Goal: Information Seeking & Learning: Learn about a topic

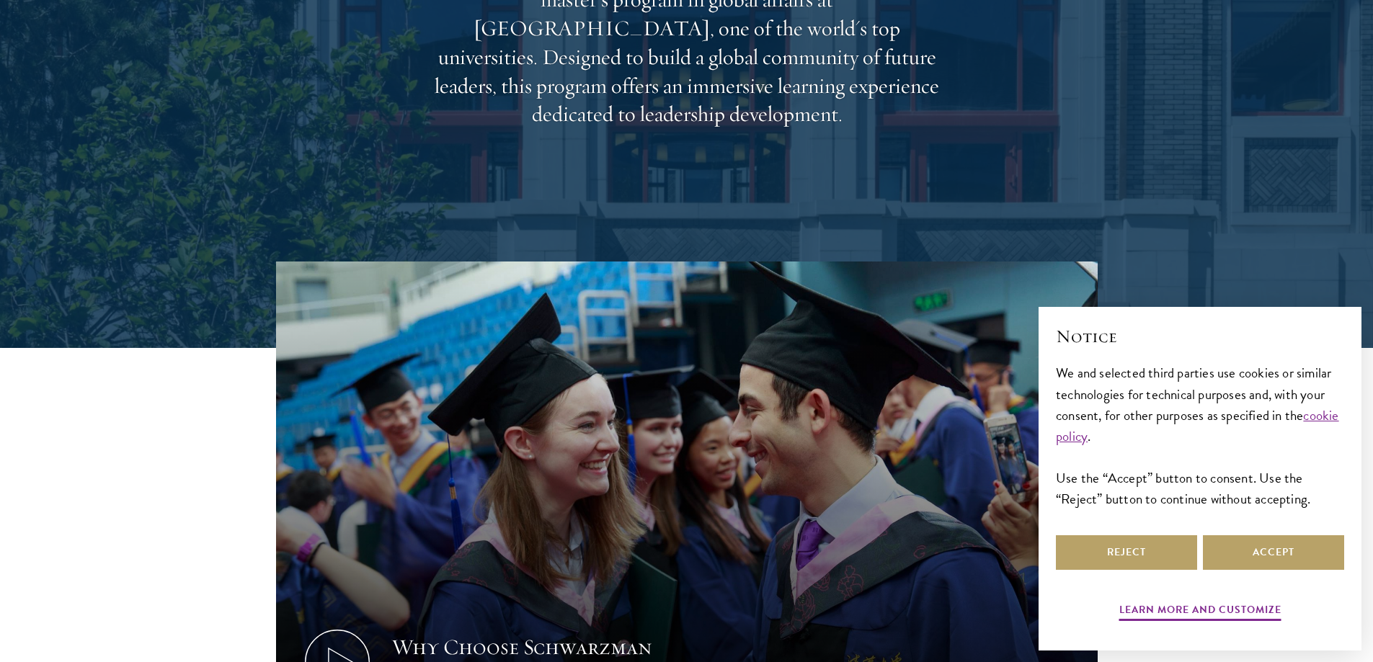
scroll to position [504, 0]
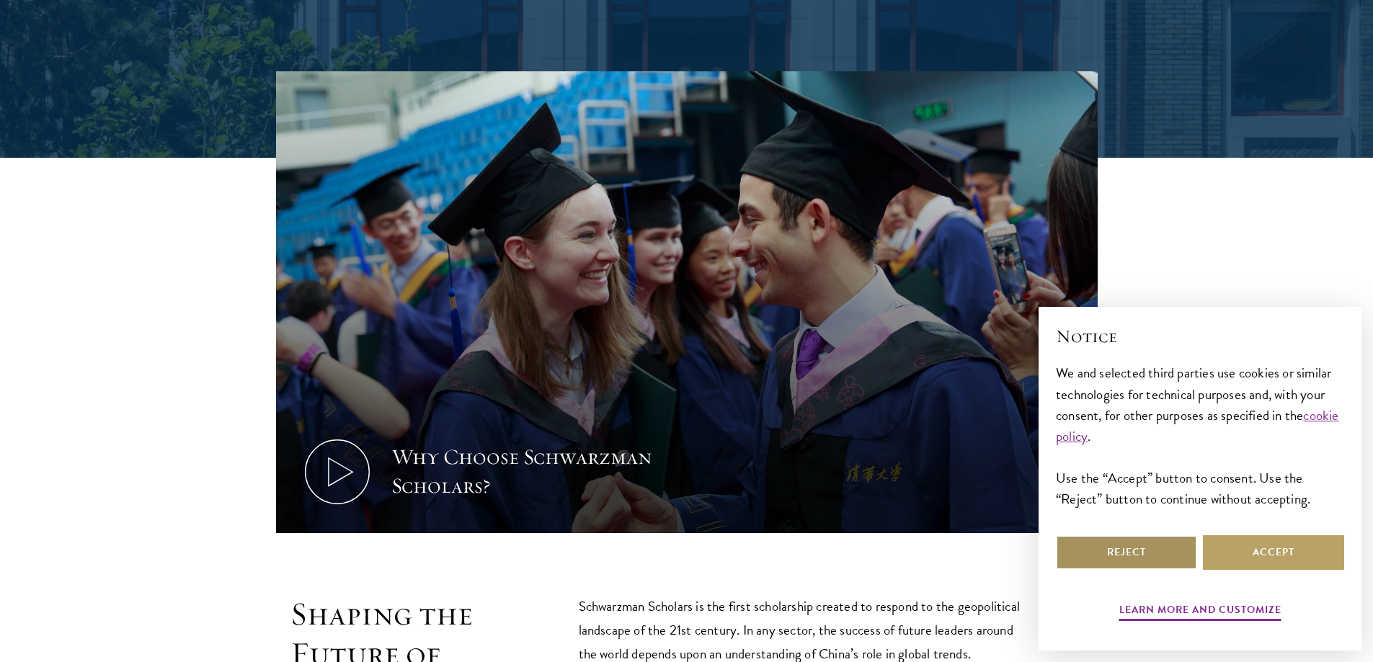
click at [1143, 555] on button "Reject" at bounding box center [1126, 552] width 141 height 35
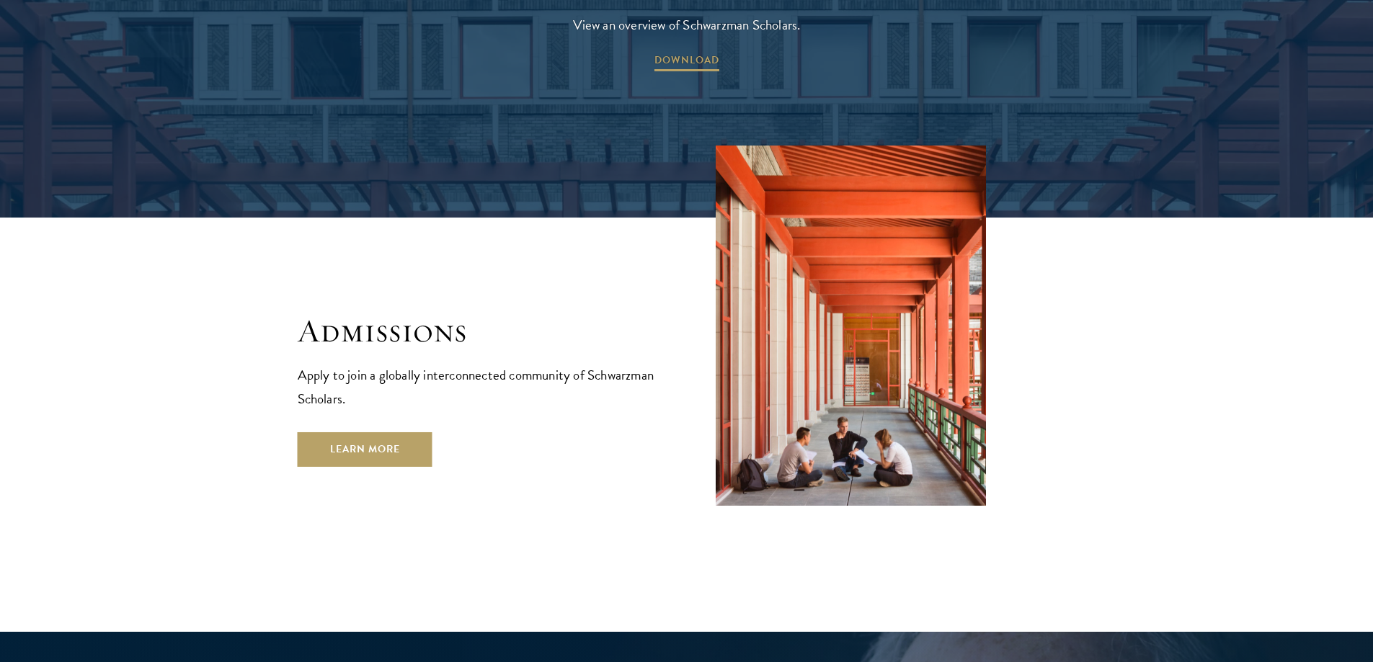
scroll to position [2306, 0]
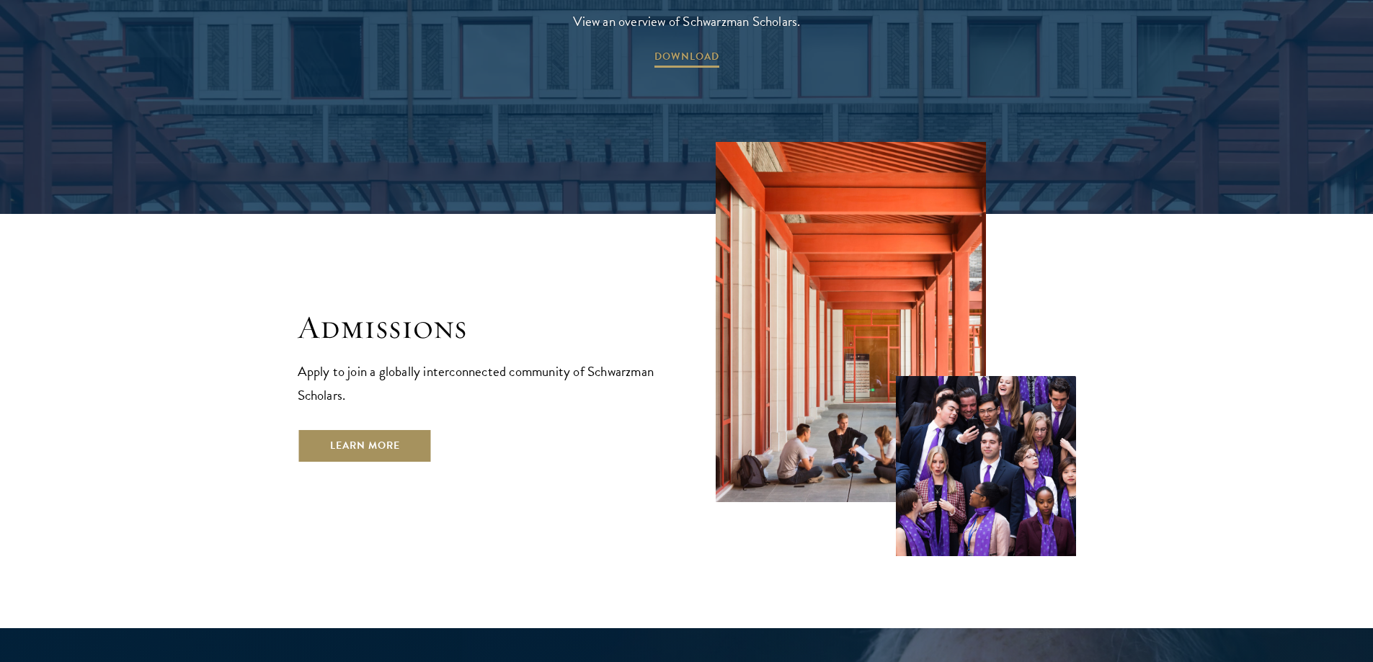
click at [352, 429] on link "Learn More" at bounding box center [365, 446] width 135 height 35
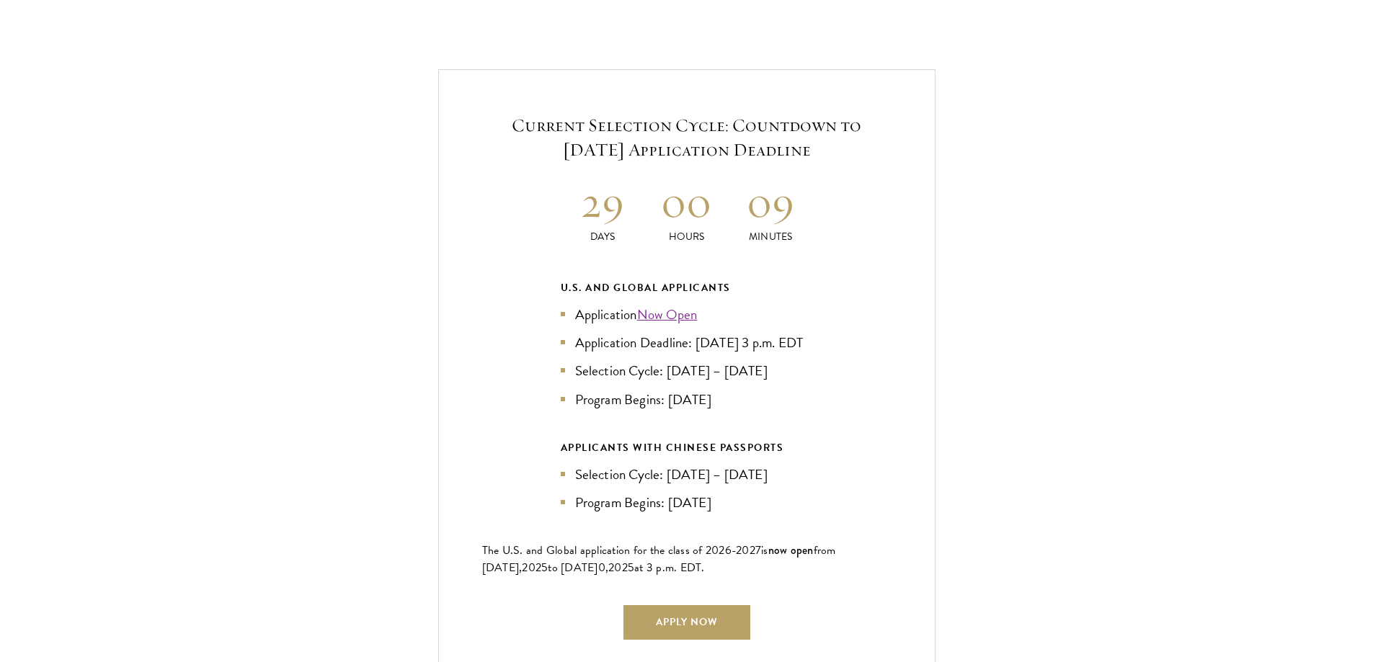
scroll to position [3098, 0]
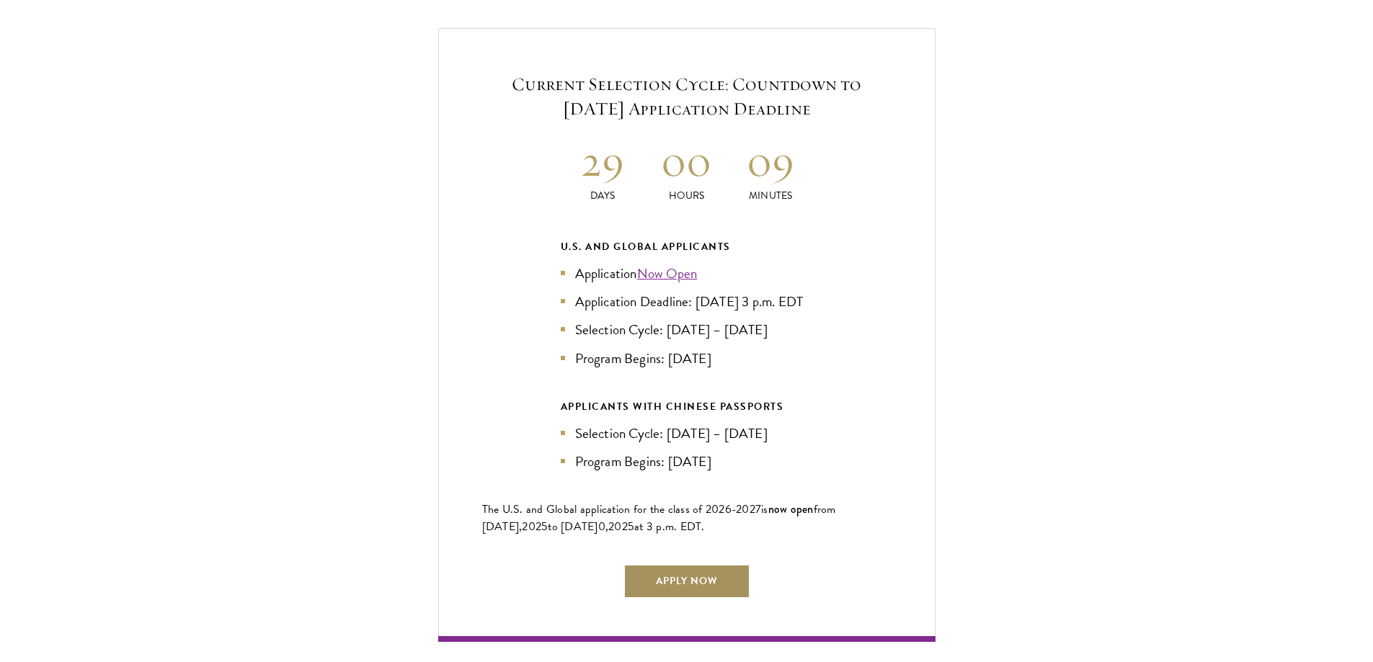
click at [691, 571] on link "Apply Now" at bounding box center [686, 581] width 127 height 35
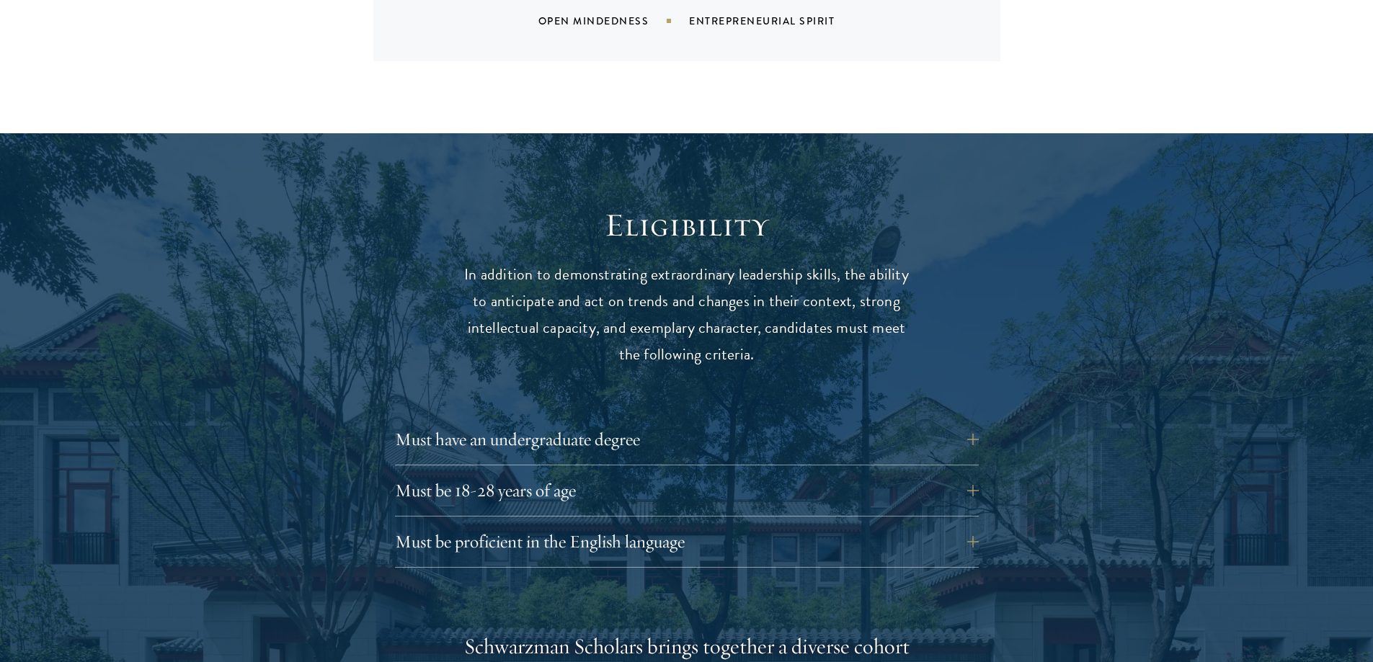
scroll to position [1729, 0]
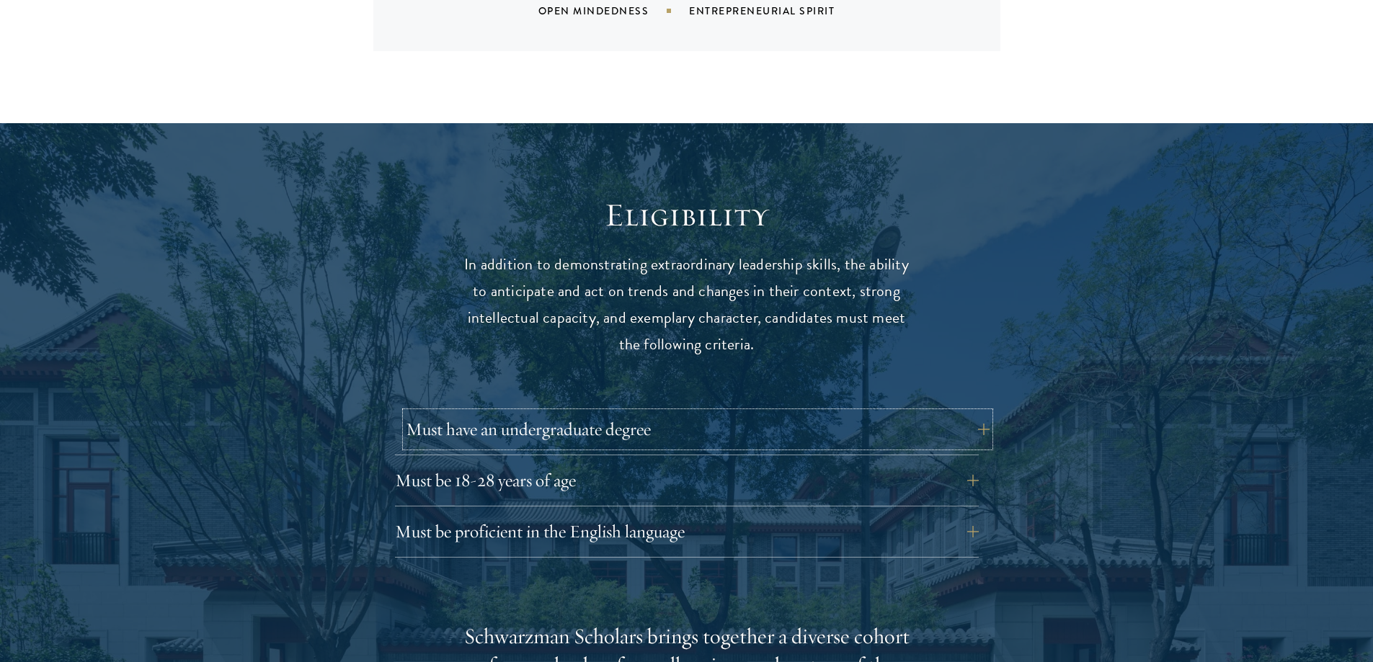
click at [607, 412] on button "Must have an undergraduate degree" at bounding box center [698, 429] width 584 height 35
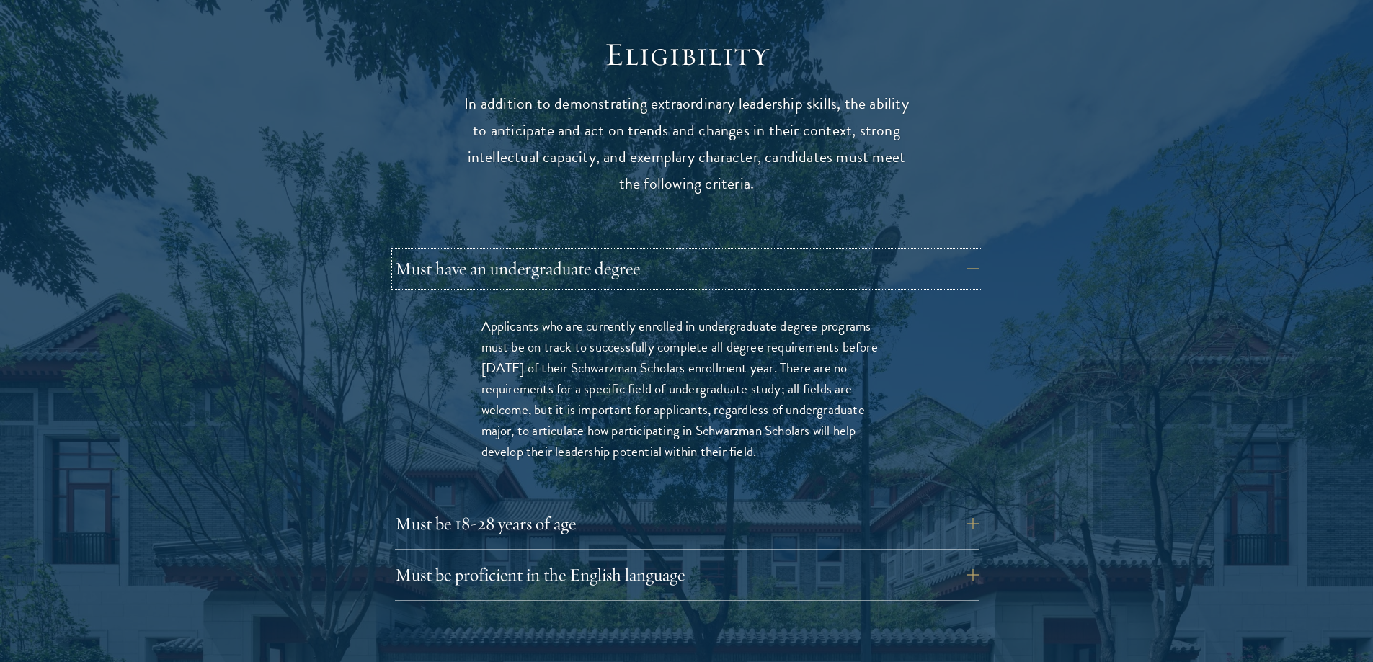
scroll to position [2018, 0]
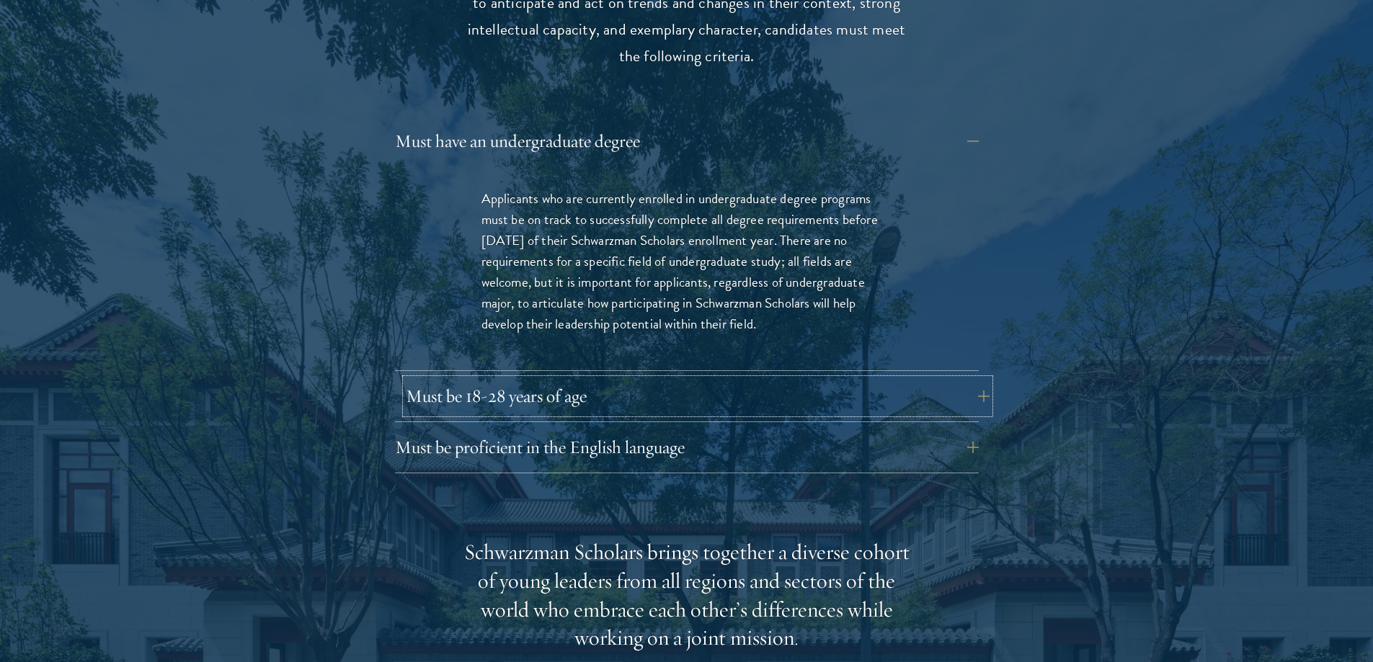
click at [581, 379] on button "Must be 18-28 years of age" at bounding box center [698, 396] width 584 height 35
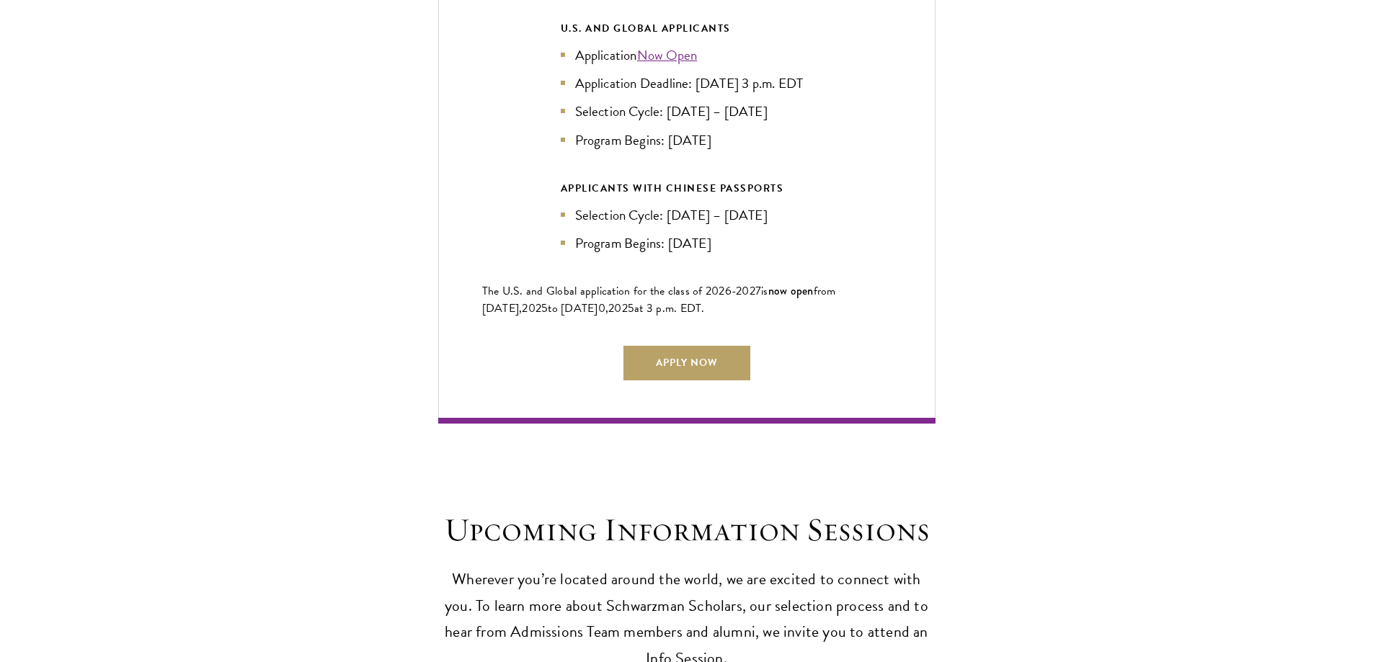
scroll to position [3459, 0]
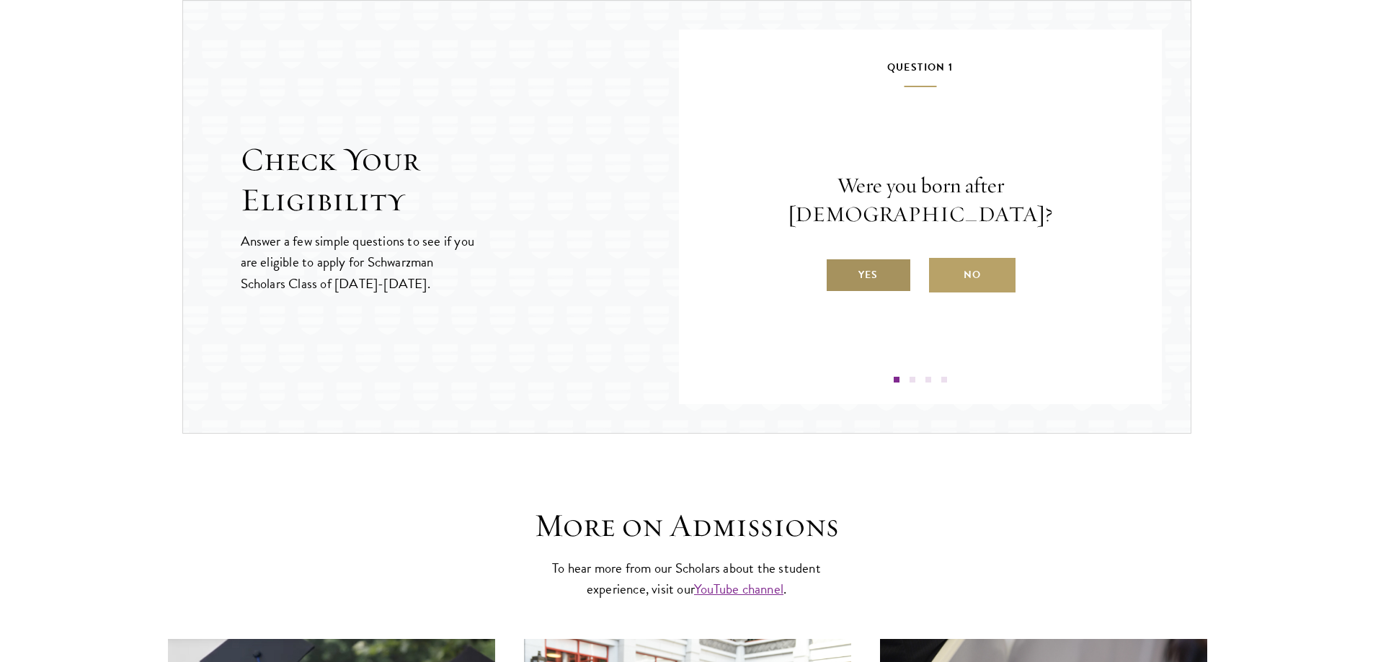
click at [857, 260] on label "Yes" at bounding box center [868, 275] width 86 height 35
click at [838, 260] on input "Yes" at bounding box center [831, 265] width 13 height 13
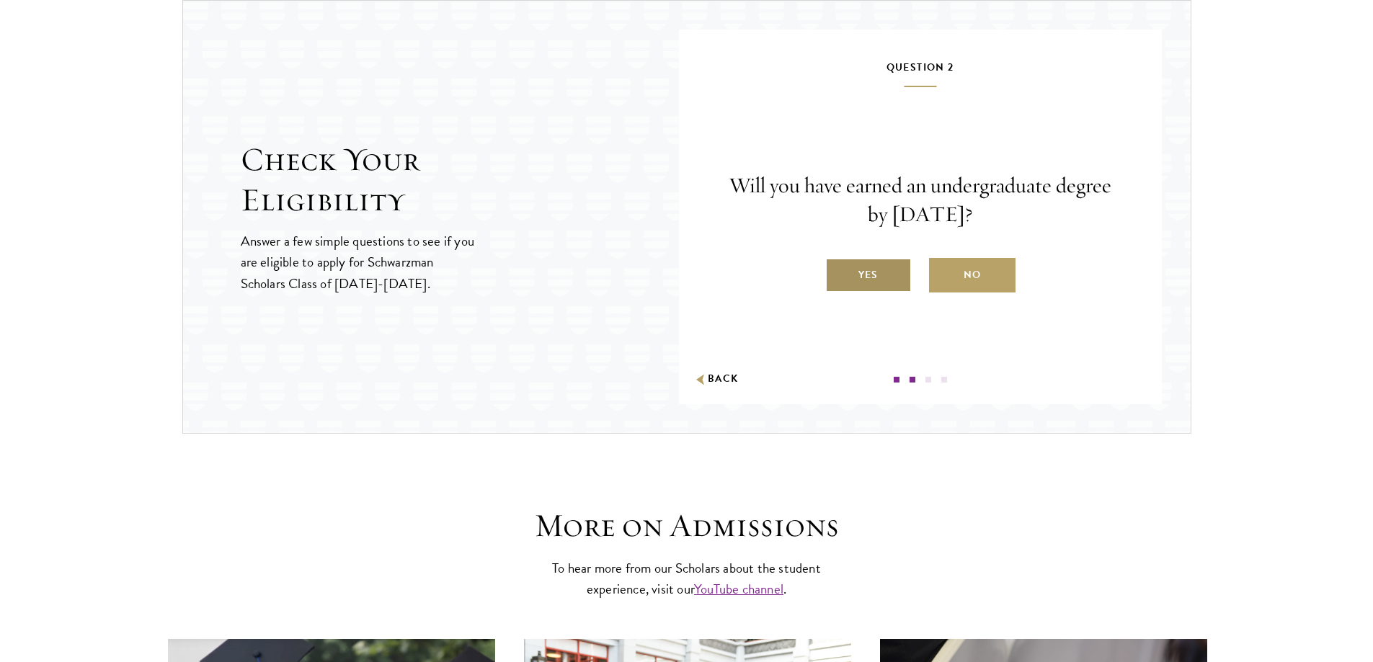
click at [859, 275] on label "Yes" at bounding box center [868, 275] width 86 height 35
click at [838, 272] on input "Yes" at bounding box center [831, 265] width 13 height 13
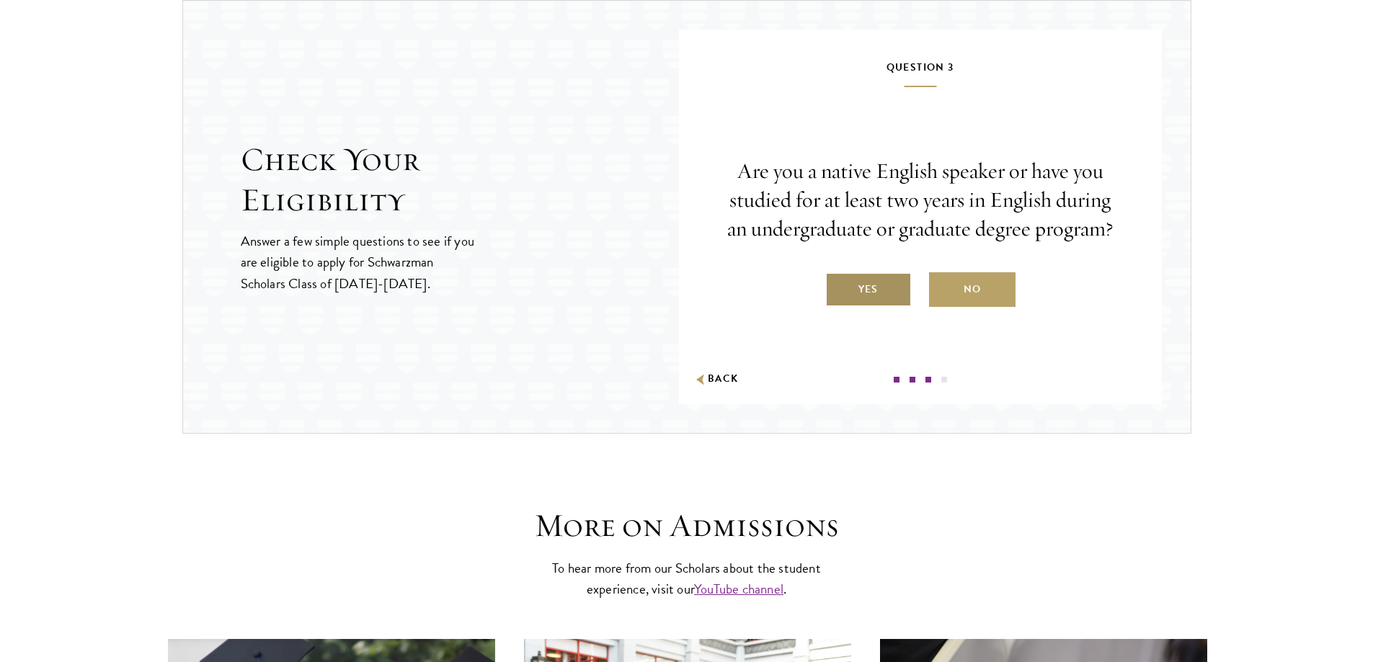
click at [864, 285] on label "Yes" at bounding box center [868, 289] width 86 height 35
click at [838, 285] on input "Yes" at bounding box center [831, 280] width 13 height 13
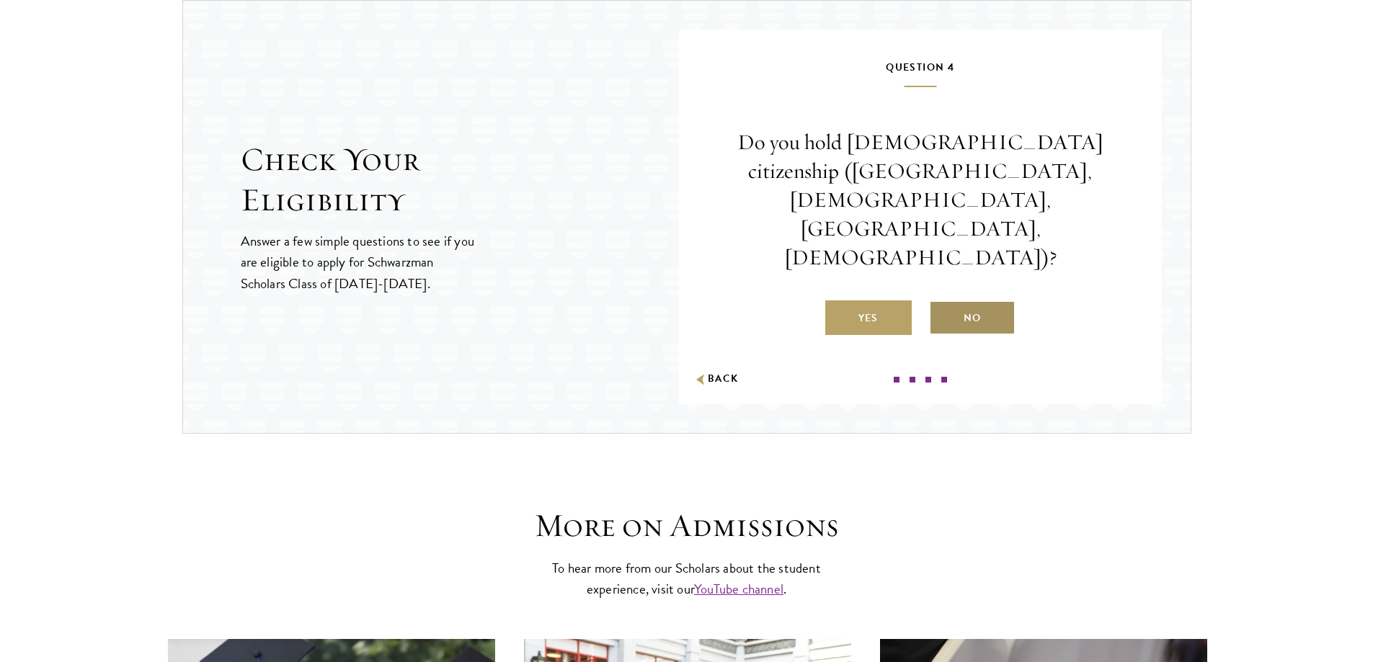
click at [1004, 300] on label "No" at bounding box center [972, 317] width 86 height 35
click at [942, 303] on input "No" at bounding box center [935, 309] width 13 height 13
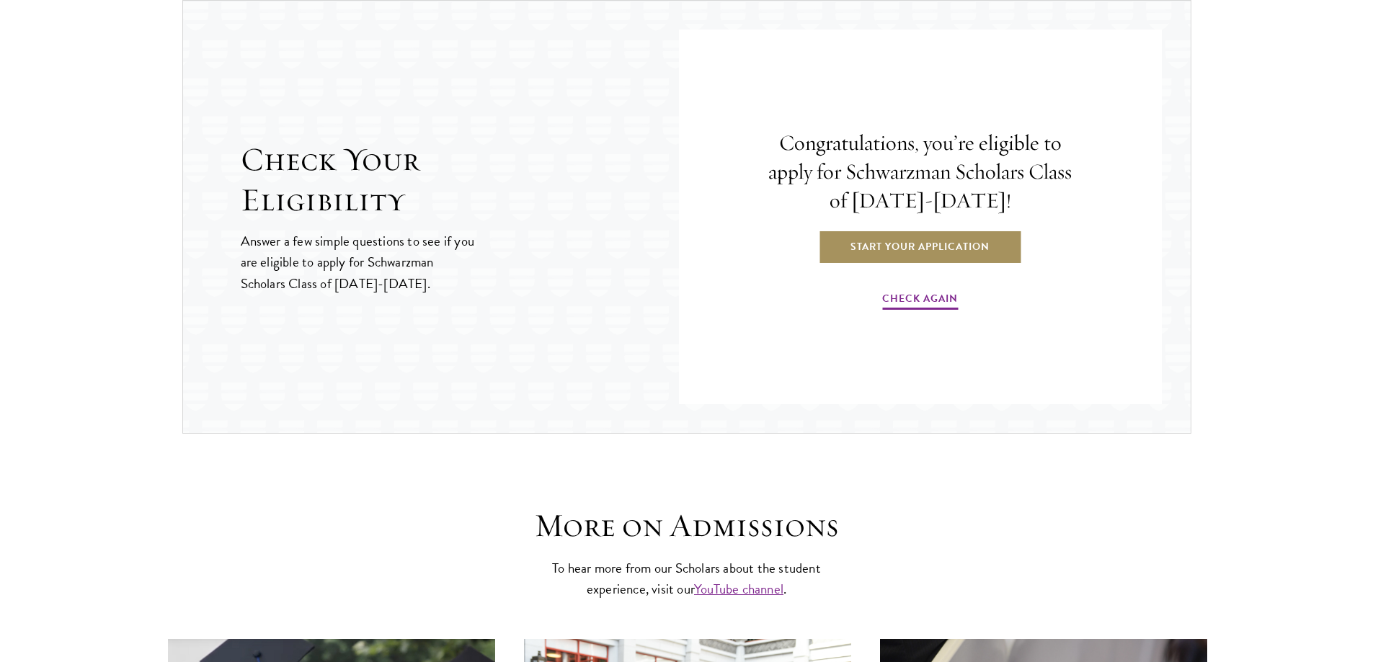
click at [954, 246] on link "Start Your Application" at bounding box center [920, 246] width 204 height 35
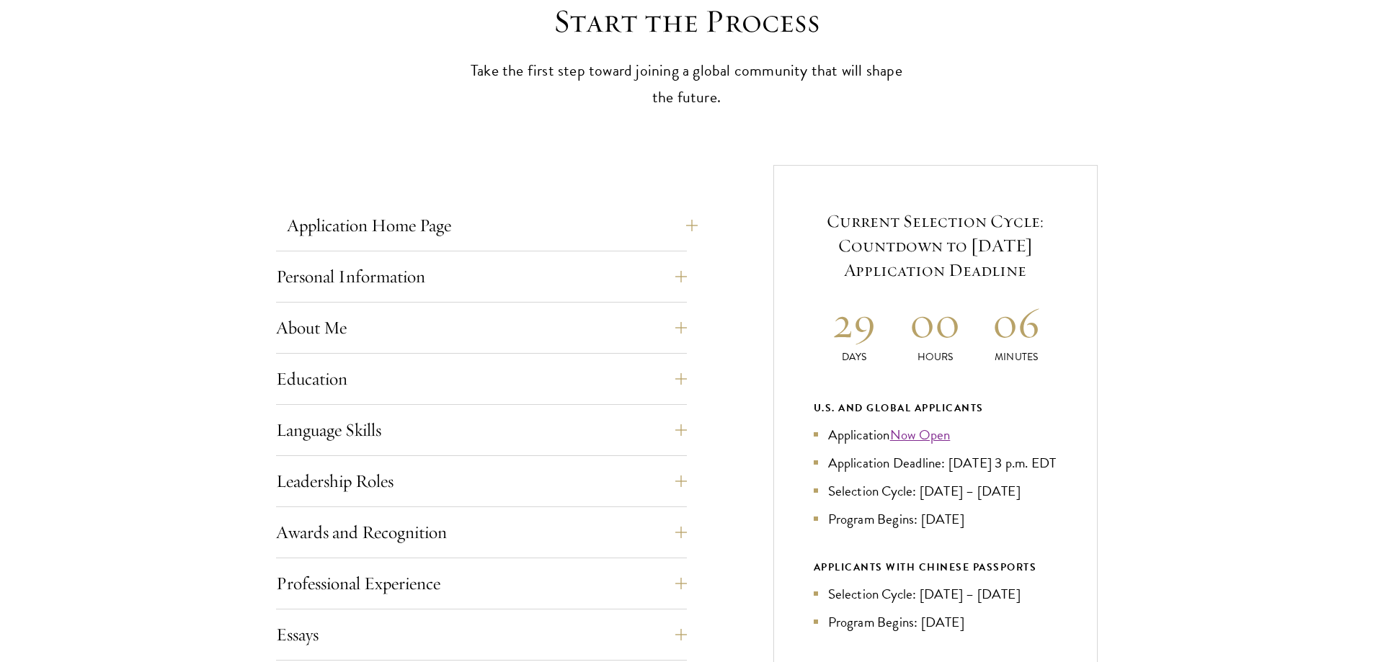
scroll to position [432, 0]
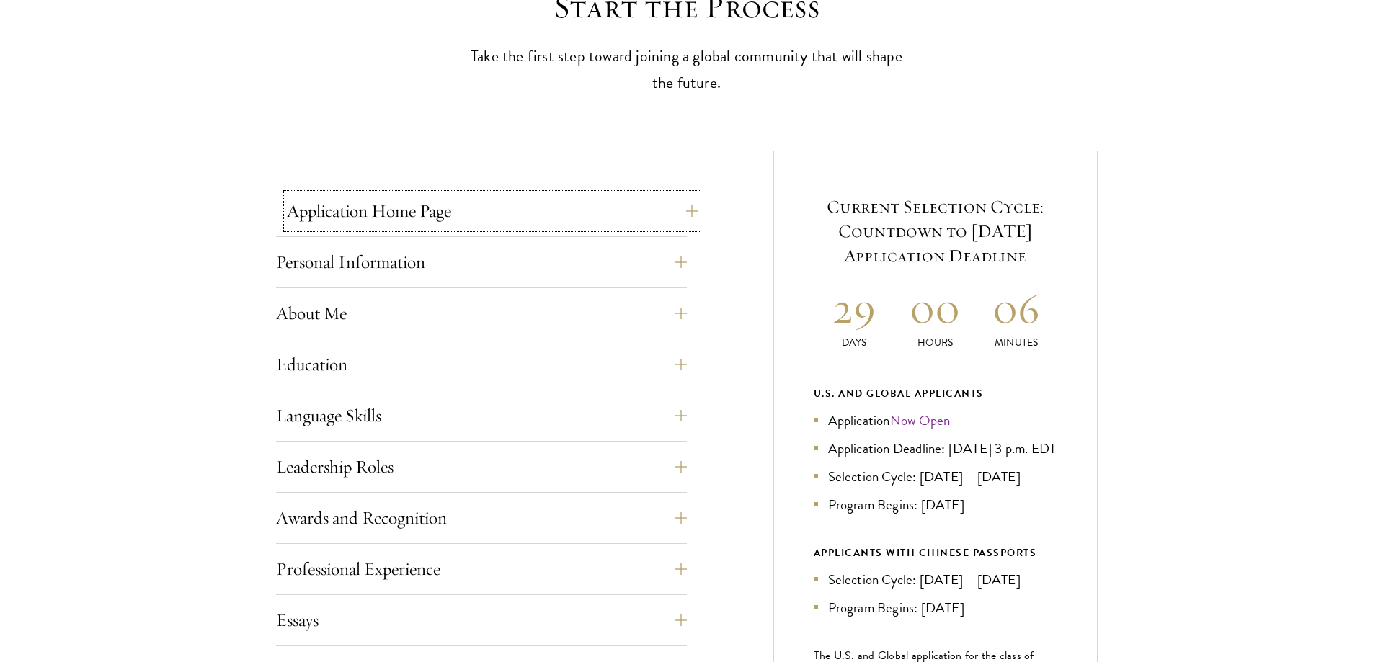
click at [543, 196] on button "Application Home Page" at bounding box center [492, 211] width 411 height 35
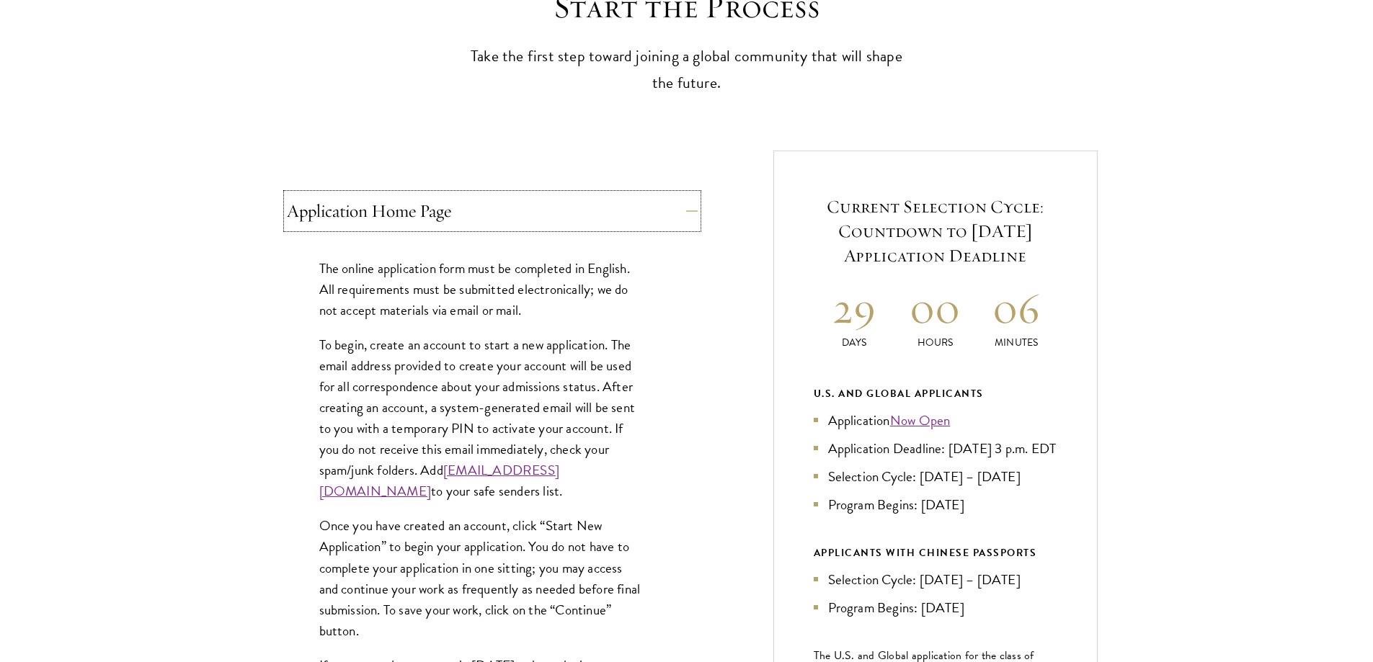
click at [543, 196] on button "Application Home Page" at bounding box center [492, 211] width 411 height 35
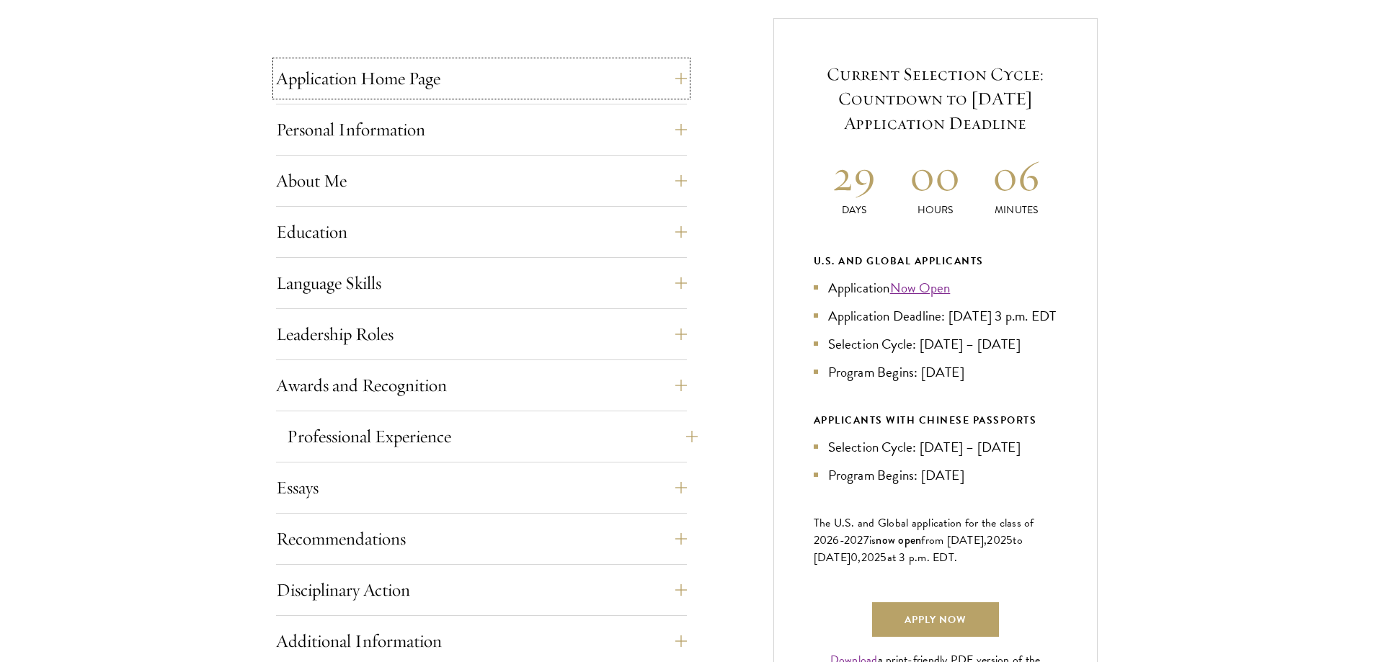
scroll to position [793, 0]
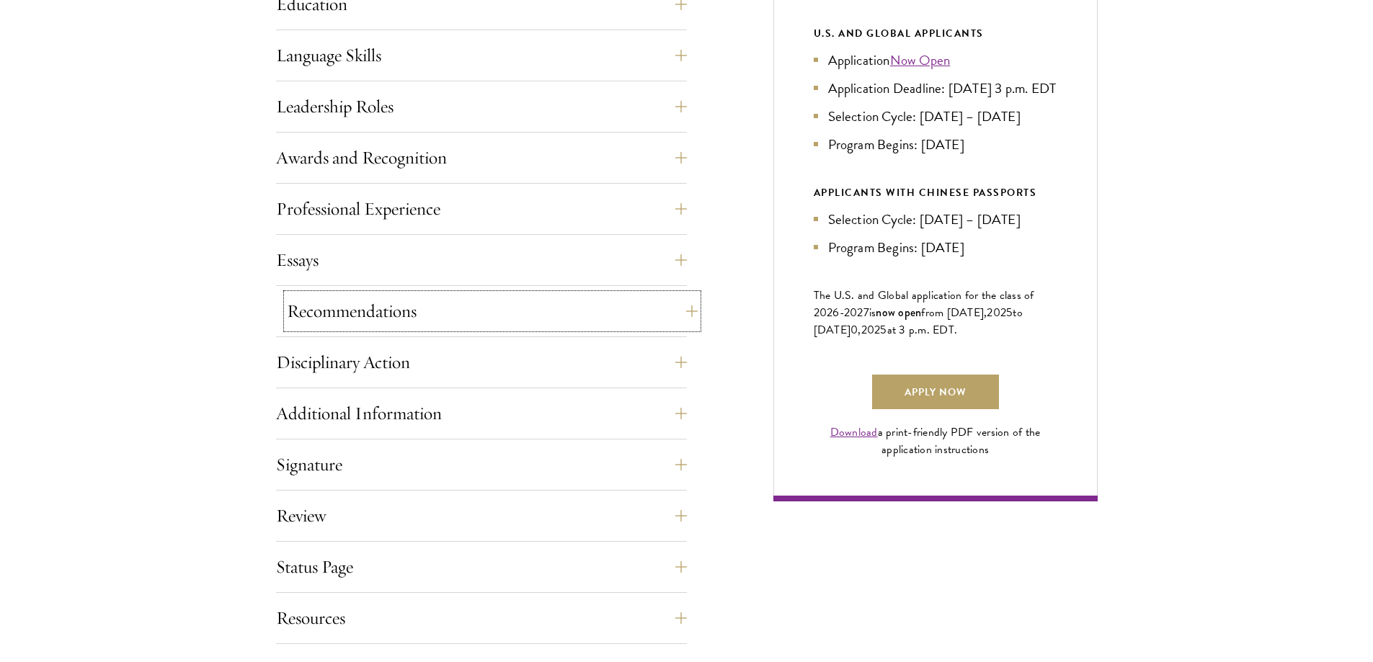
click at [456, 303] on button "Recommendations" at bounding box center [492, 311] width 411 height 35
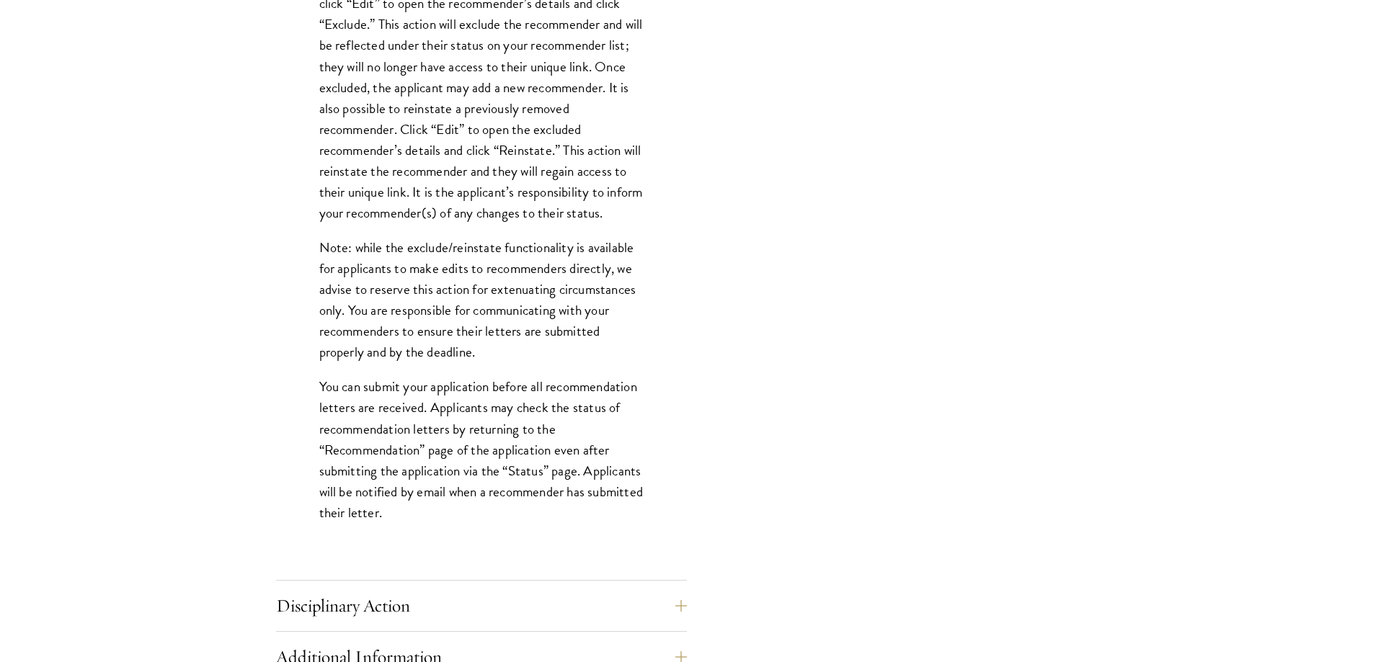
scroll to position [2090, 0]
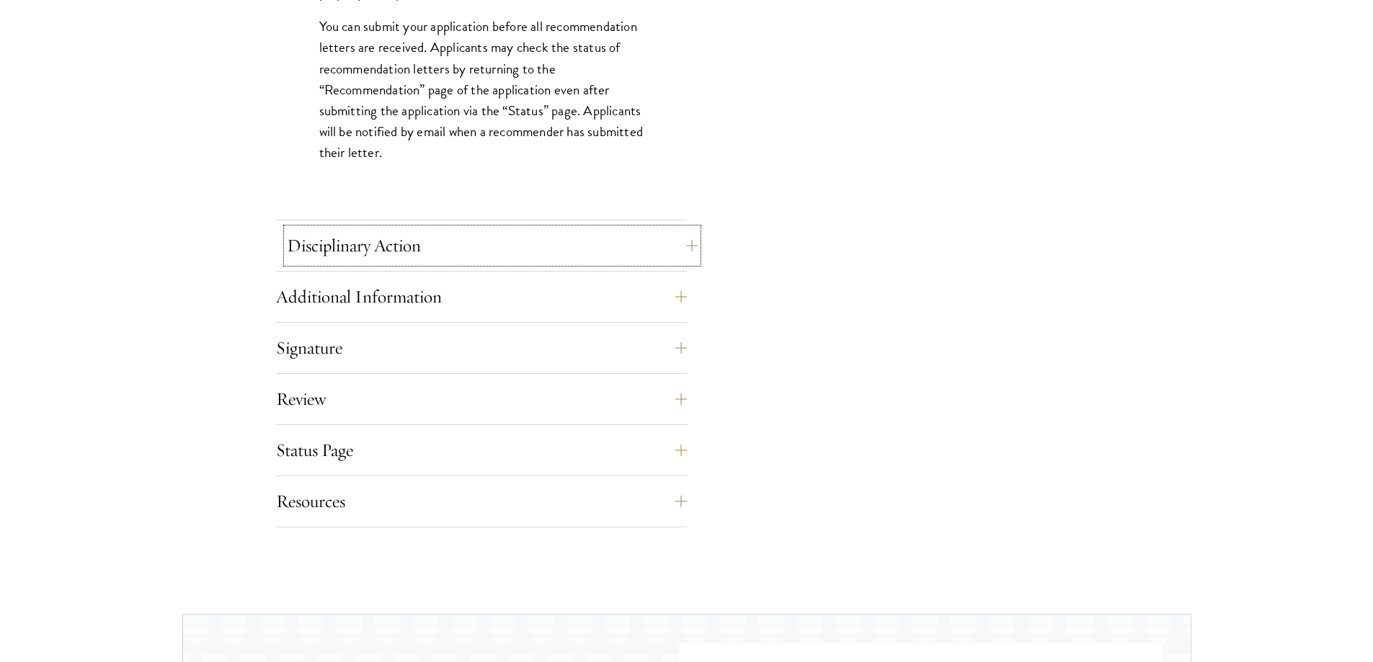
click at [419, 239] on button "Disciplinary Action" at bounding box center [492, 245] width 411 height 35
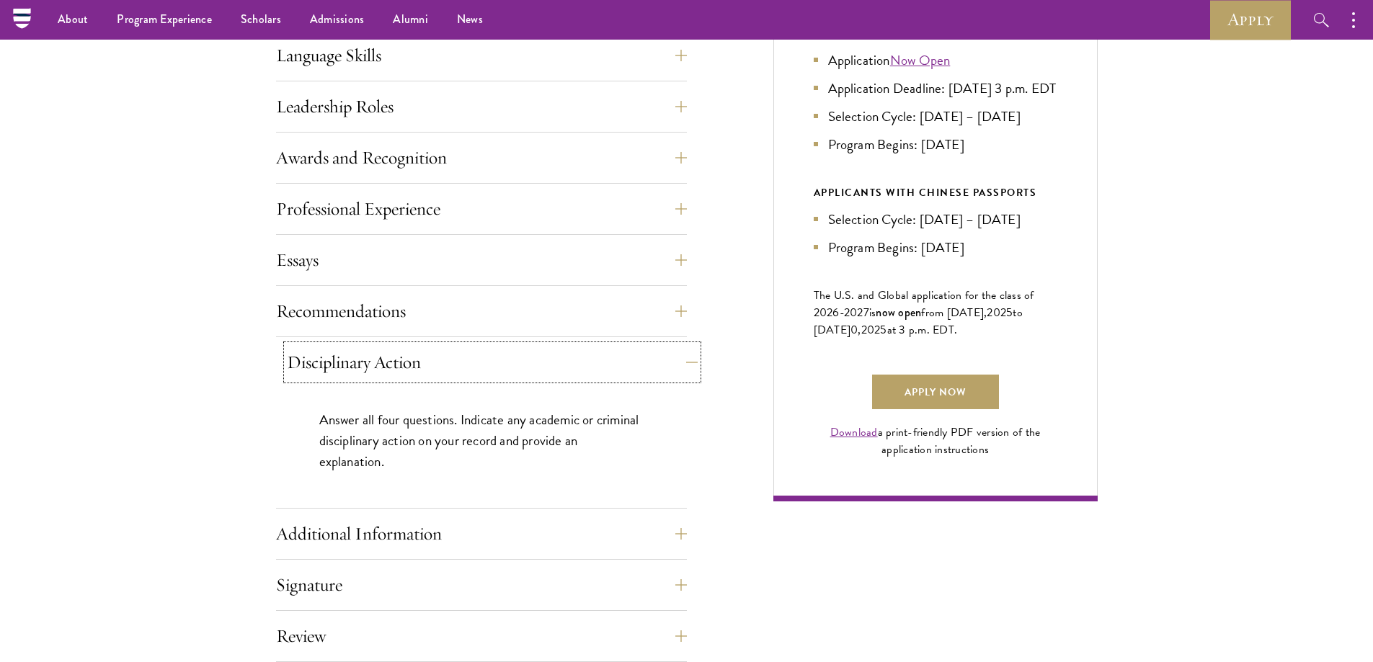
click at [424, 358] on button "Disciplinary Action" at bounding box center [492, 362] width 411 height 35
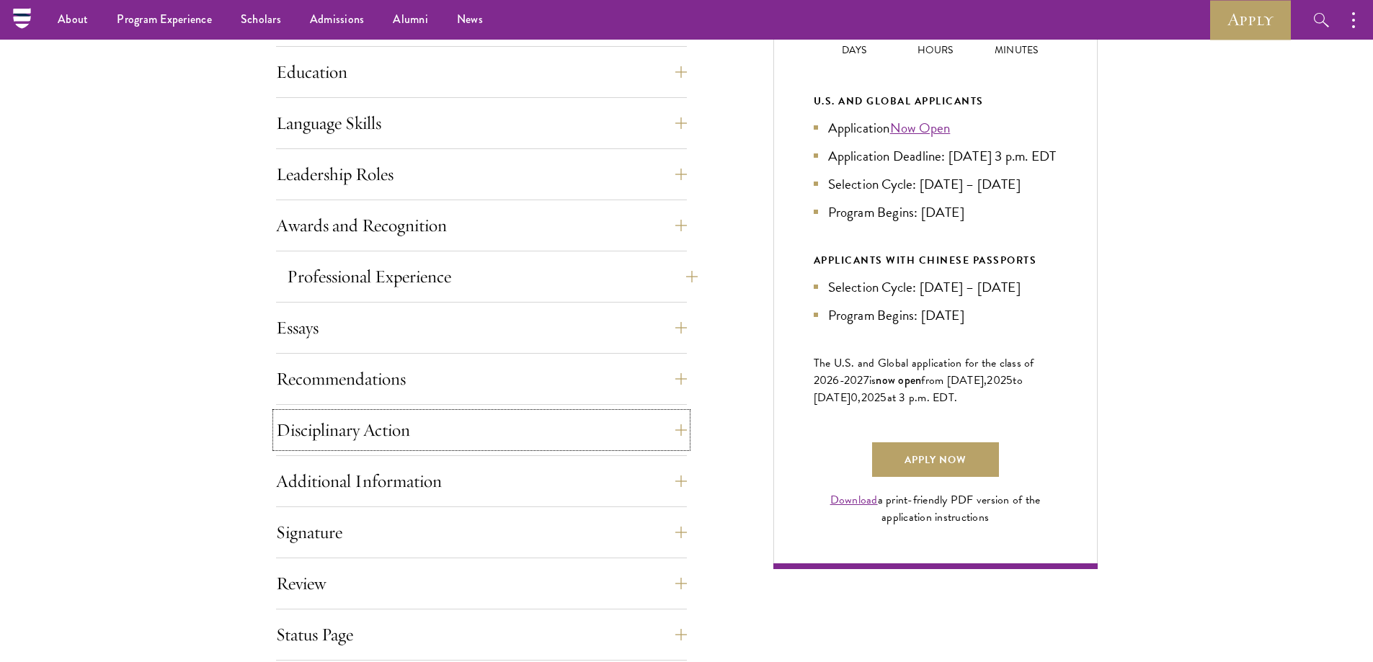
scroll to position [721, 0]
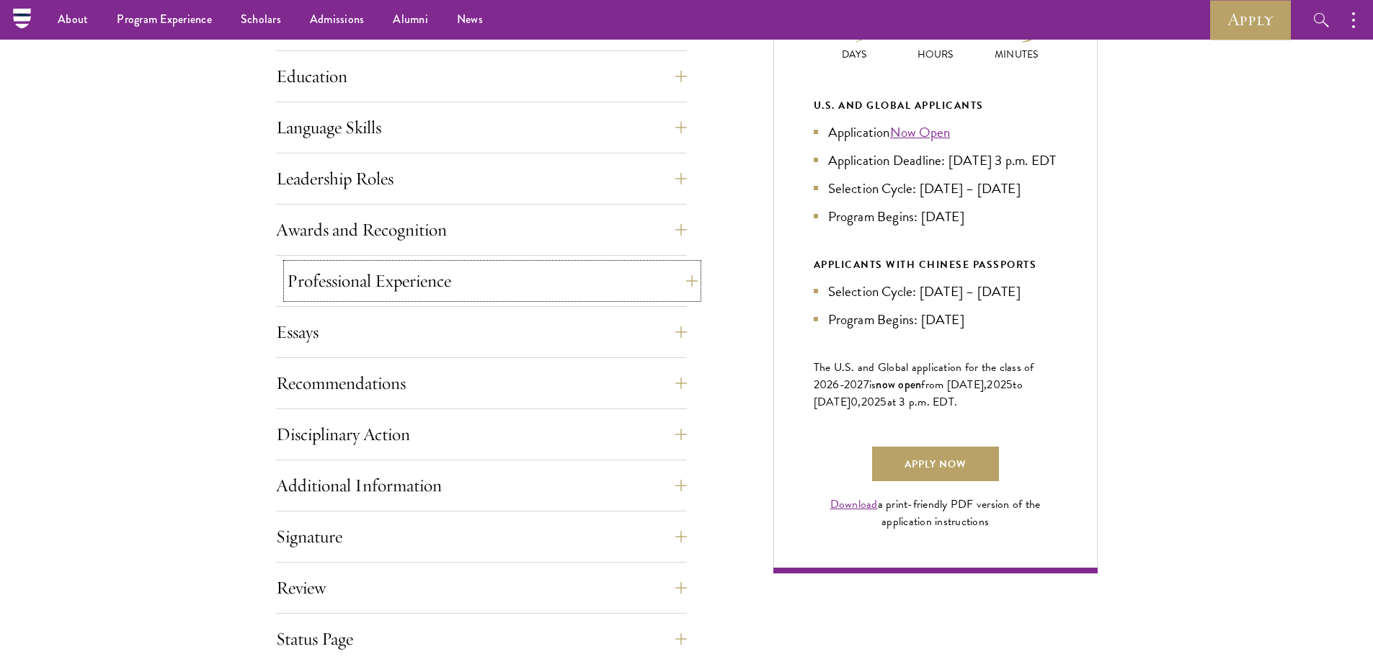
click at [391, 270] on button "Professional Experience" at bounding box center [492, 281] width 411 height 35
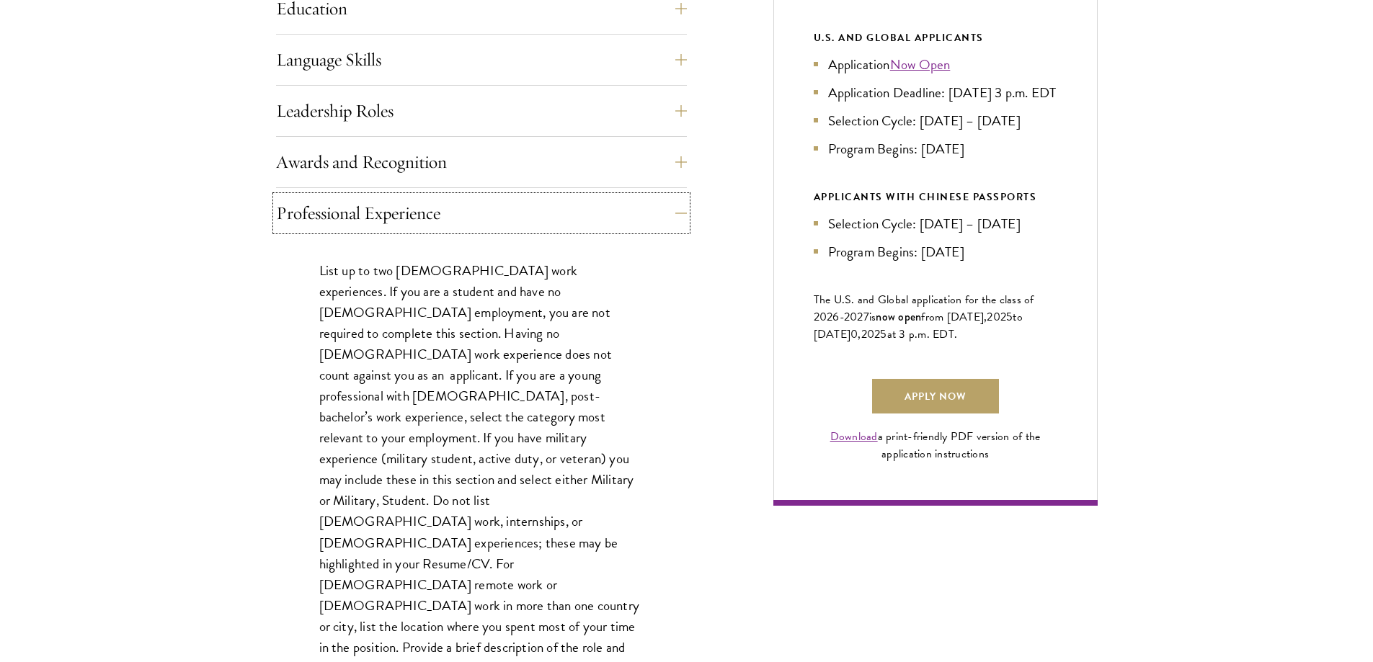
scroll to position [793, 0]
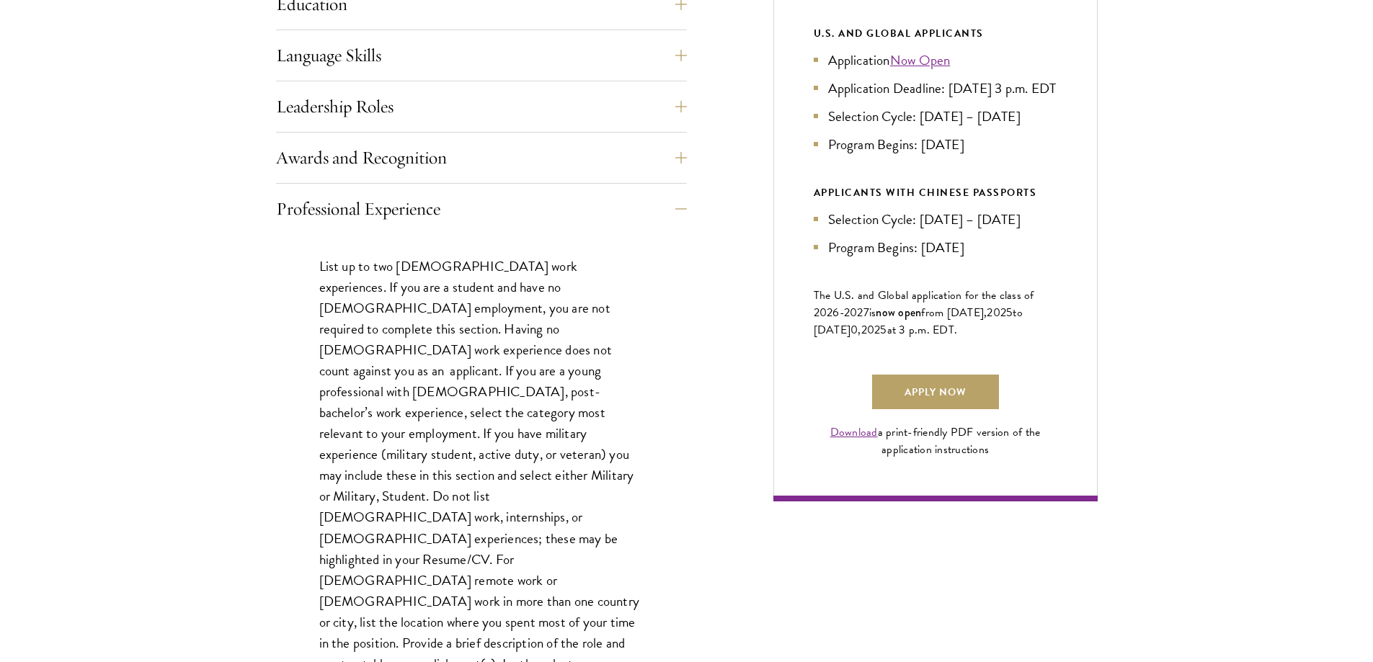
drag, startPoint x: 417, startPoint y: 240, endPoint x: 430, endPoint y: 210, distance: 32.9
click at [417, 239] on div "List up to two full-time work experiences. If you are a student and have no ful…" at bounding box center [481, 493] width 411 height 518
click at [437, 187] on div "Application Home Page The online application form must be completed in English.…" at bounding box center [481, 456] width 411 height 1245
click at [429, 210] on button "Professional Experience" at bounding box center [492, 209] width 411 height 35
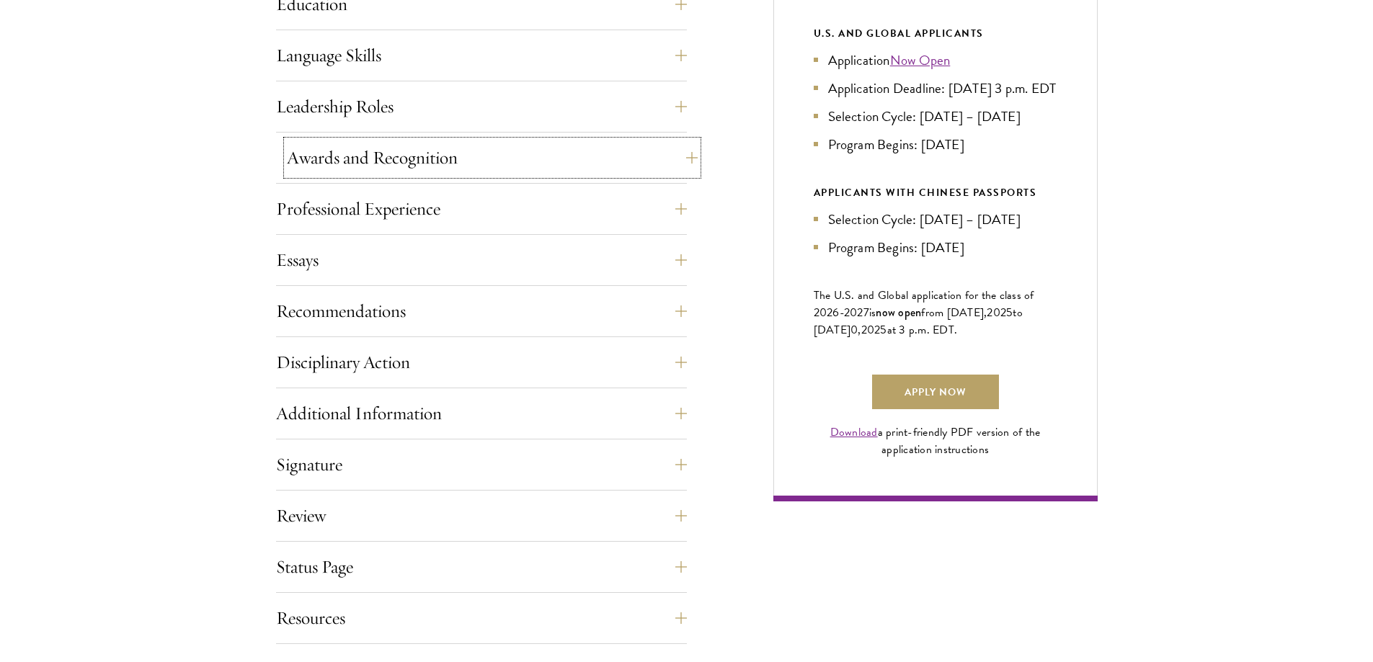
click at [431, 162] on button "Awards and Recognition" at bounding box center [492, 158] width 411 height 35
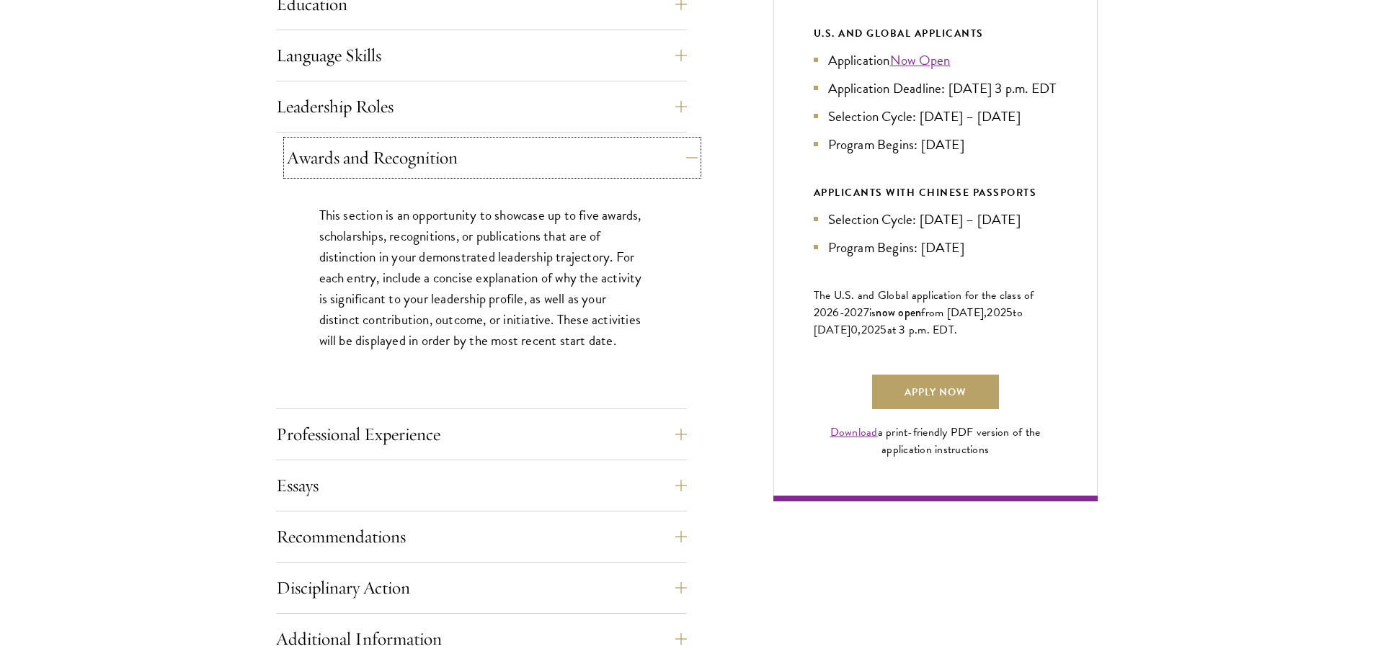
click at [393, 162] on button "Awards and Recognition" at bounding box center [492, 158] width 411 height 35
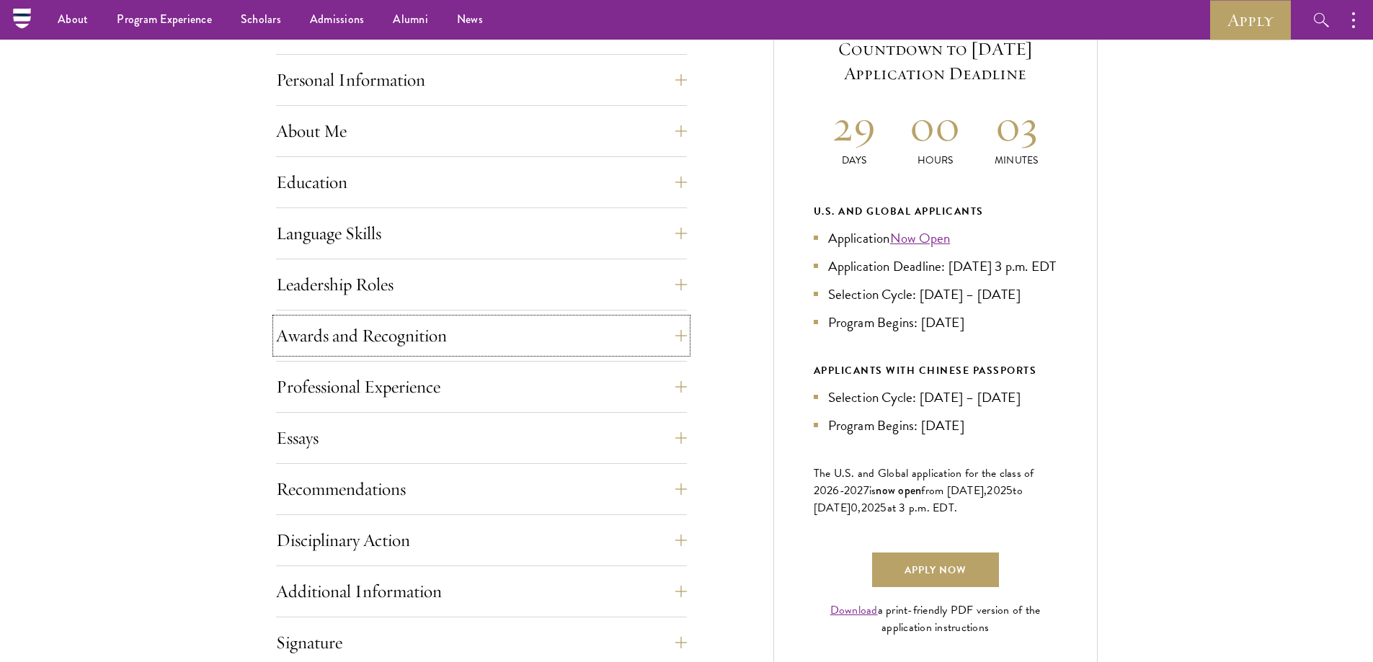
scroll to position [576, 0]
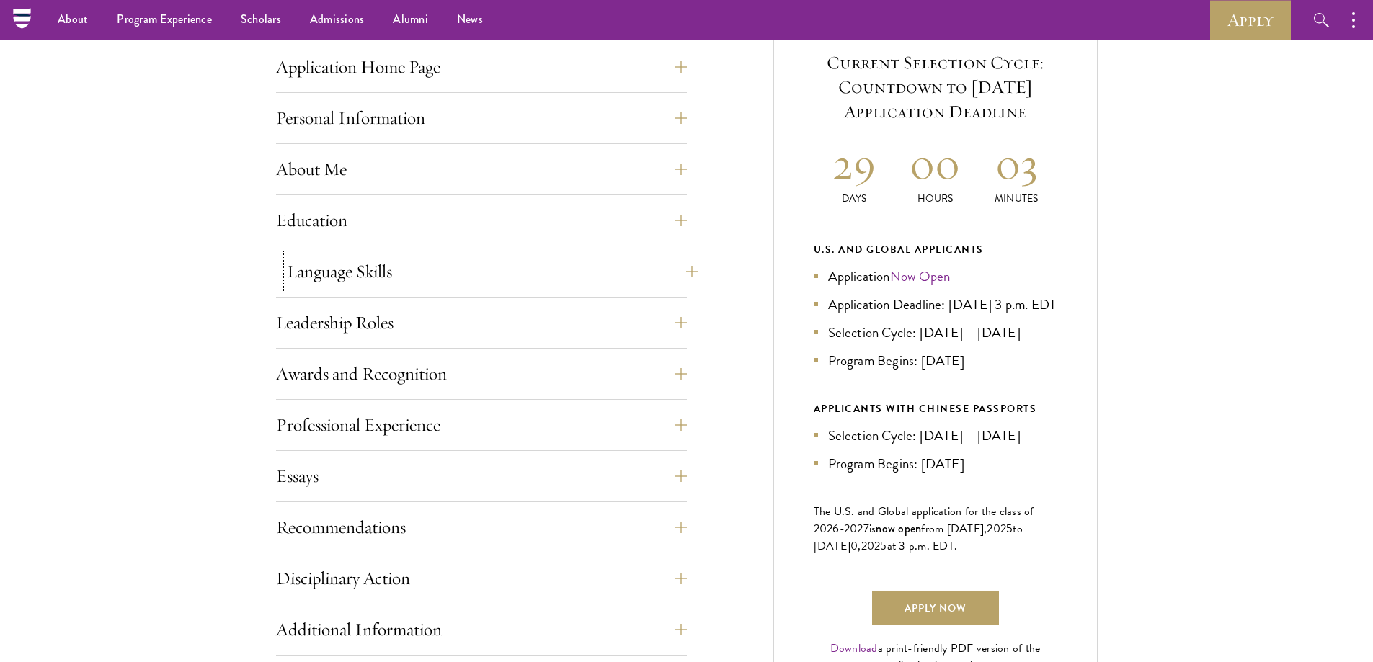
click at [380, 265] on button "Language Skills" at bounding box center [492, 271] width 411 height 35
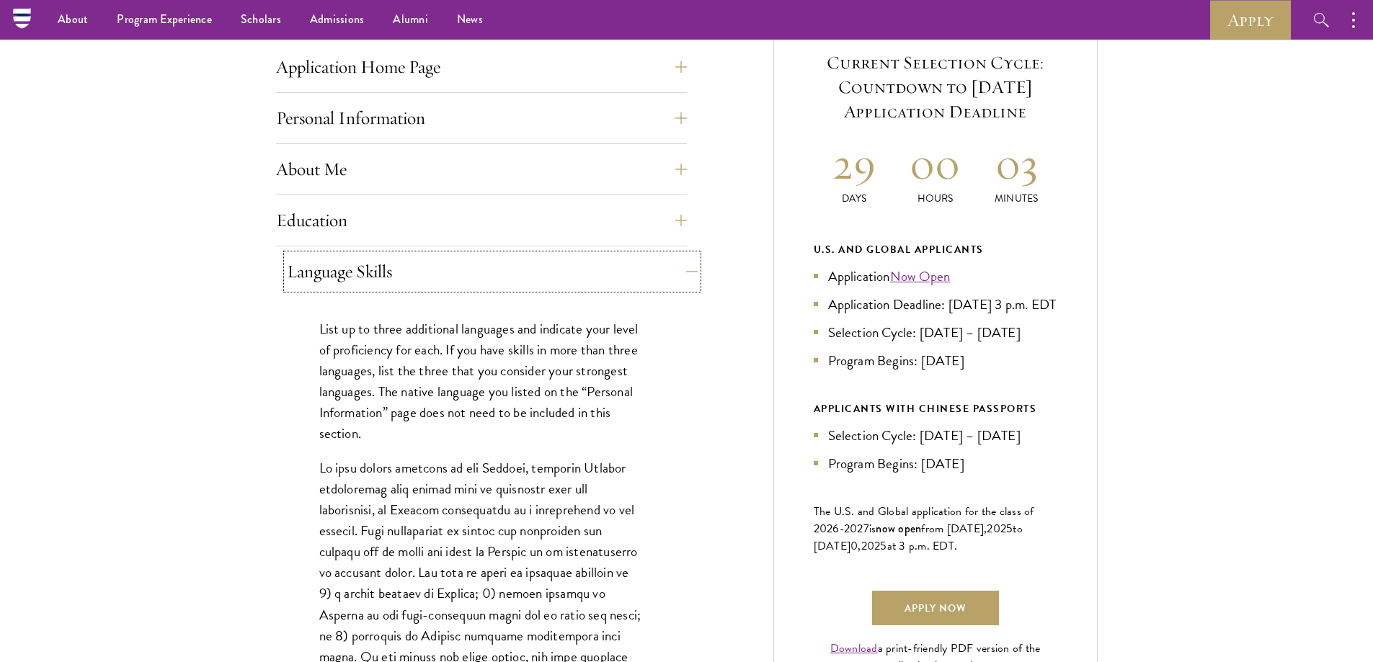
click at [328, 272] on button "Language Skills" at bounding box center [492, 271] width 411 height 35
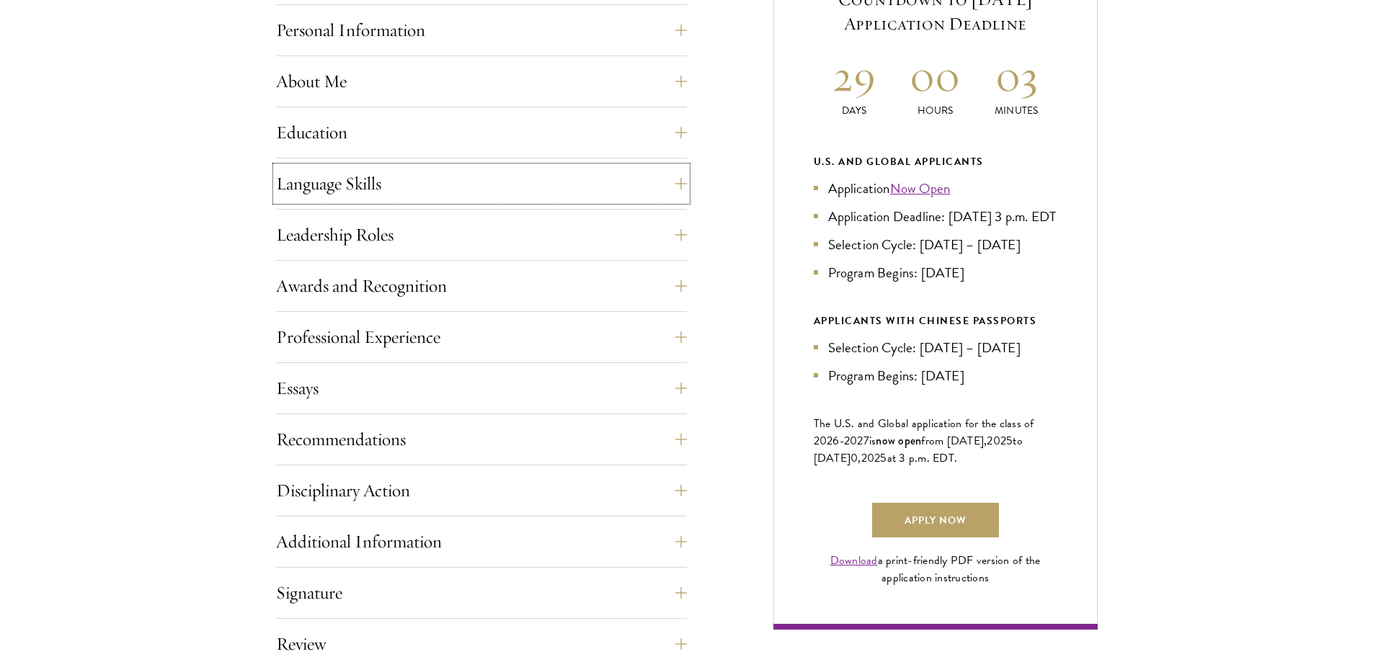
scroll to position [721, 0]
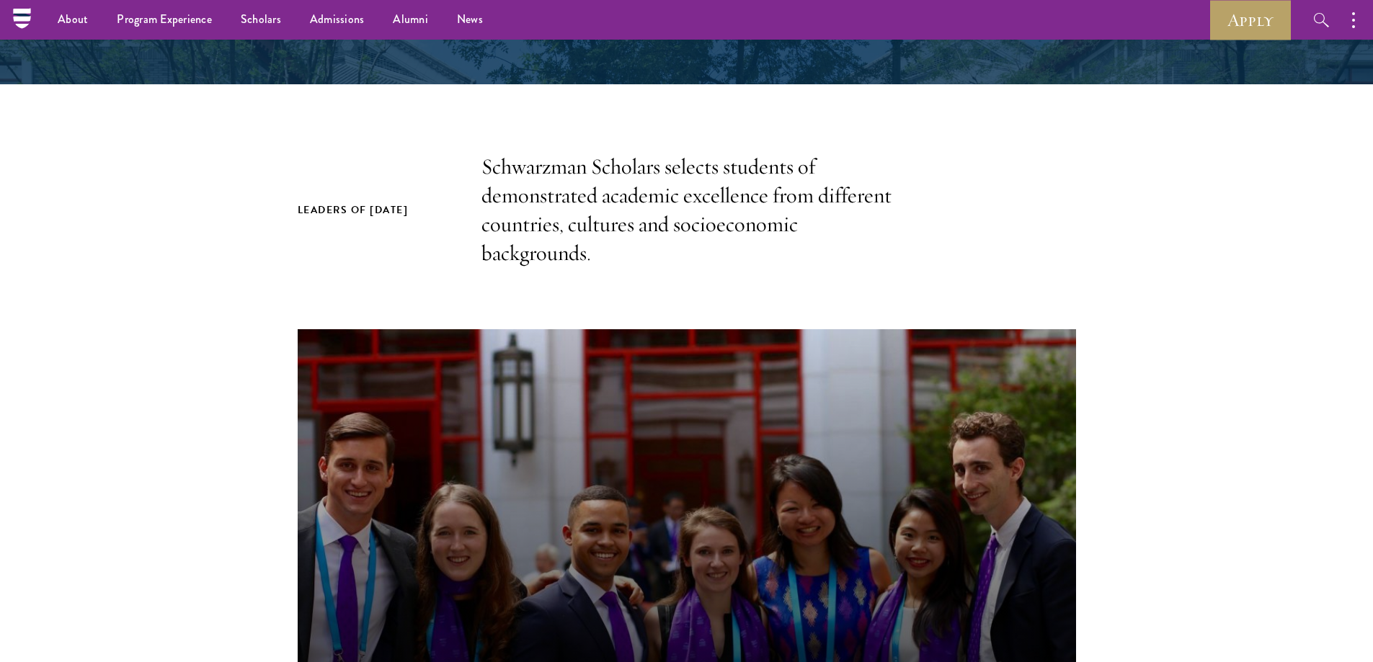
scroll to position [360, 0]
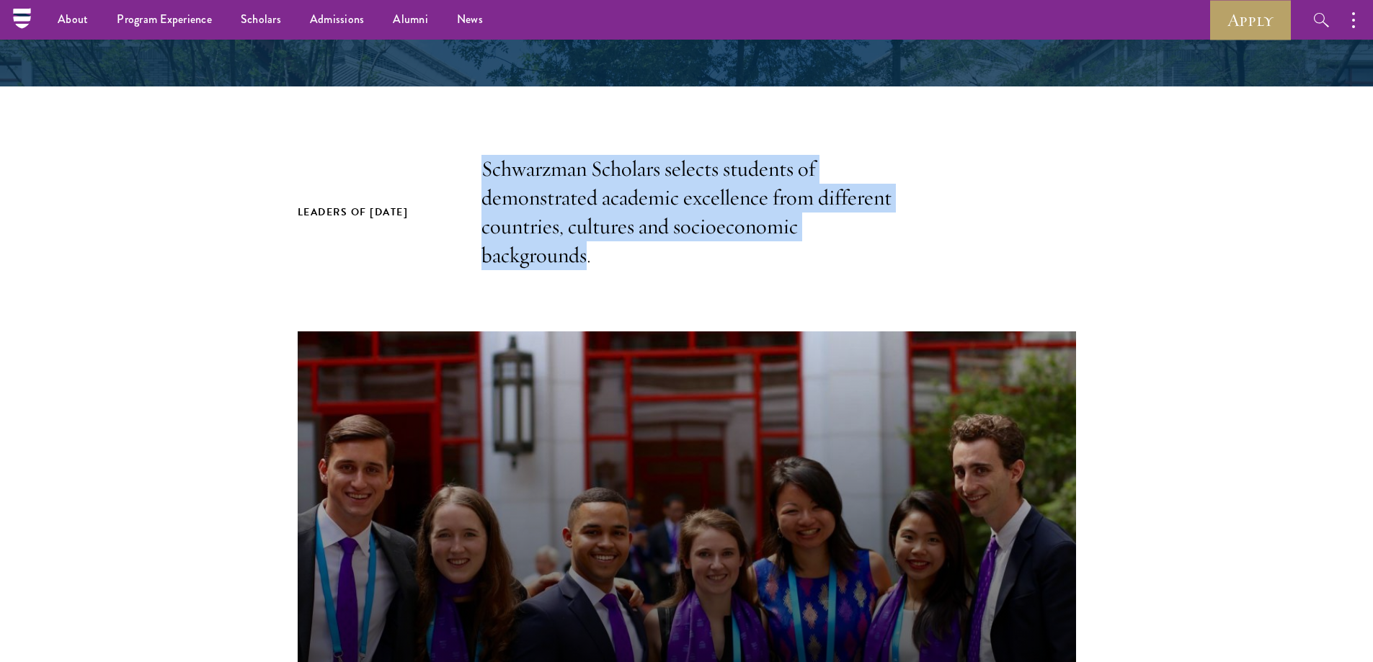
drag, startPoint x: 472, startPoint y: 153, endPoint x: 584, endPoint y: 263, distance: 156.4
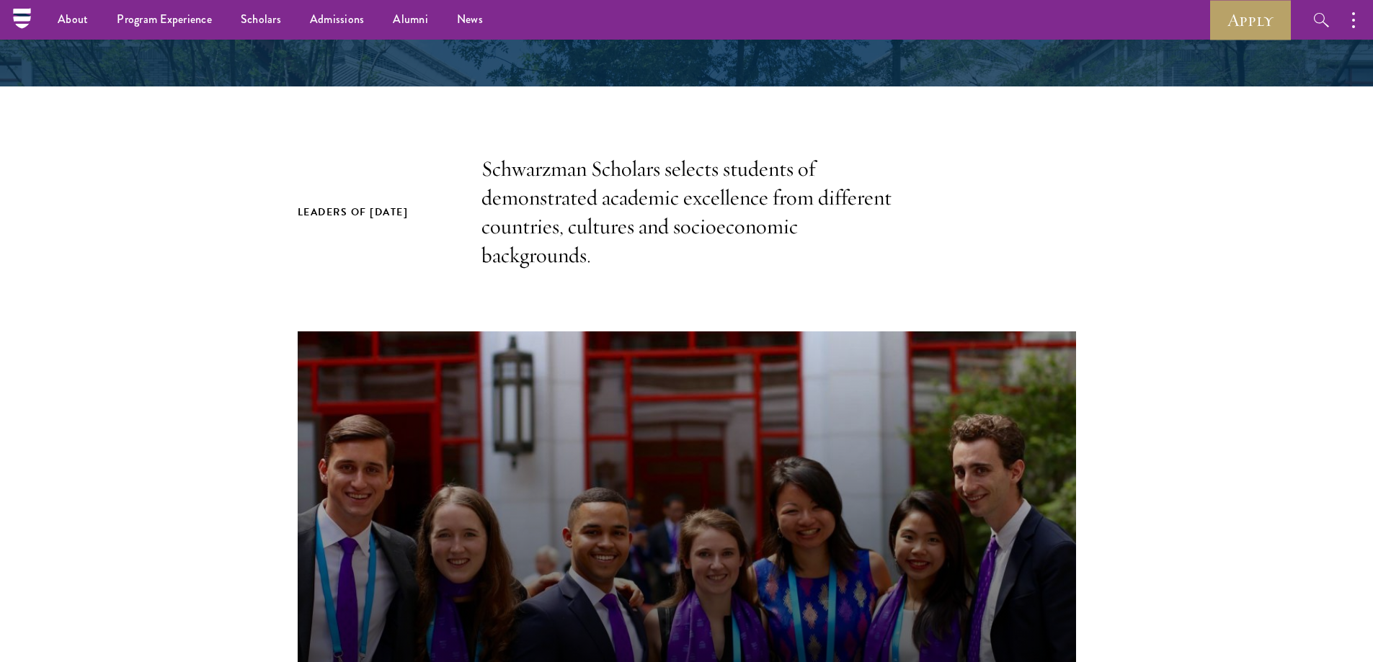
click at [604, 264] on p "Schwarzman Scholars selects students of demonstrated academic excellence from d…" at bounding box center [686, 212] width 411 height 115
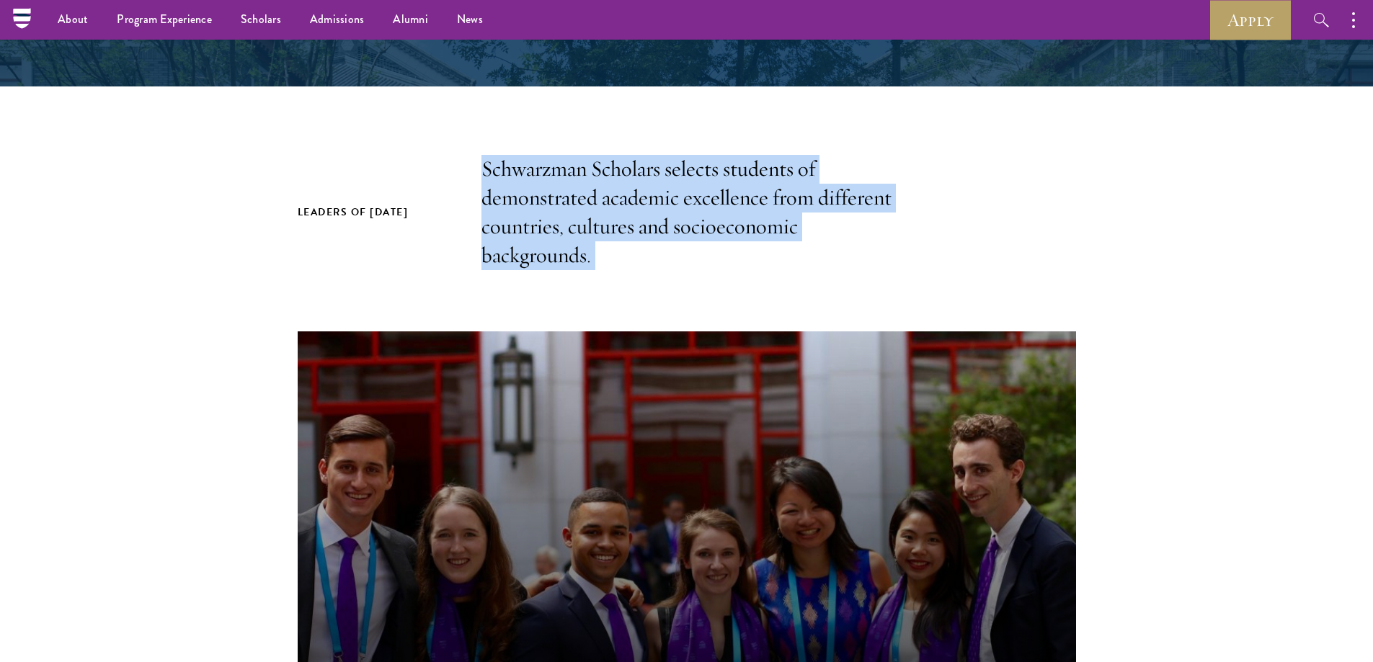
drag, startPoint x: 562, startPoint y: 251, endPoint x: 486, endPoint y: 153, distance: 124.8
click at [244, 272] on section "Leaders of [DATE] Schwarzman Scholars selects students of demonstrated academic…" at bounding box center [686, 506] width 1373 height 703
click at [600, 285] on section "Leaders of [DATE] Schwarzman Scholars selects students of demonstrated academic…" at bounding box center [686, 506] width 1373 height 703
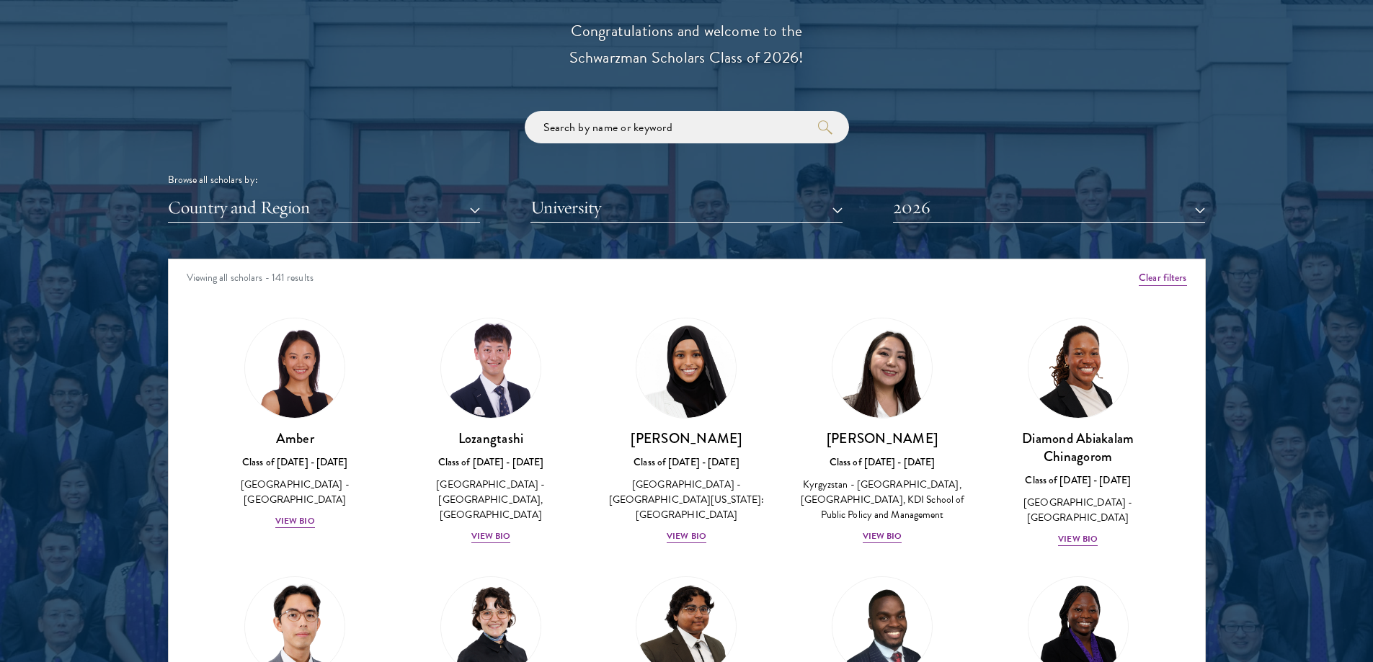
scroll to position [1657, 0]
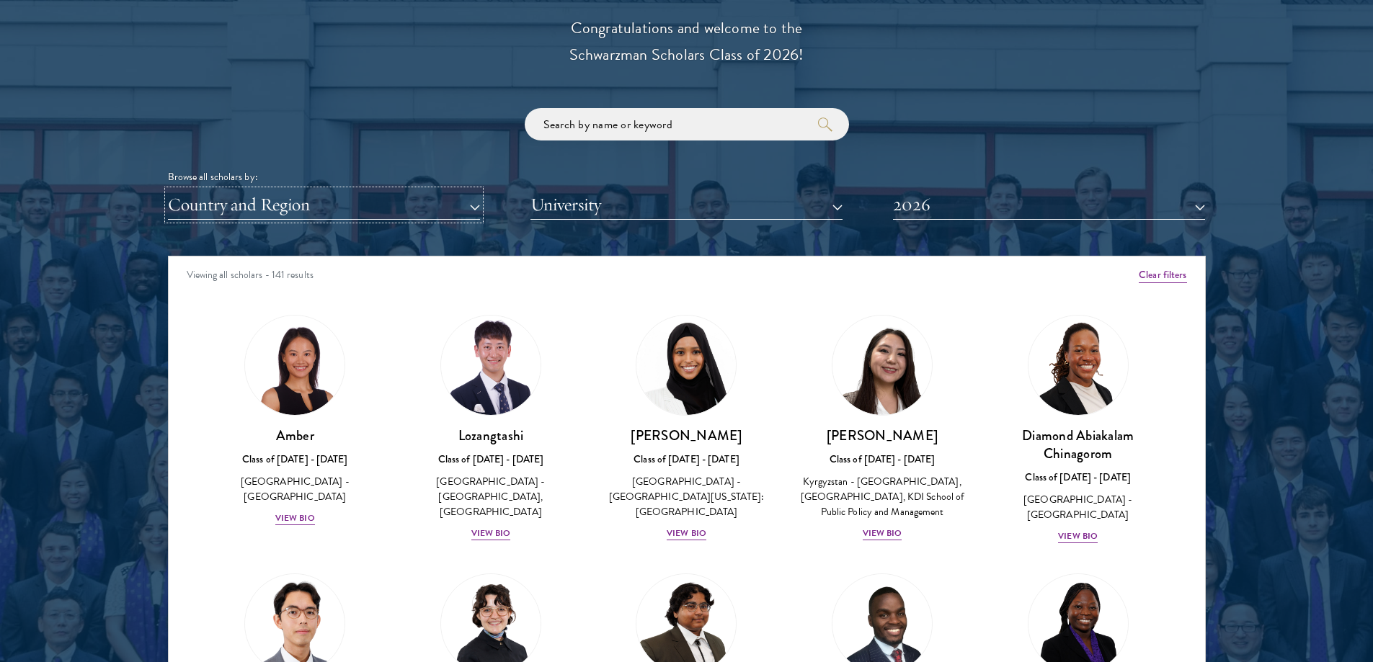
click at [377, 204] on button "Country and Region" at bounding box center [324, 205] width 312 height 30
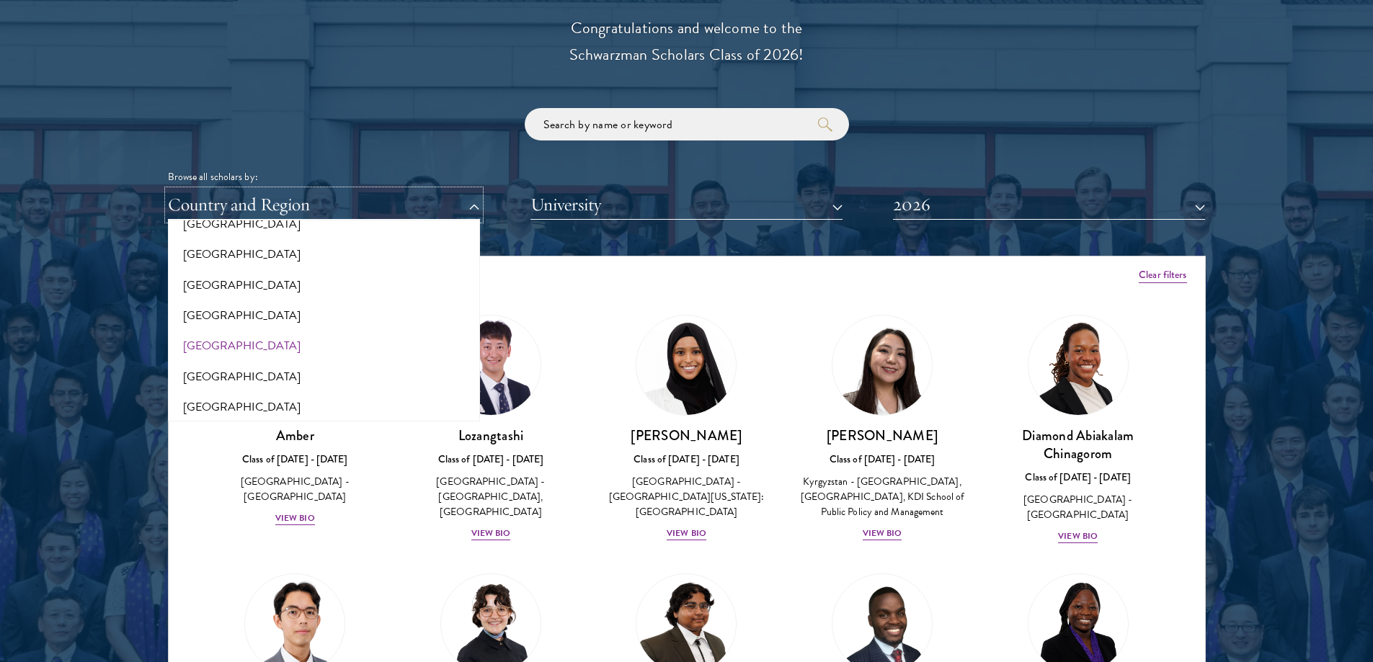
scroll to position [288, 0]
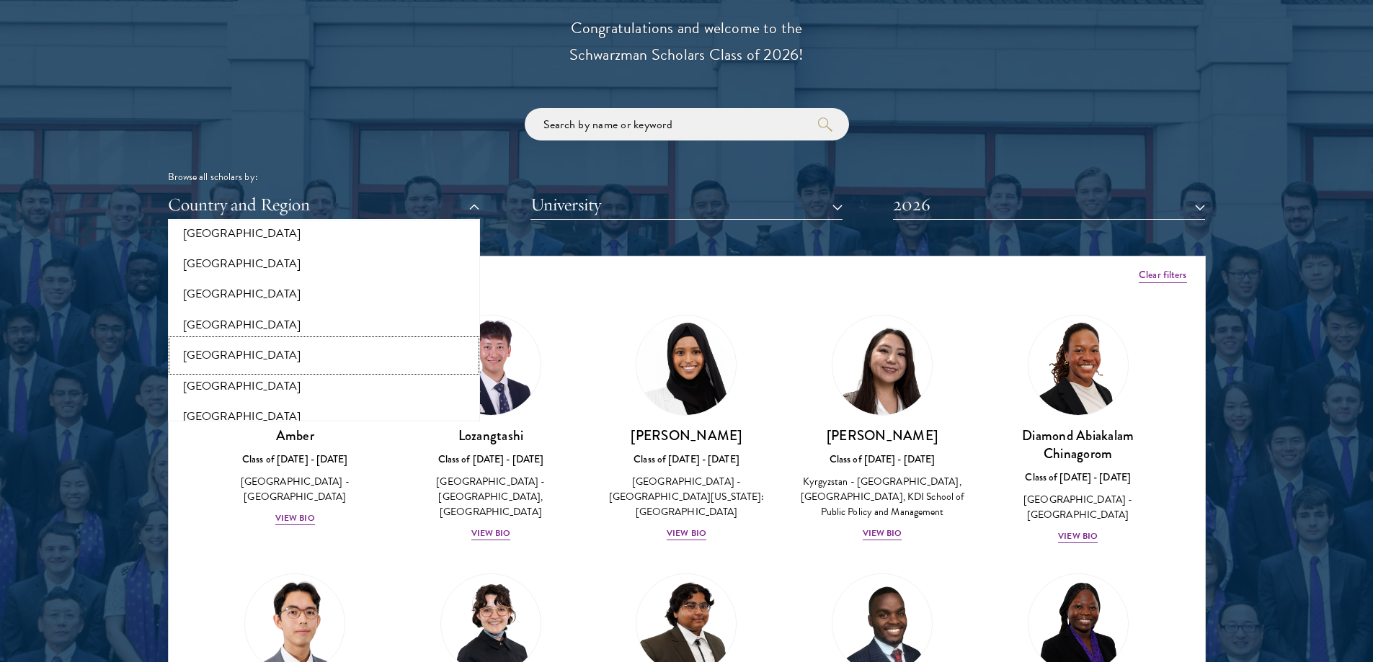
click at [223, 352] on button "[GEOGRAPHIC_DATA]" at bounding box center [323, 355] width 303 height 30
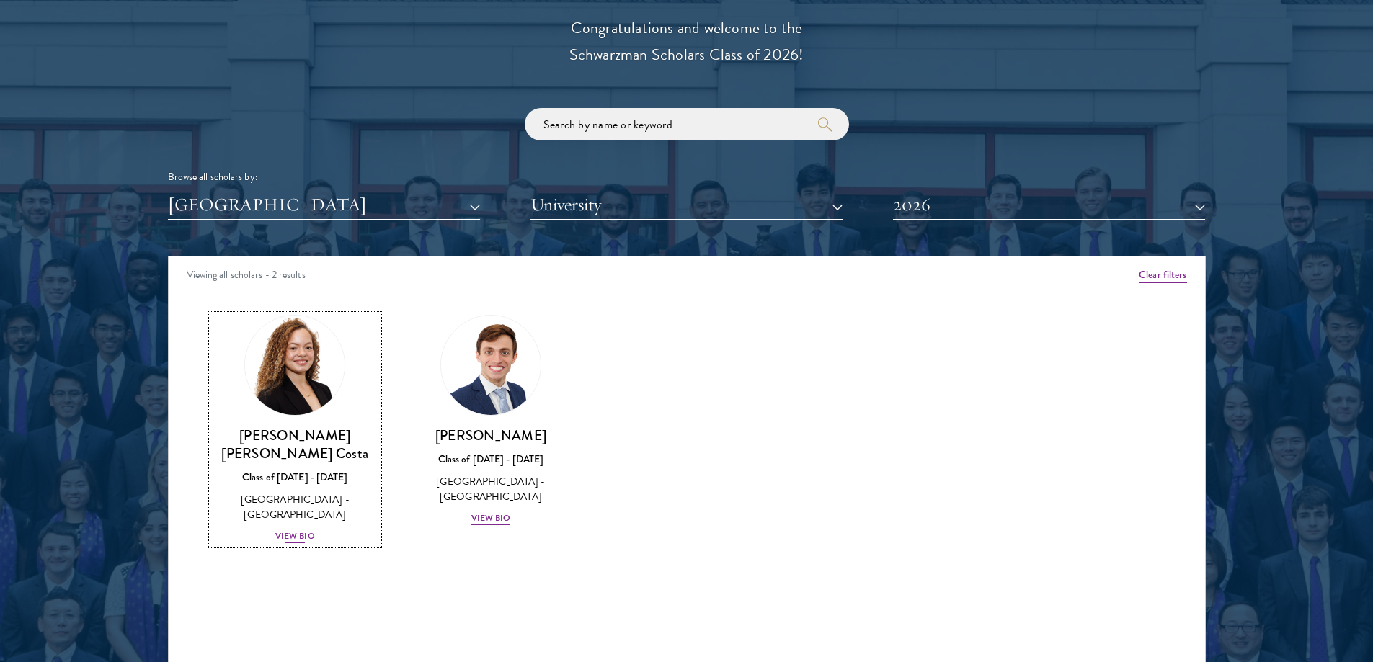
click at [288, 360] on img at bounding box center [295, 366] width 110 height 110
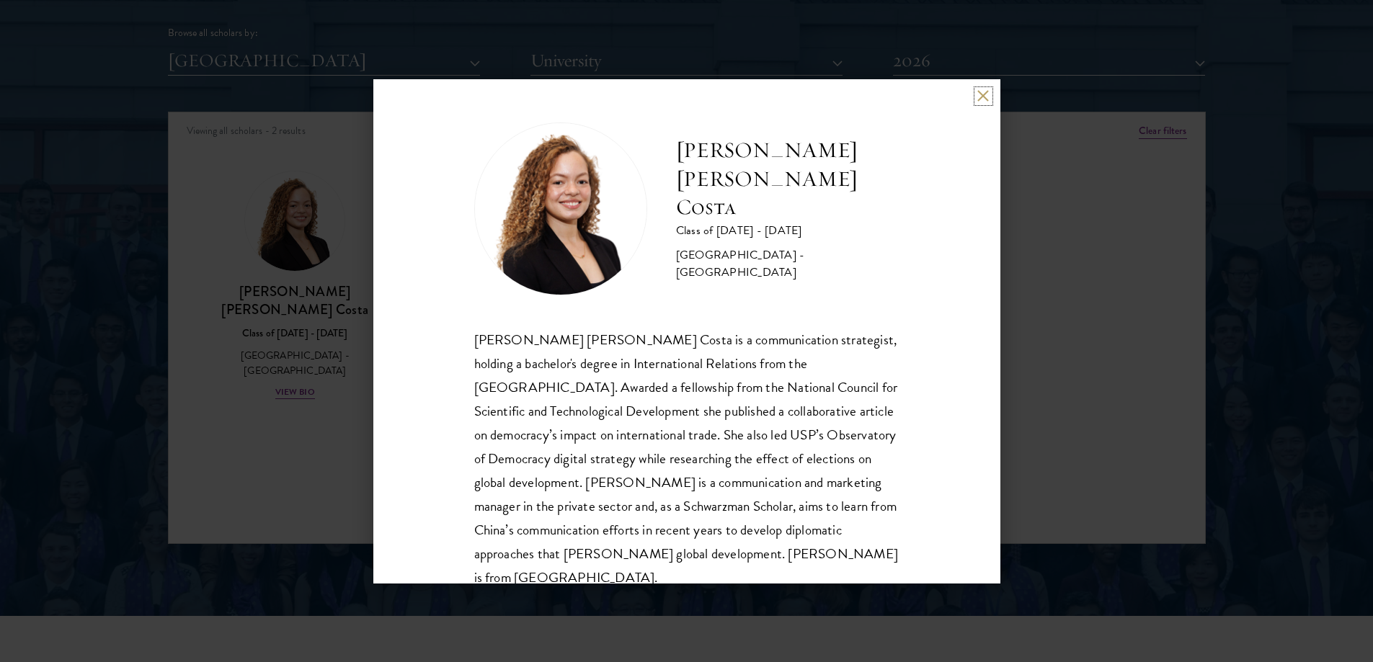
click at [977, 98] on button at bounding box center [983, 96] width 12 height 12
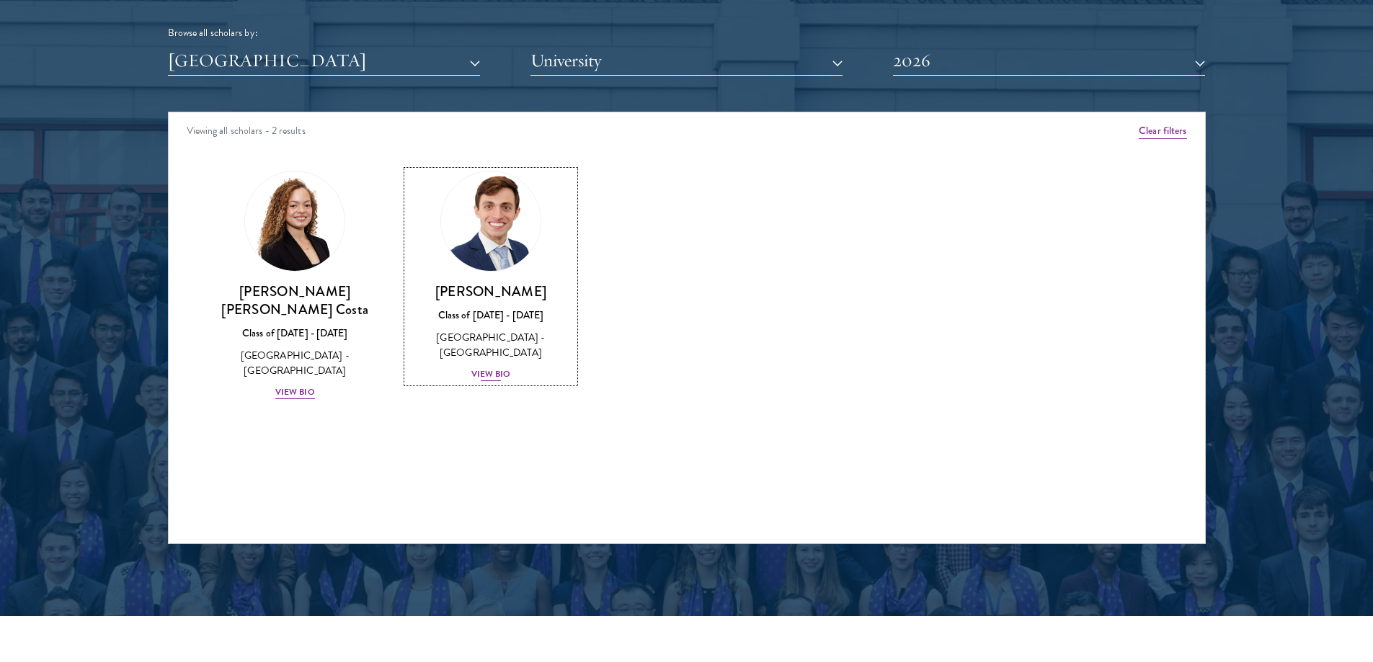
click at [507, 373] on div "View Bio" at bounding box center [491, 374] width 40 height 14
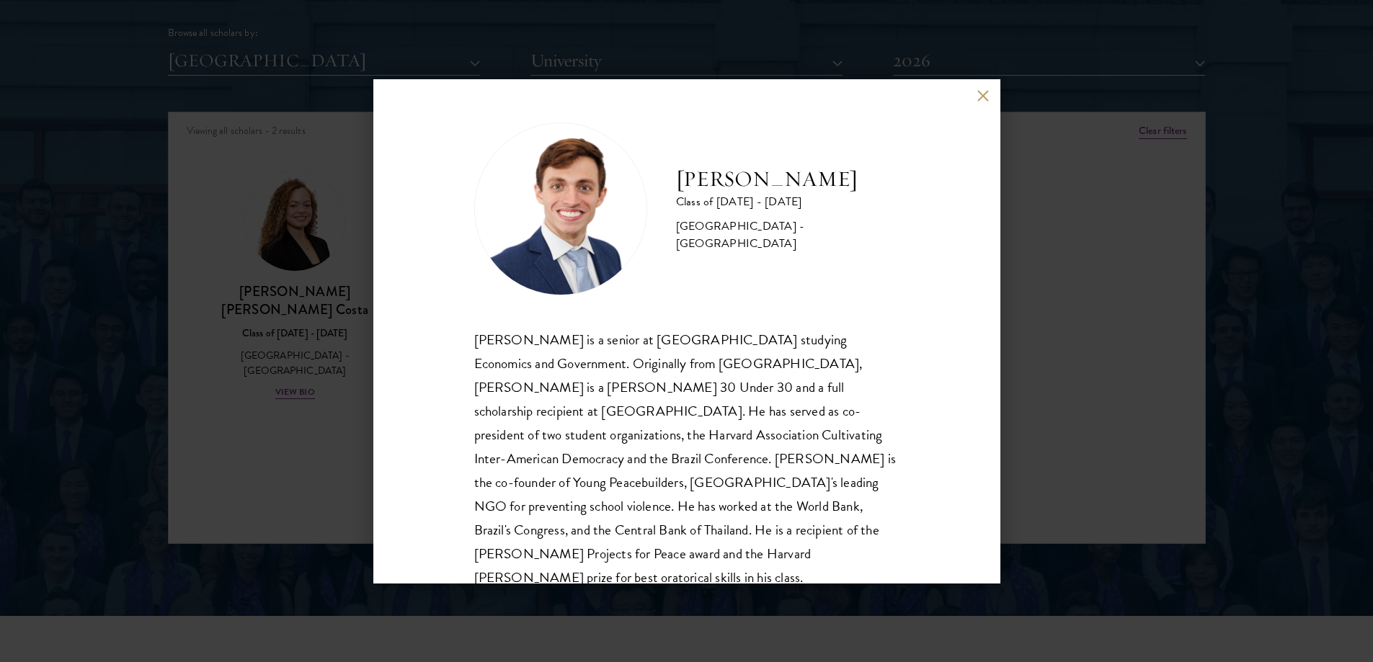
scroll to position [25, 0]
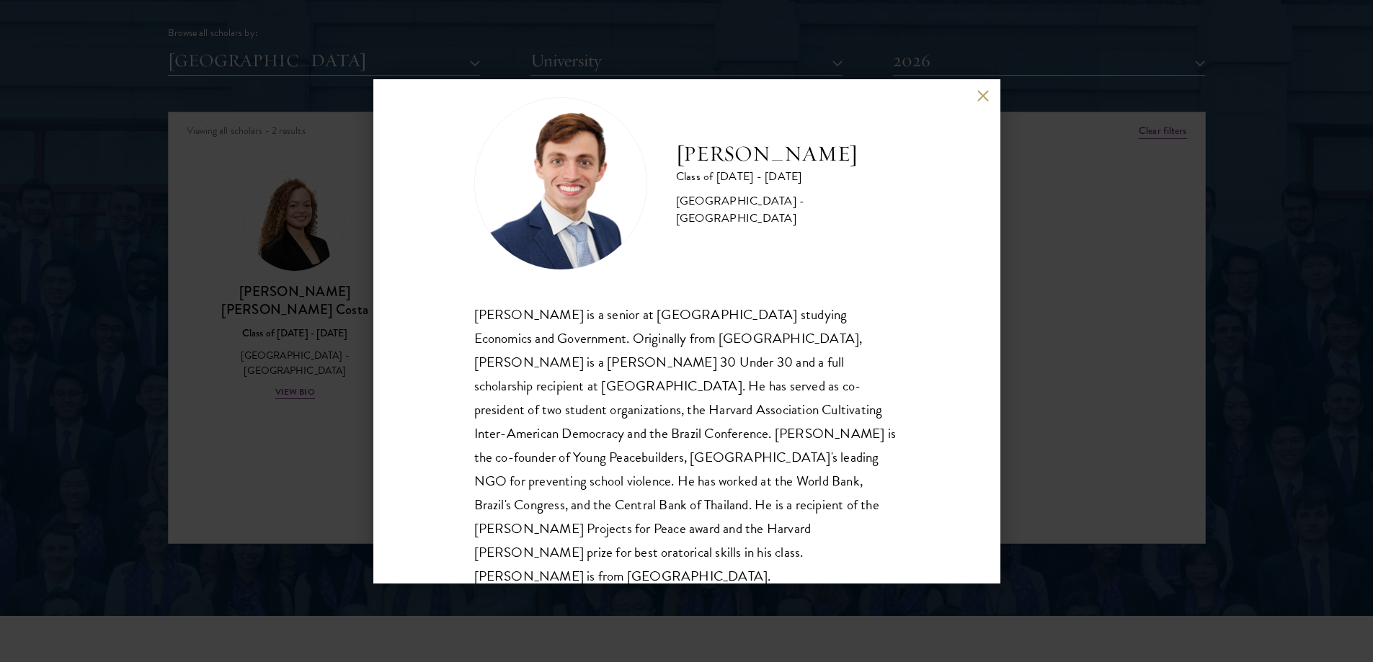
click at [979, 92] on button at bounding box center [983, 96] width 12 height 12
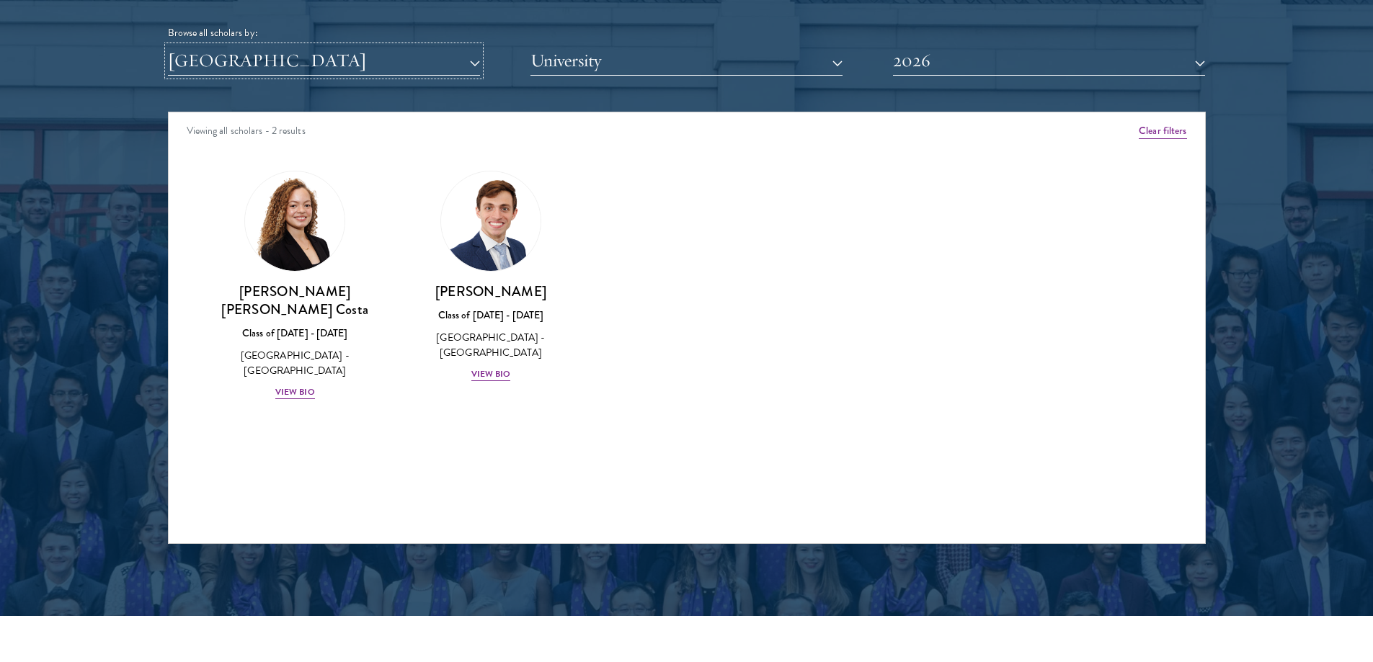
click at [434, 71] on button "[GEOGRAPHIC_DATA]" at bounding box center [324, 61] width 312 height 30
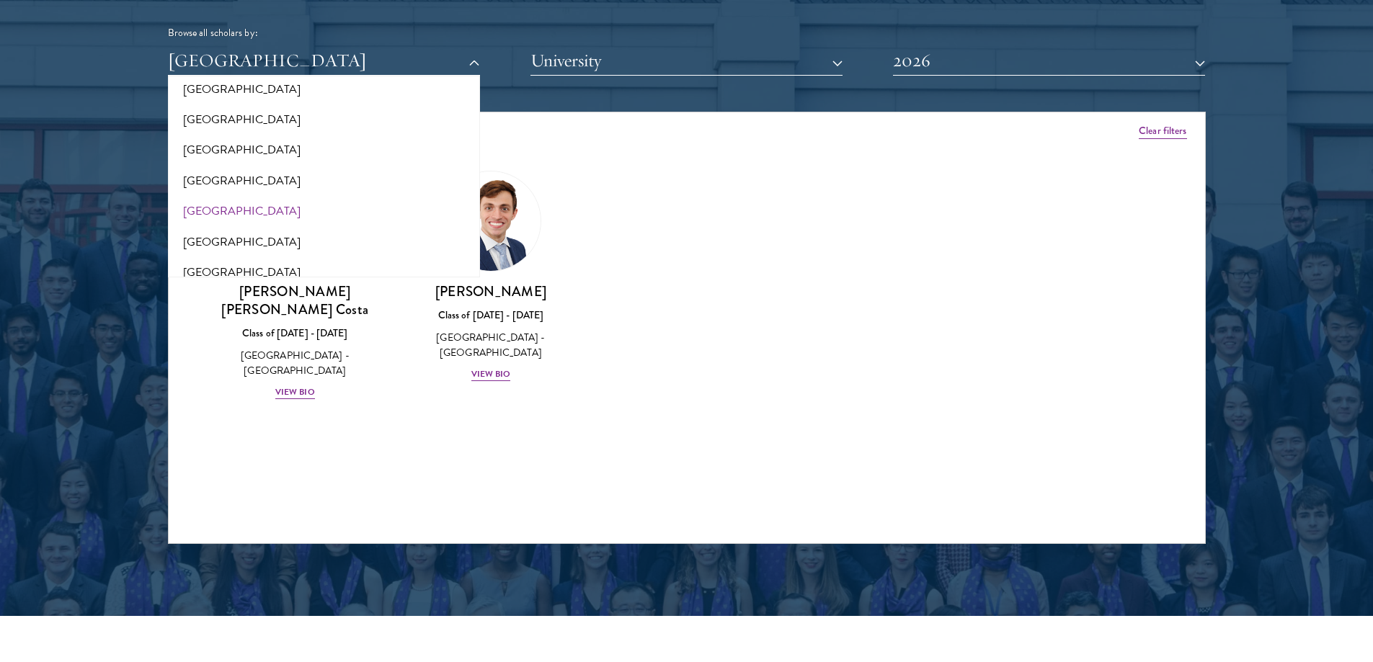
click at [700, 159] on div "Amber Class of [DATE] - [DATE] [GEOGRAPHIC_DATA] - [GEOGRAPHIC_DATA] View Bio C…" at bounding box center [687, 298] width 1036 height 291
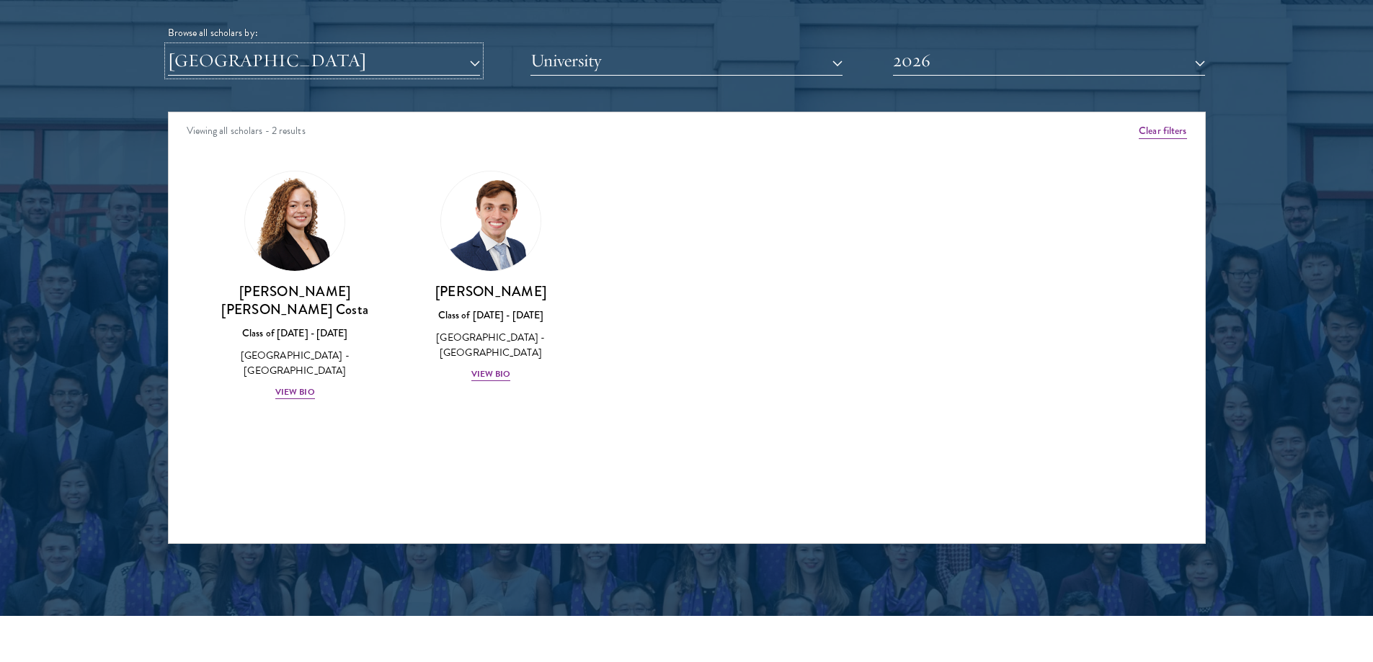
click at [309, 57] on button "[GEOGRAPHIC_DATA]" at bounding box center [324, 61] width 312 height 30
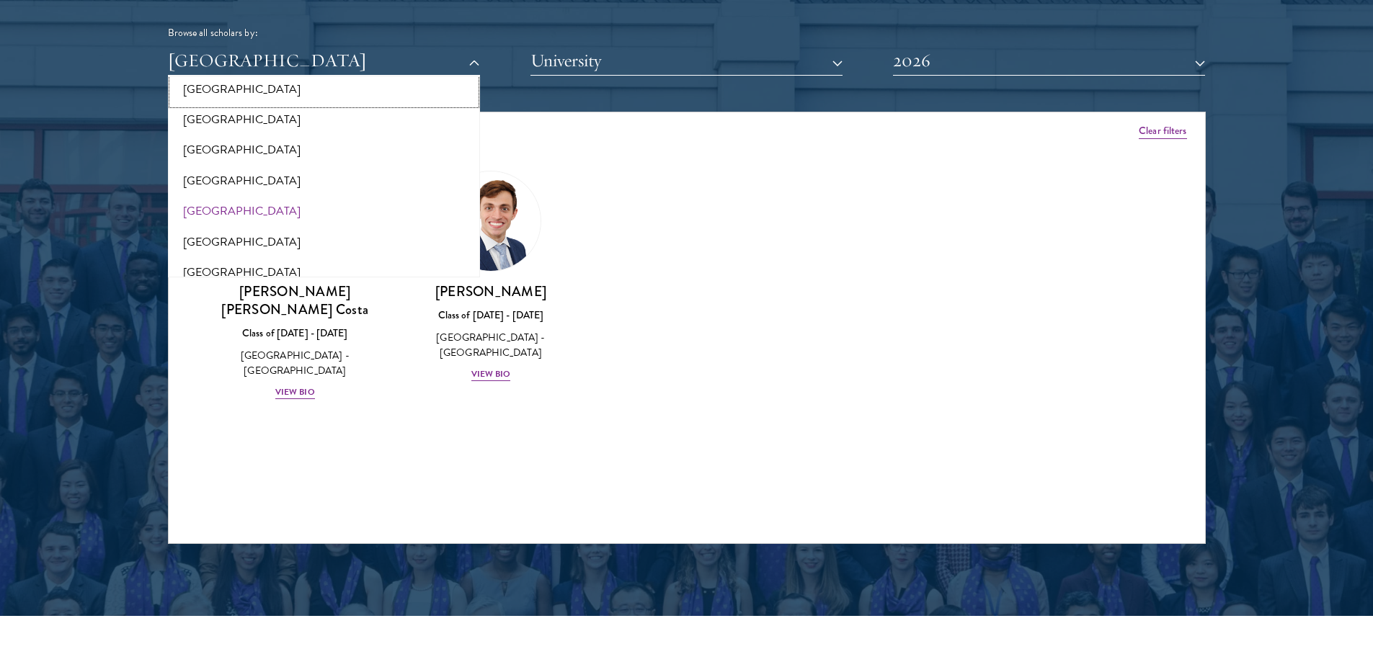
click at [249, 92] on button "[GEOGRAPHIC_DATA]" at bounding box center [323, 89] width 303 height 30
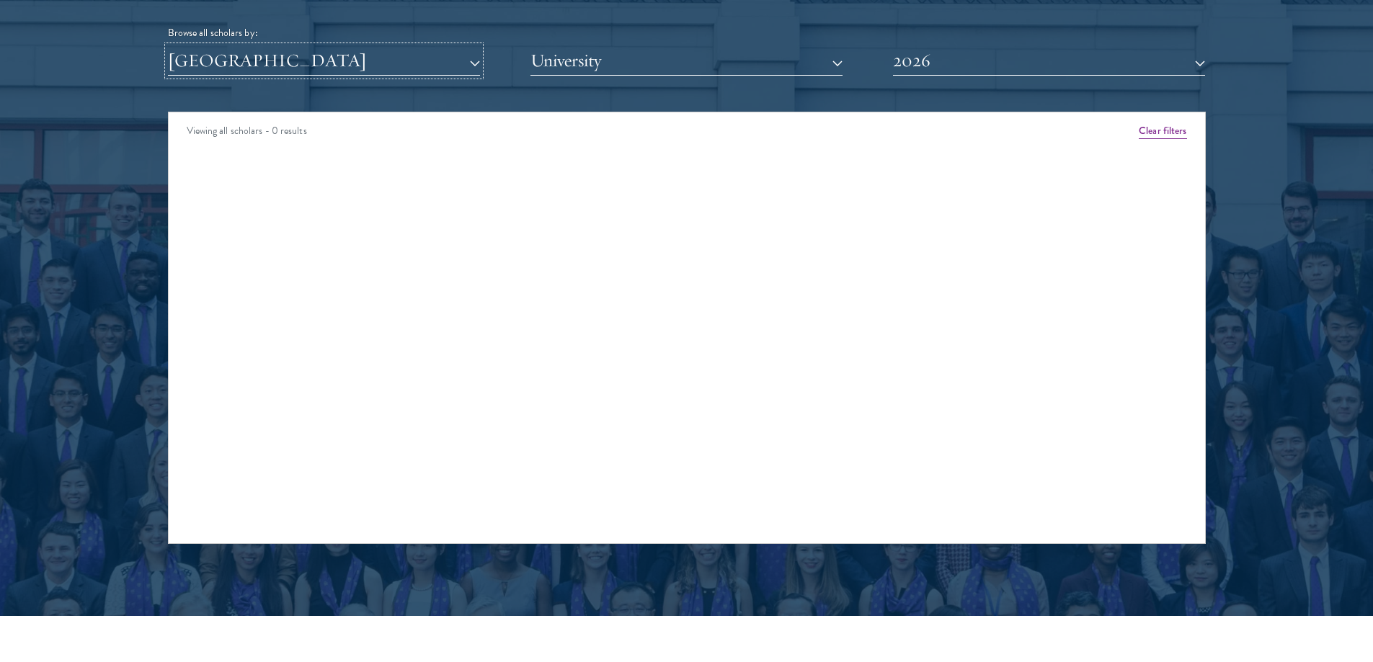
click at [347, 74] on button "[GEOGRAPHIC_DATA]" at bounding box center [324, 61] width 312 height 30
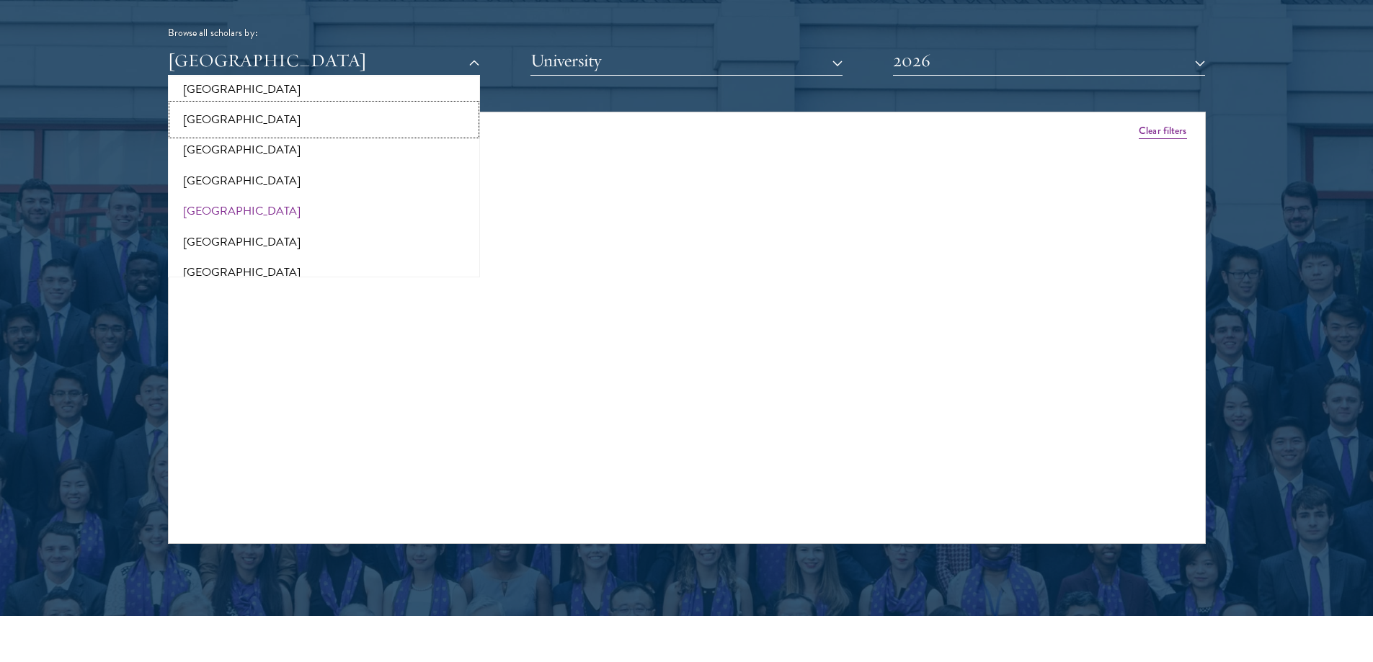
click at [281, 125] on button "[GEOGRAPHIC_DATA]" at bounding box center [323, 119] width 303 height 30
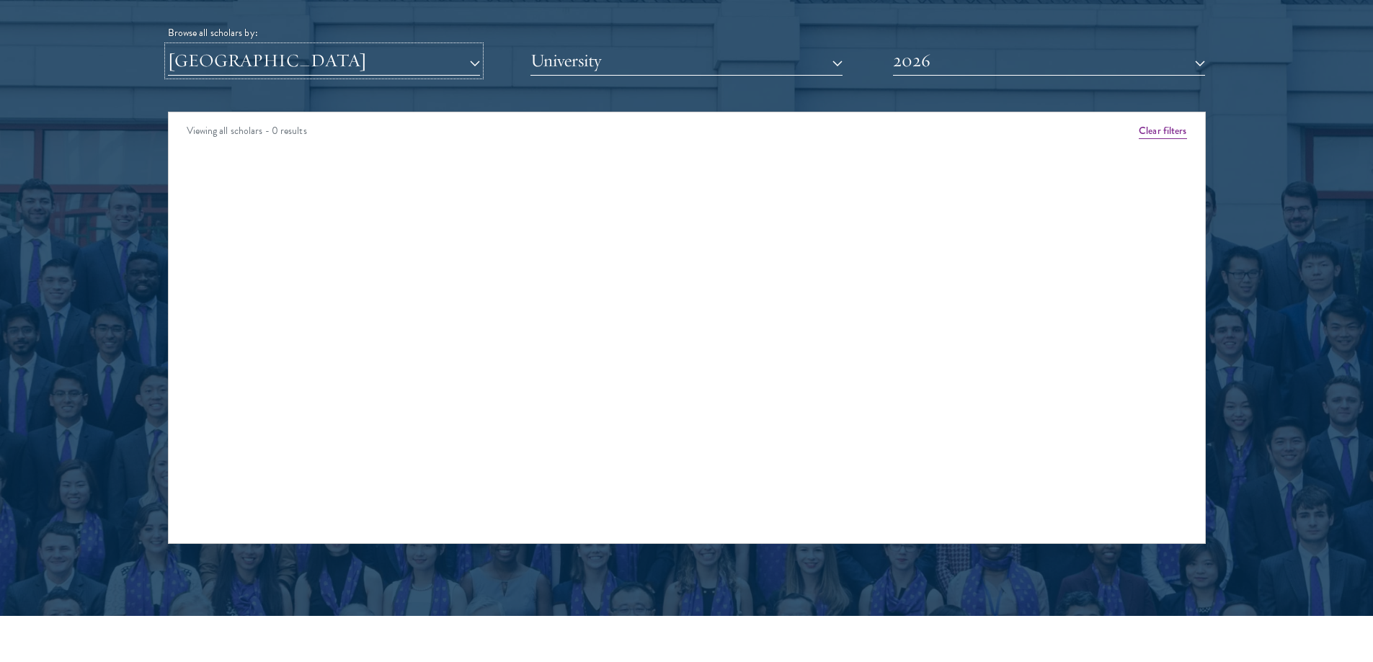
click at [293, 66] on button "[GEOGRAPHIC_DATA]" at bounding box center [324, 61] width 312 height 30
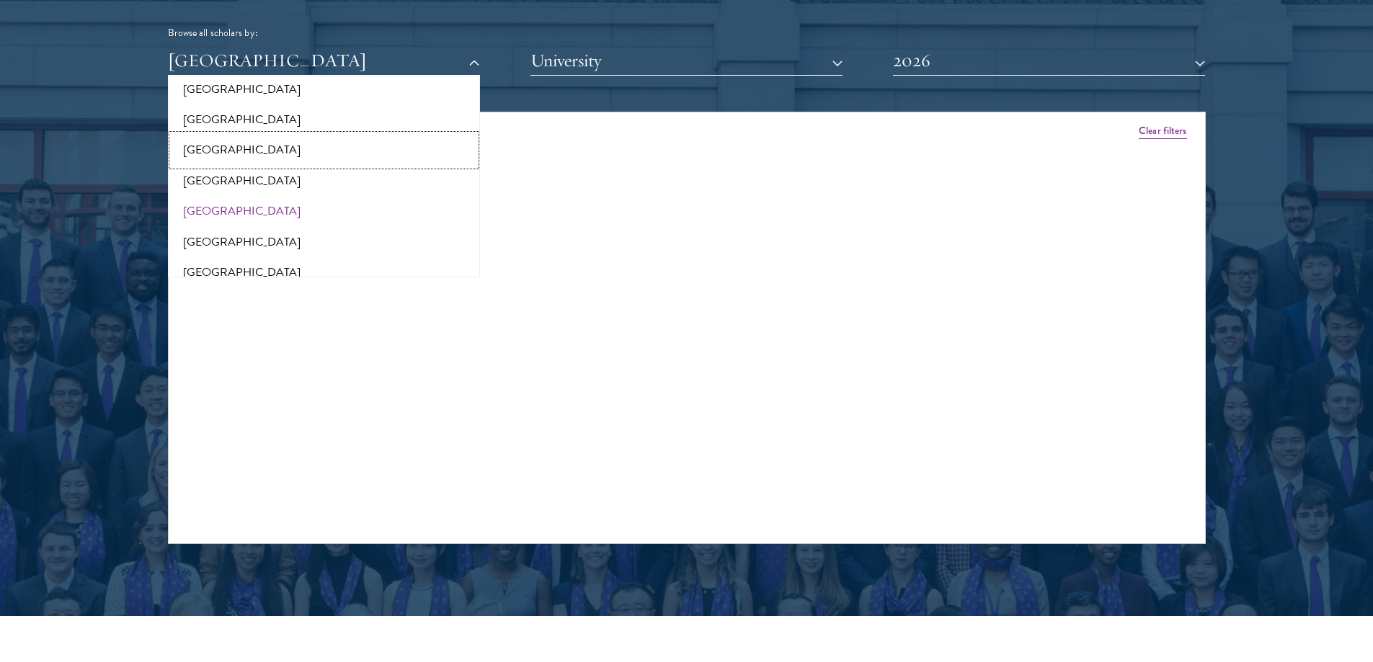
click at [264, 151] on button "[GEOGRAPHIC_DATA]" at bounding box center [323, 150] width 303 height 30
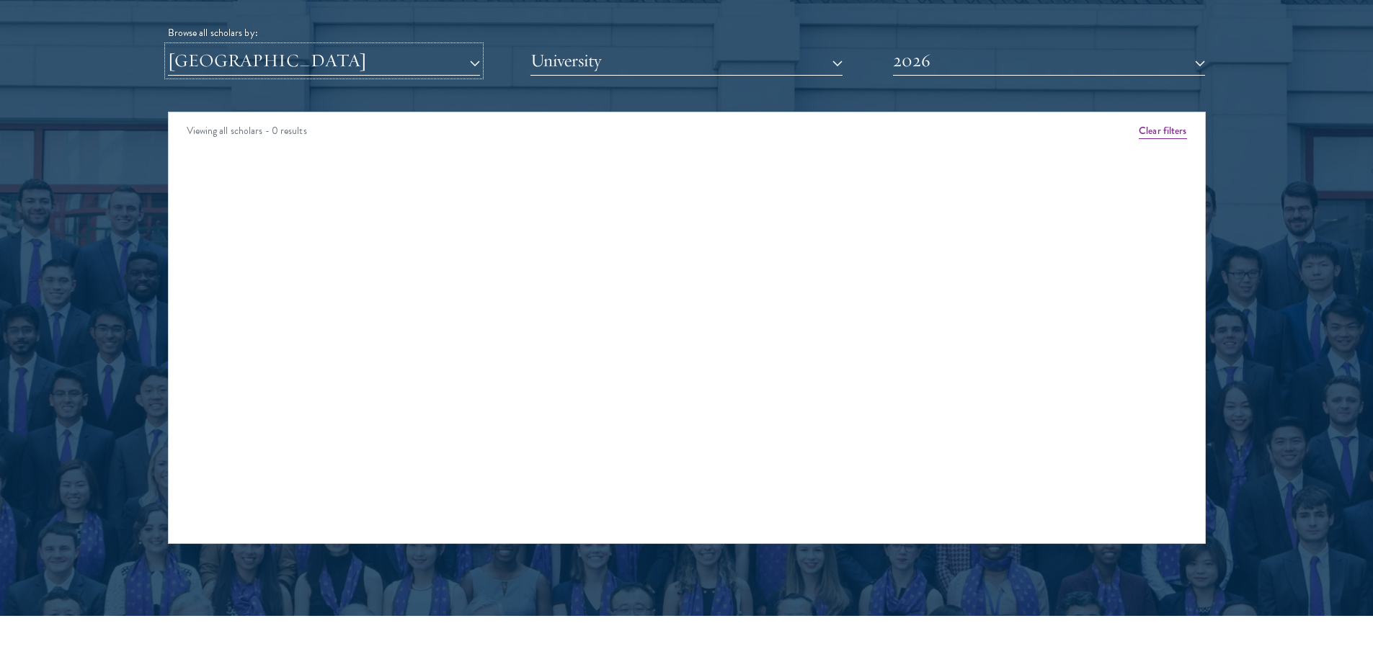
drag, startPoint x: 266, startPoint y: 68, endPoint x: 240, endPoint y: 126, distance: 63.9
click at [265, 68] on button "[GEOGRAPHIC_DATA]" at bounding box center [324, 61] width 312 height 30
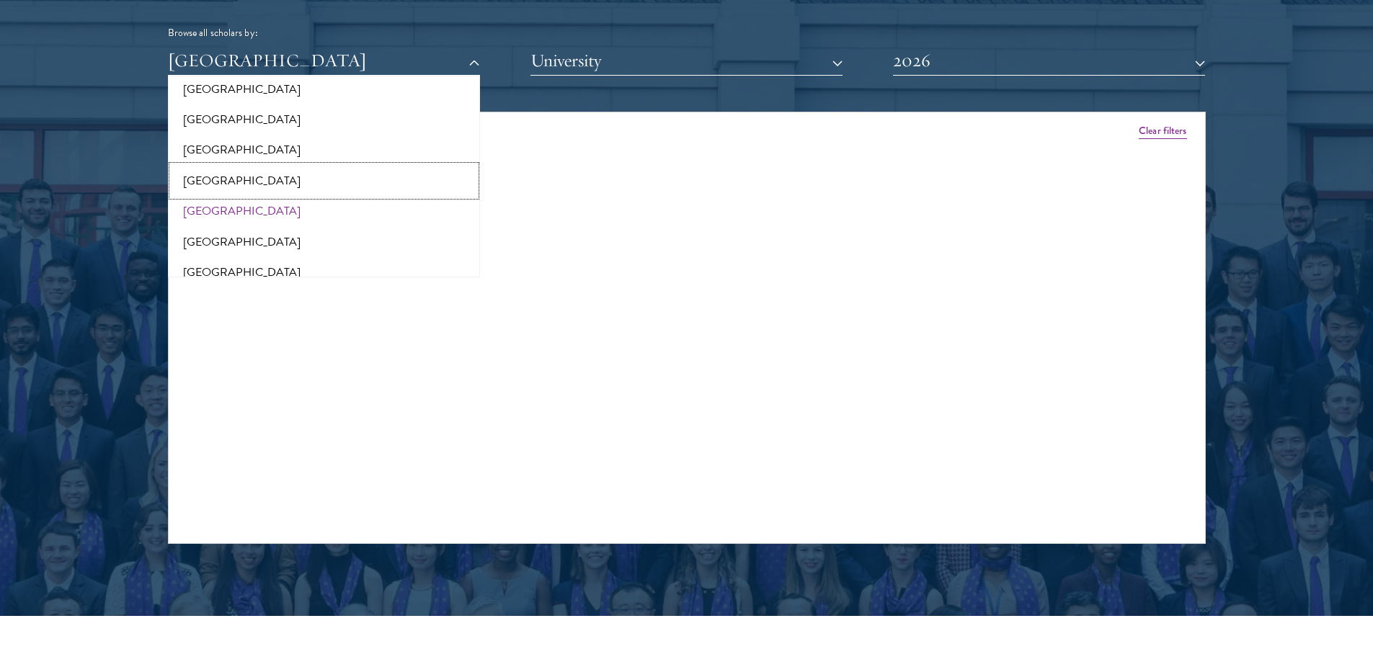
click at [226, 177] on button "[GEOGRAPHIC_DATA]" at bounding box center [323, 181] width 303 height 30
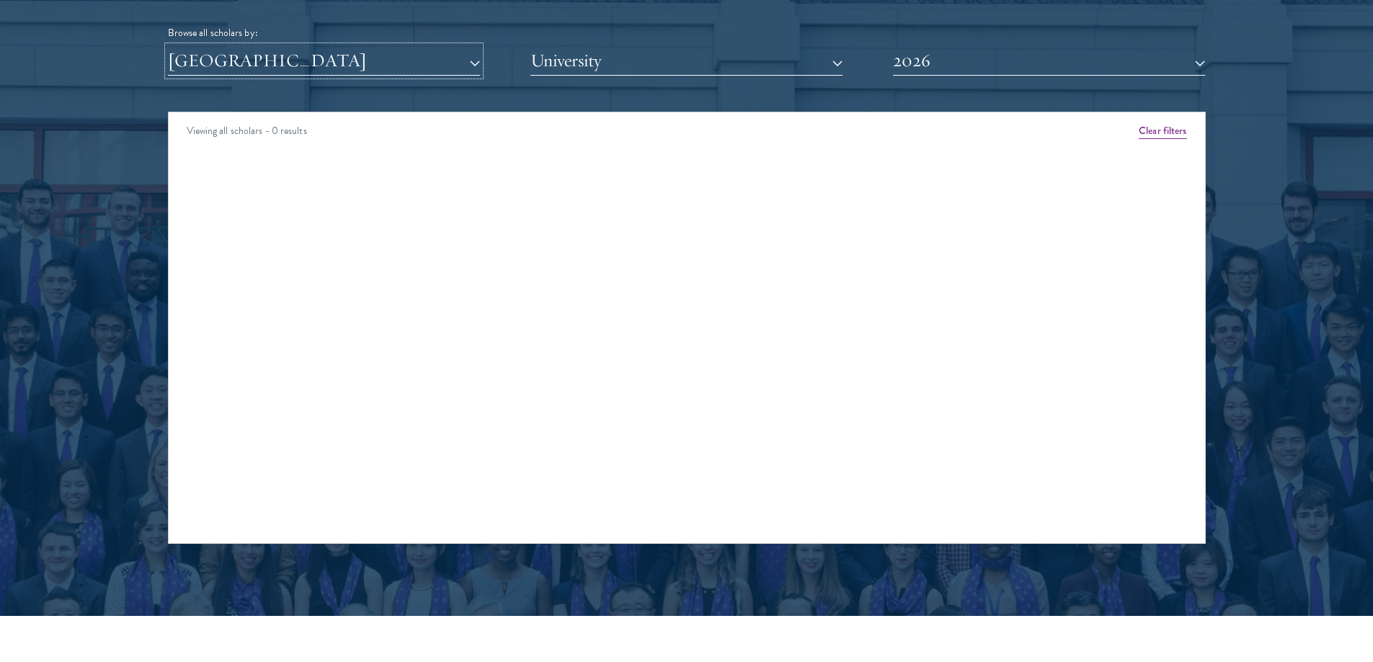
click at [300, 61] on button "[GEOGRAPHIC_DATA]" at bounding box center [324, 61] width 312 height 30
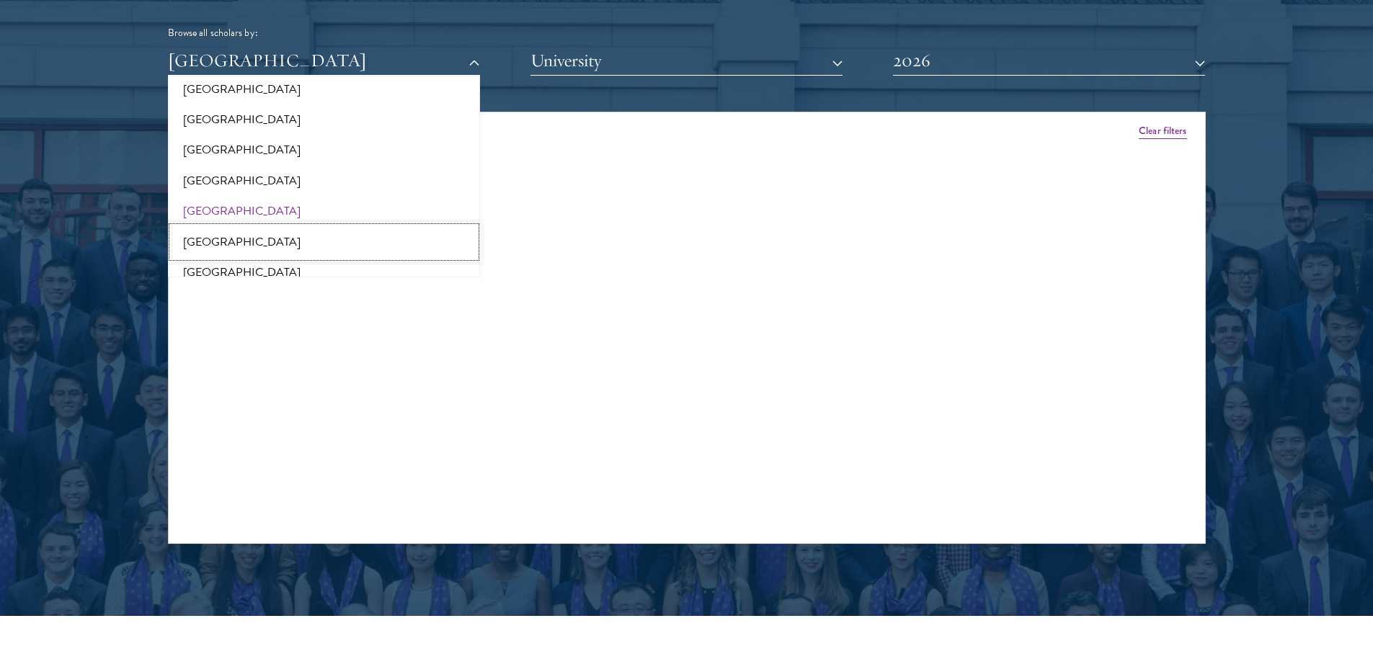
click at [228, 245] on button "[GEOGRAPHIC_DATA]" at bounding box center [323, 242] width 303 height 30
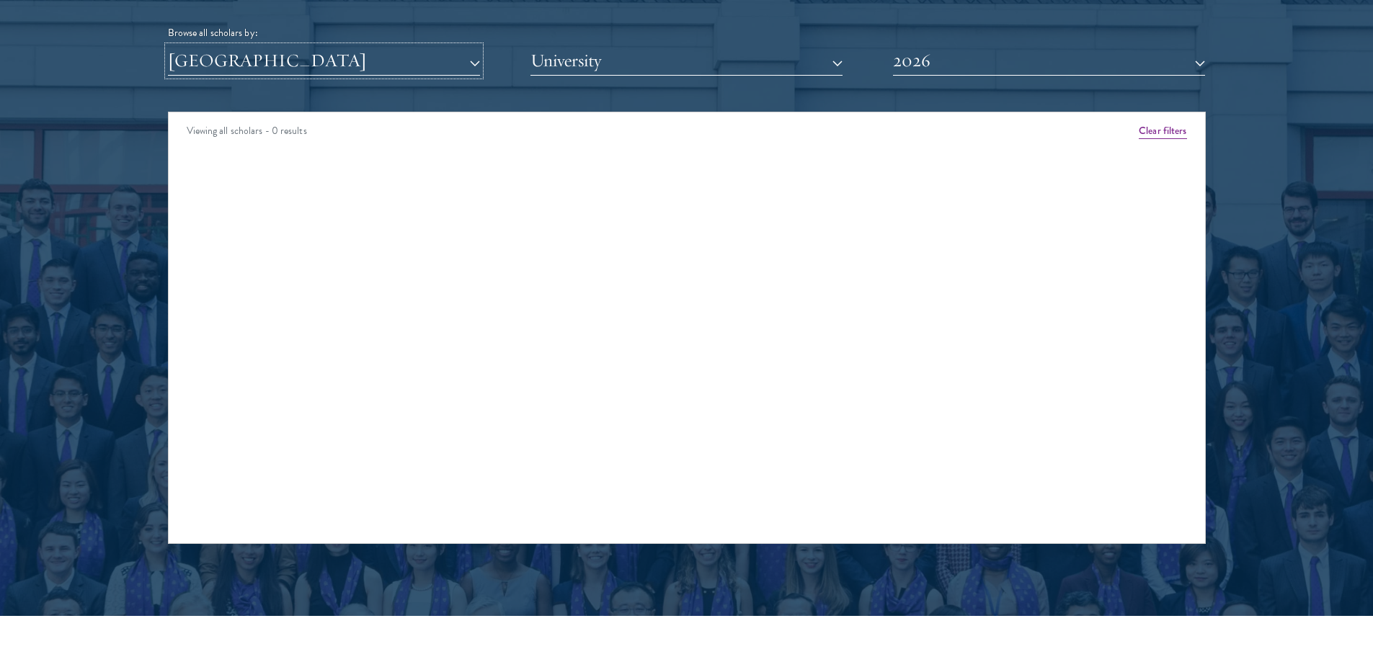
drag, startPoint x: 313, startPoint y: 49, endPoint x: 303, endPoint y: 72, distance: 24.9
click at [312, 49] on button "[GEOGRAPHIC_DATA]" at bounding box center [324, 61] width 312 height 30
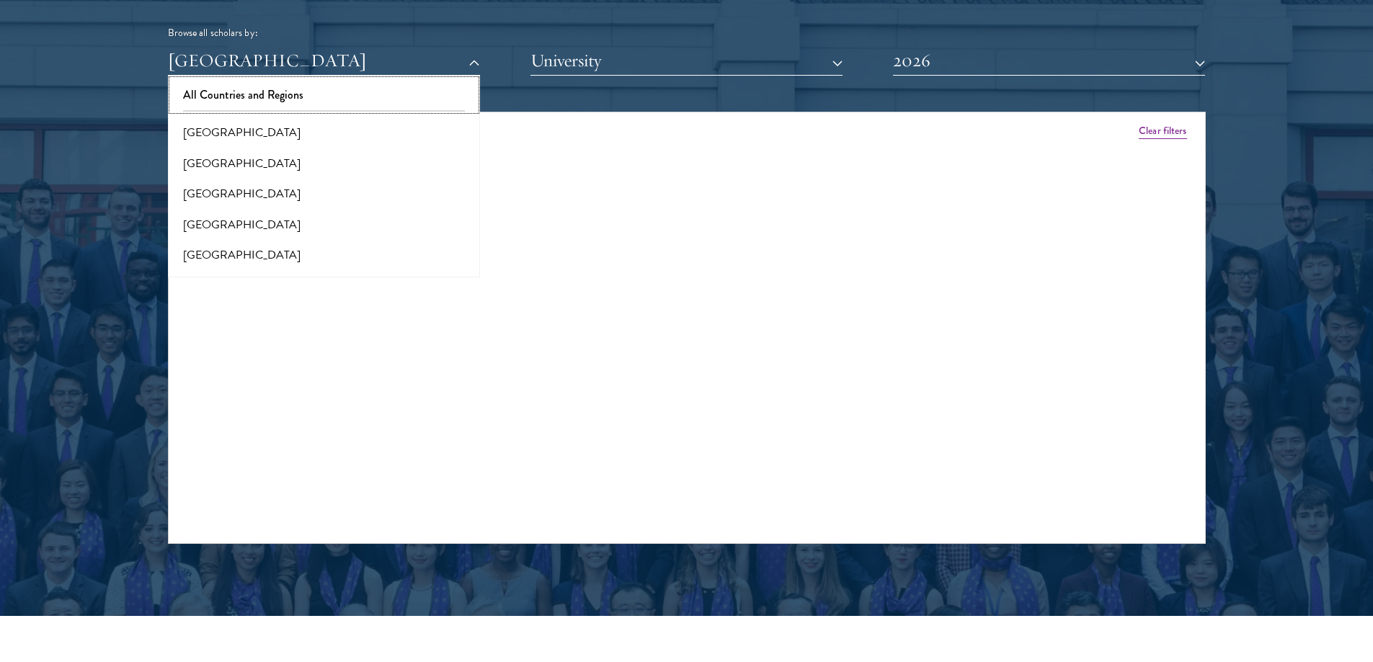
click at [270, 89] on button "All Countries and Regions" at bounding box center [323, 95] width 303 height 30
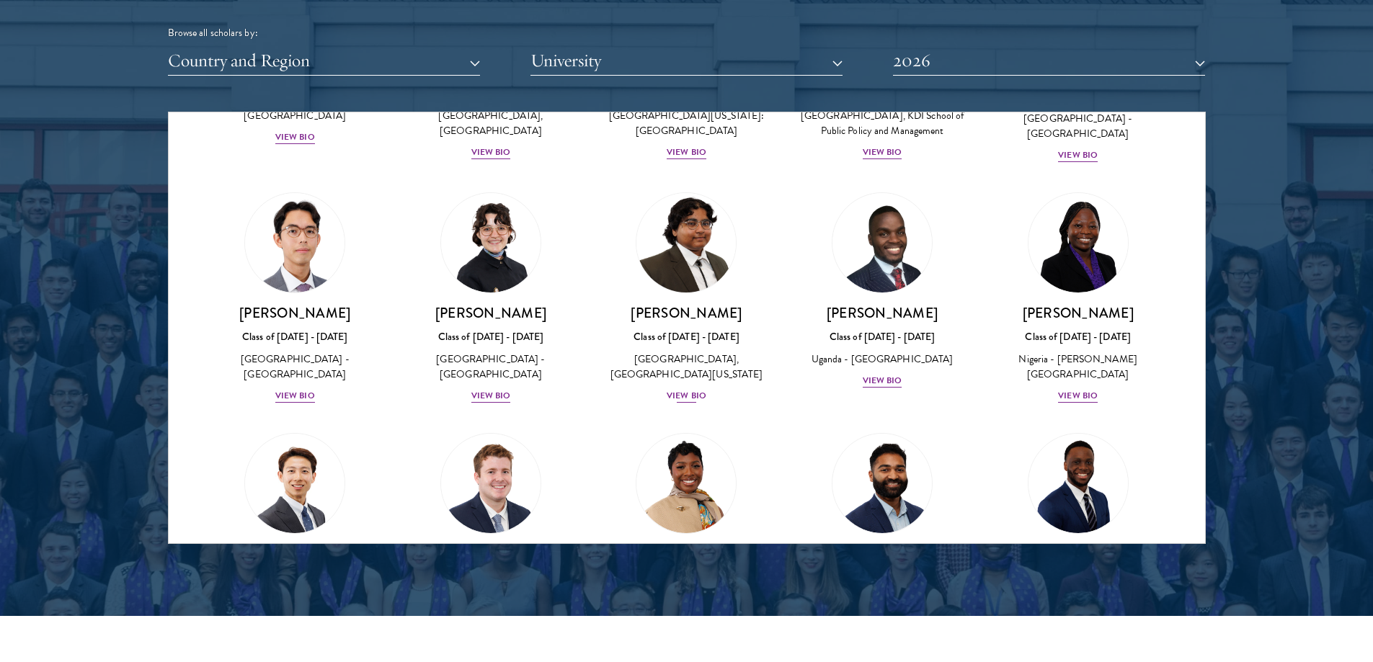
scroll to position [432, 0]
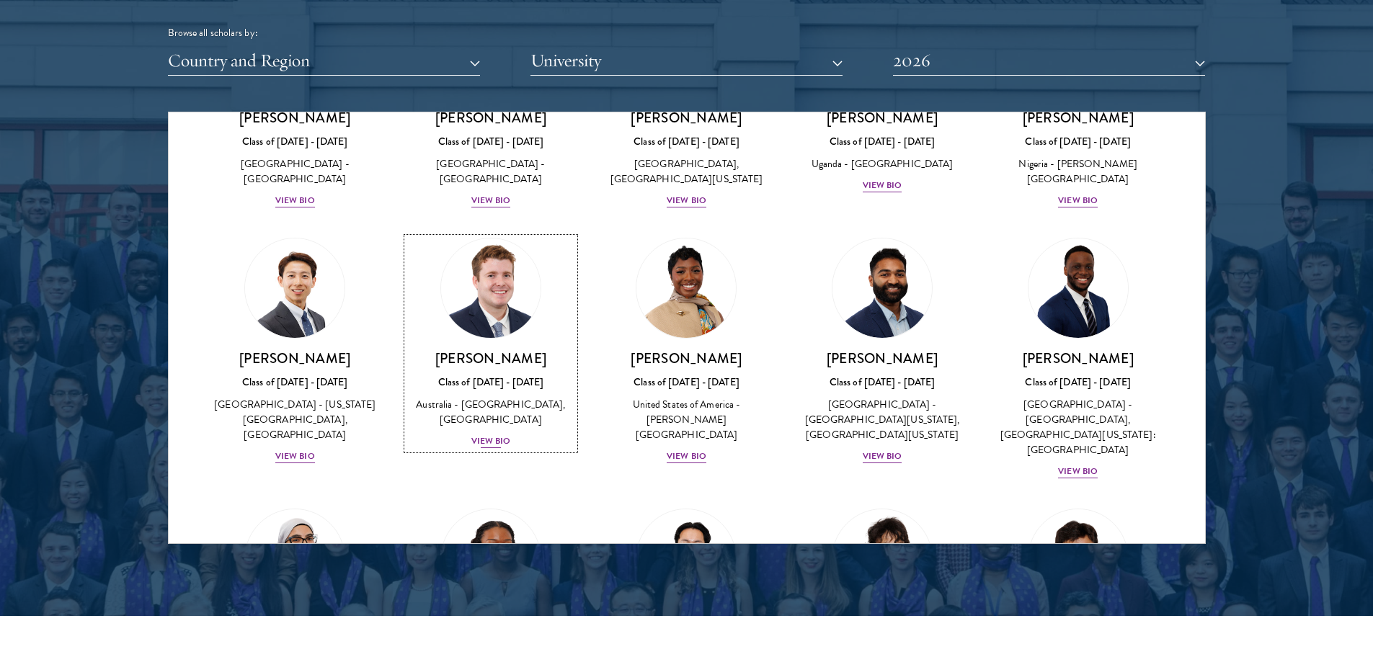
click at [502, 316] on img at bounding box center [491, 288] width 110 height 110
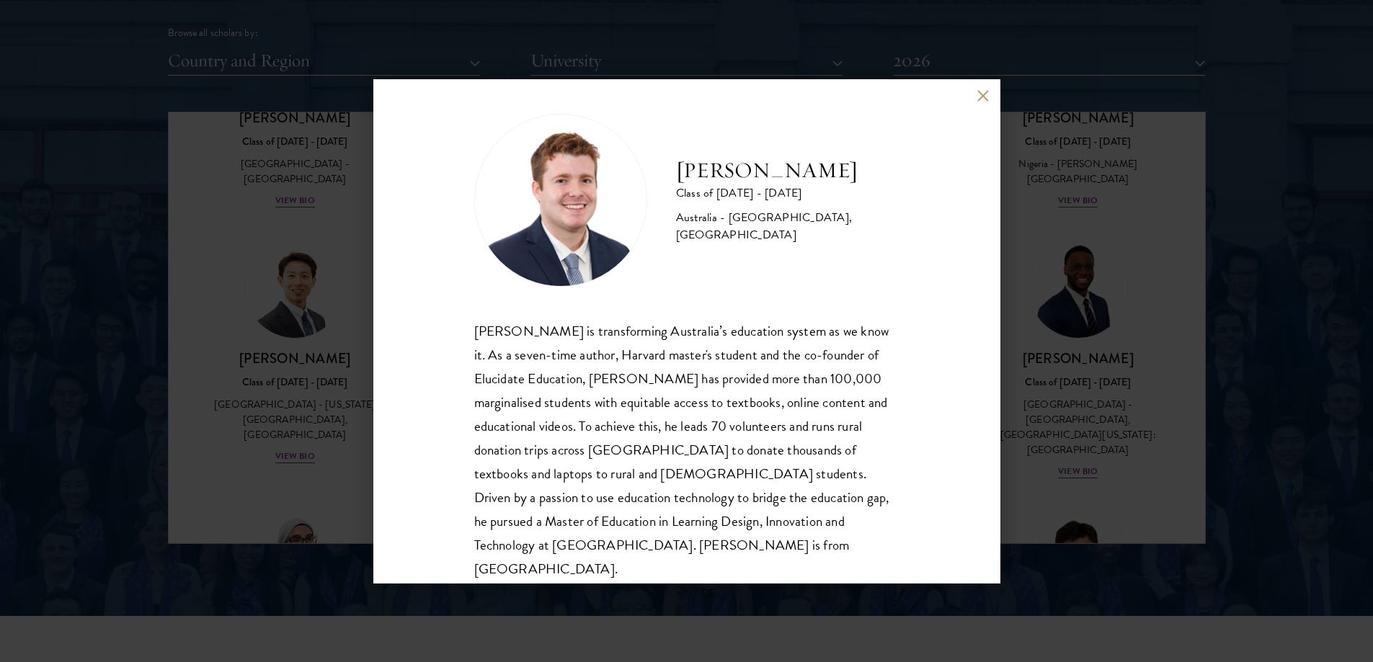
scroll to position [25, 0]
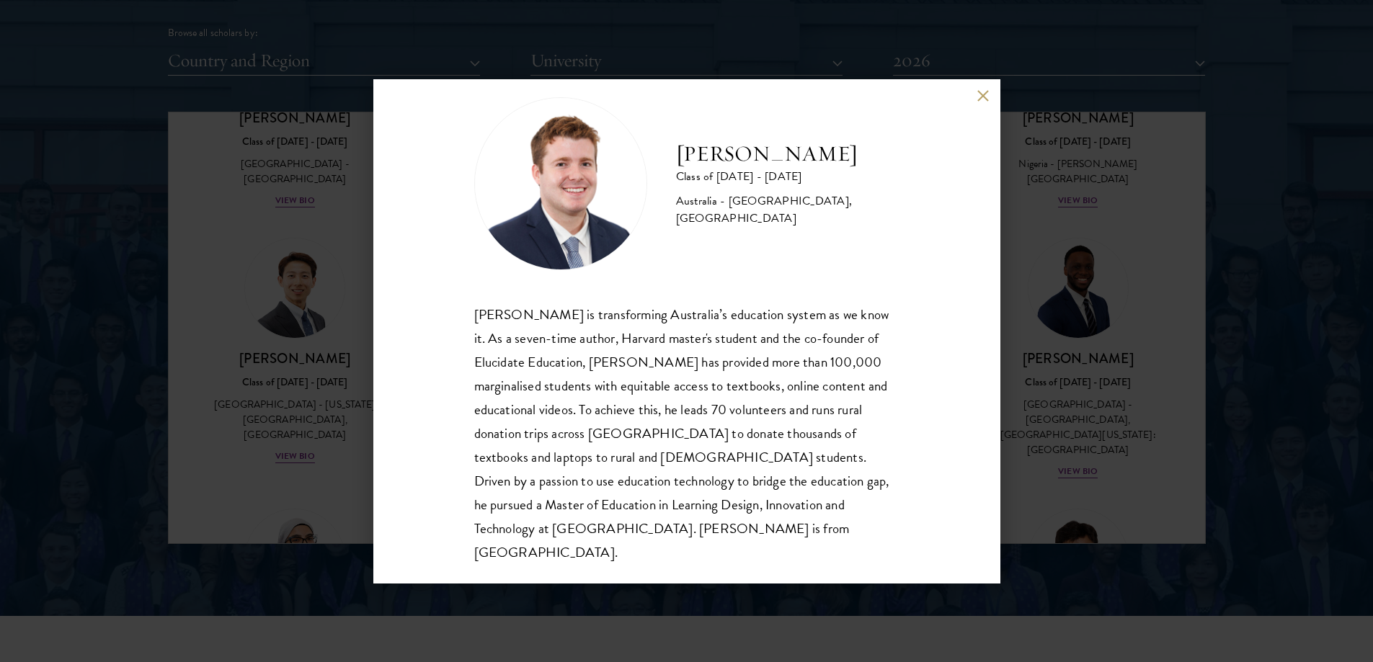
click at [986, 97] on button at bounding box center [983, 96] width 12 height 12
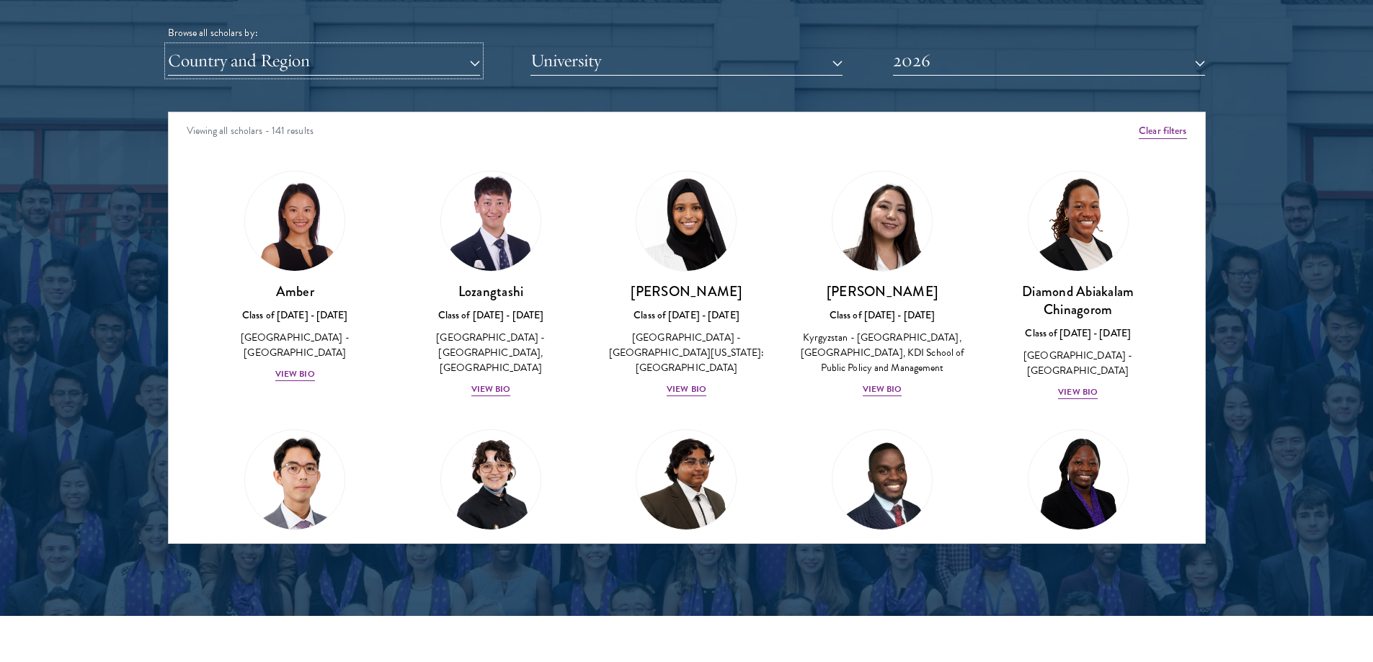
click at [311, 47] on button "Country and Region" at bounding box center [324, 61] width 312 height 30
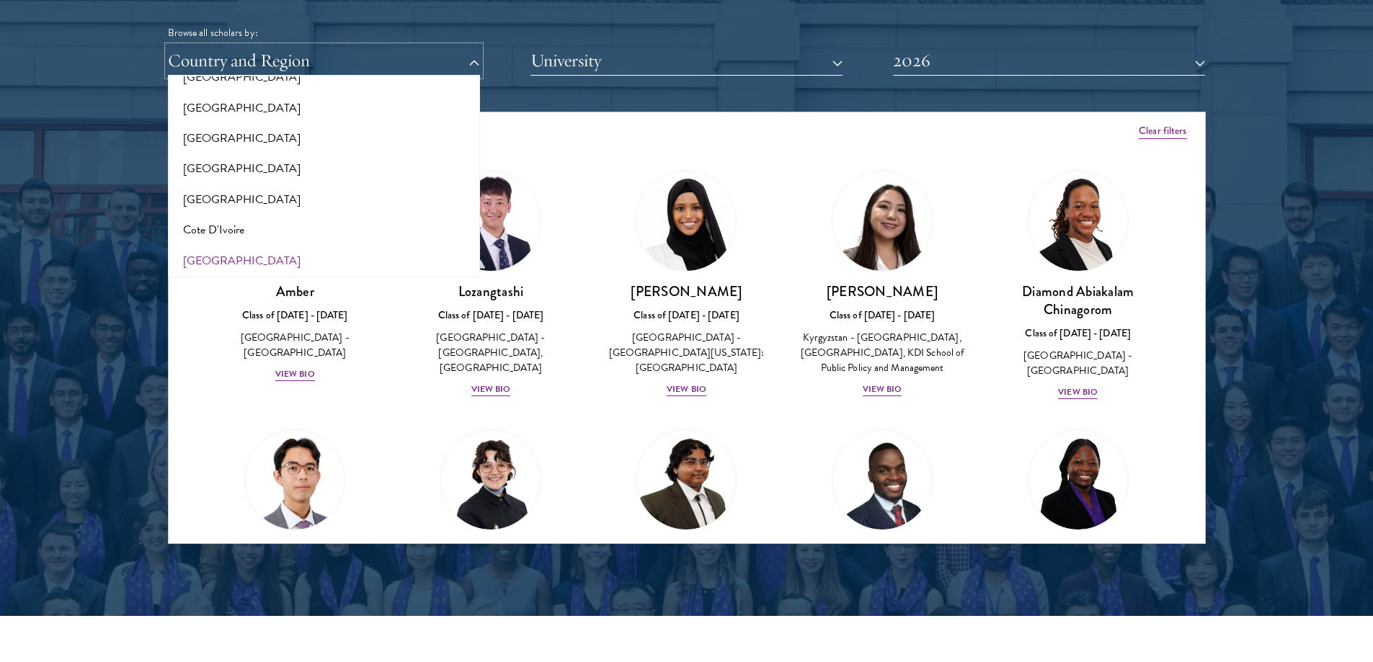
scroll to position [576, 0]
click at [233, 173] on button "Cote D'Ivoire" at bounding box center [323, 167] width 303 height 30
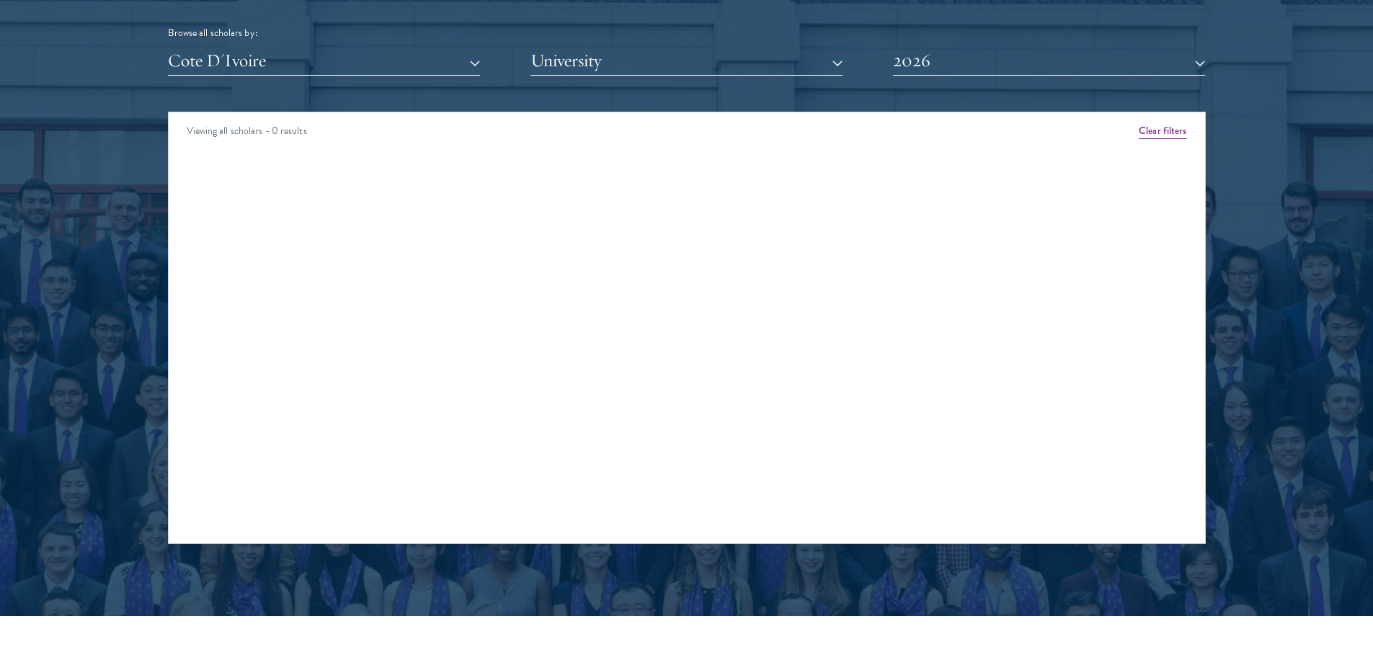
click at [279, 45] on div "Browse all scholars by: Cote D'Ivoire All Countries and Regions [GEOGRAPHIC_DAT…" at bounding box center [687, 20] width 1038 height 112
click at [277, 53] on button "Cote D'Ivoire" at bounding box center [324, 61] width 312 height 30
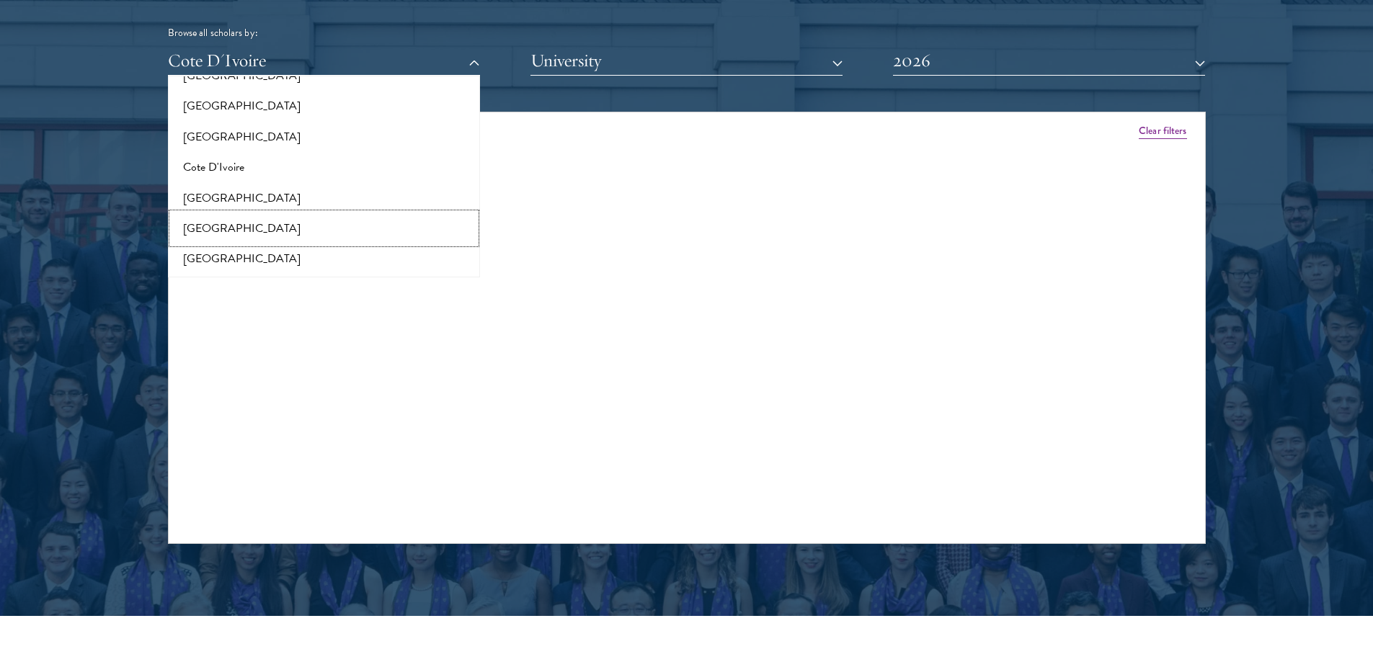
click at [249, 226] on button "[GEOGRAPHIC_DATA]" at bounding box center [323, 228] width 303 height 30
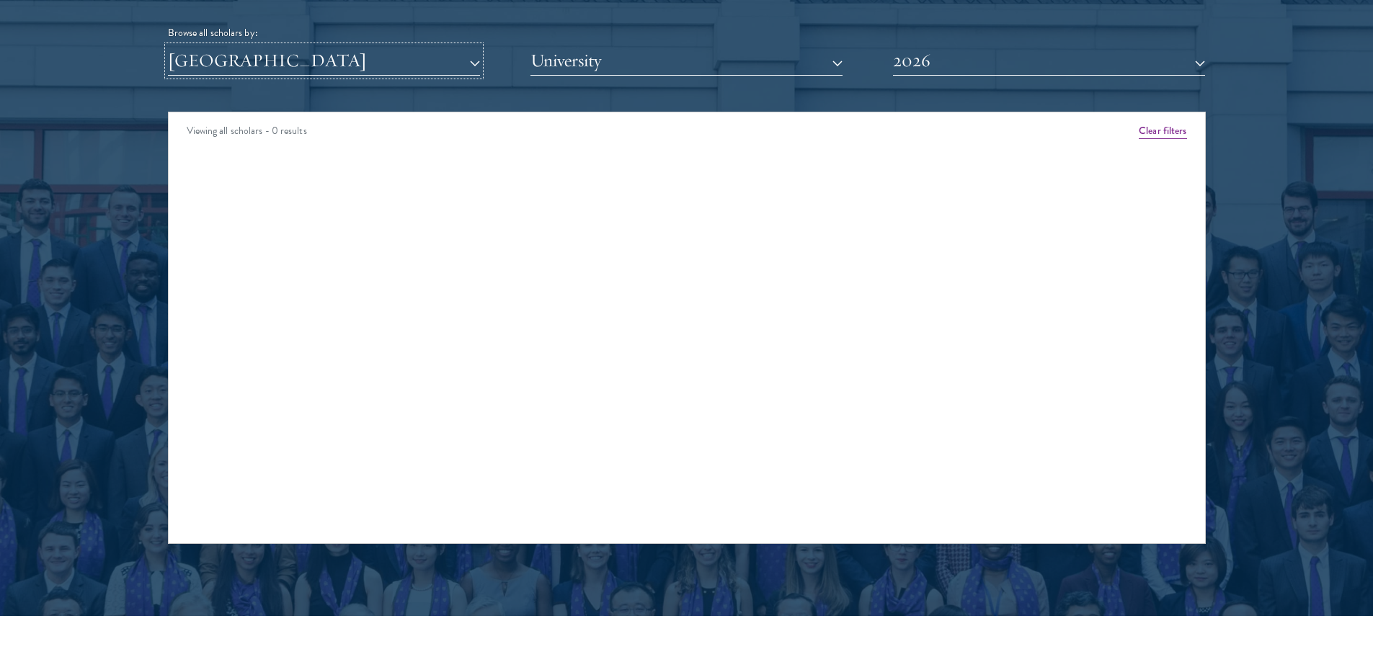
click at [277, 64] on button "[GEOGRAPHIC_DATA]" at bounding box center [324, 61] width 312 height 30
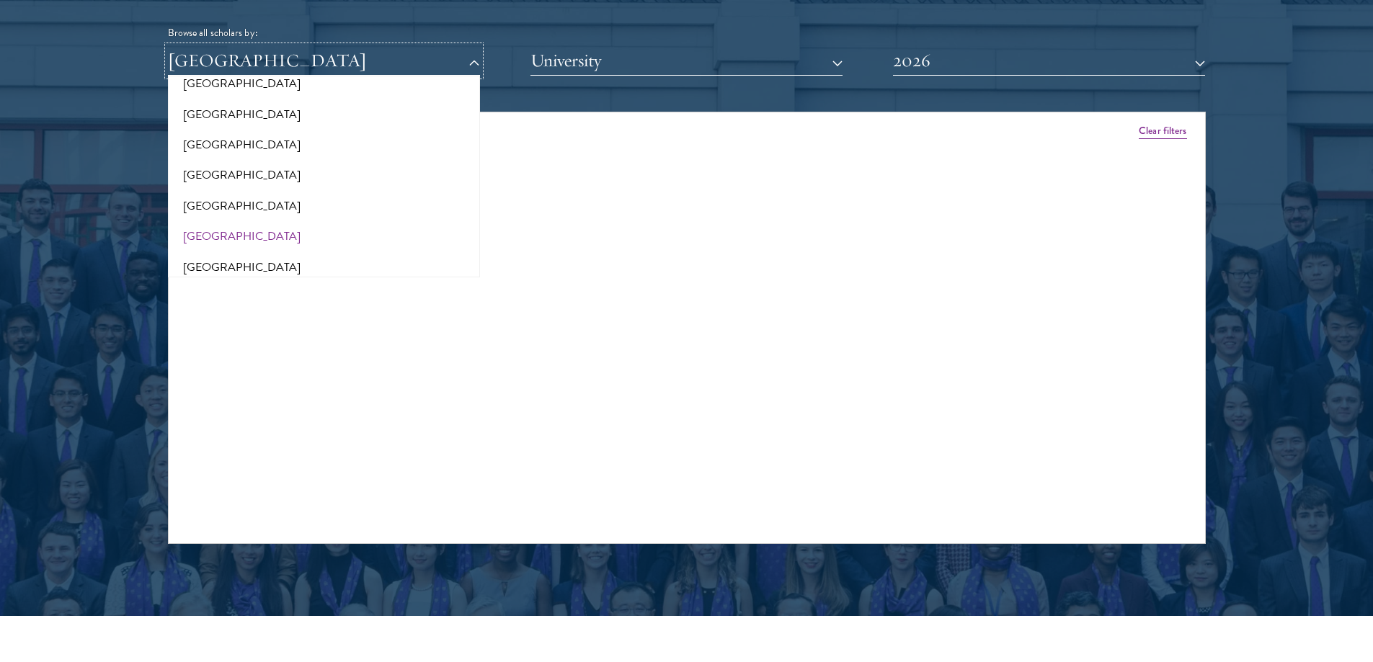
scroll to position [1009, 0]
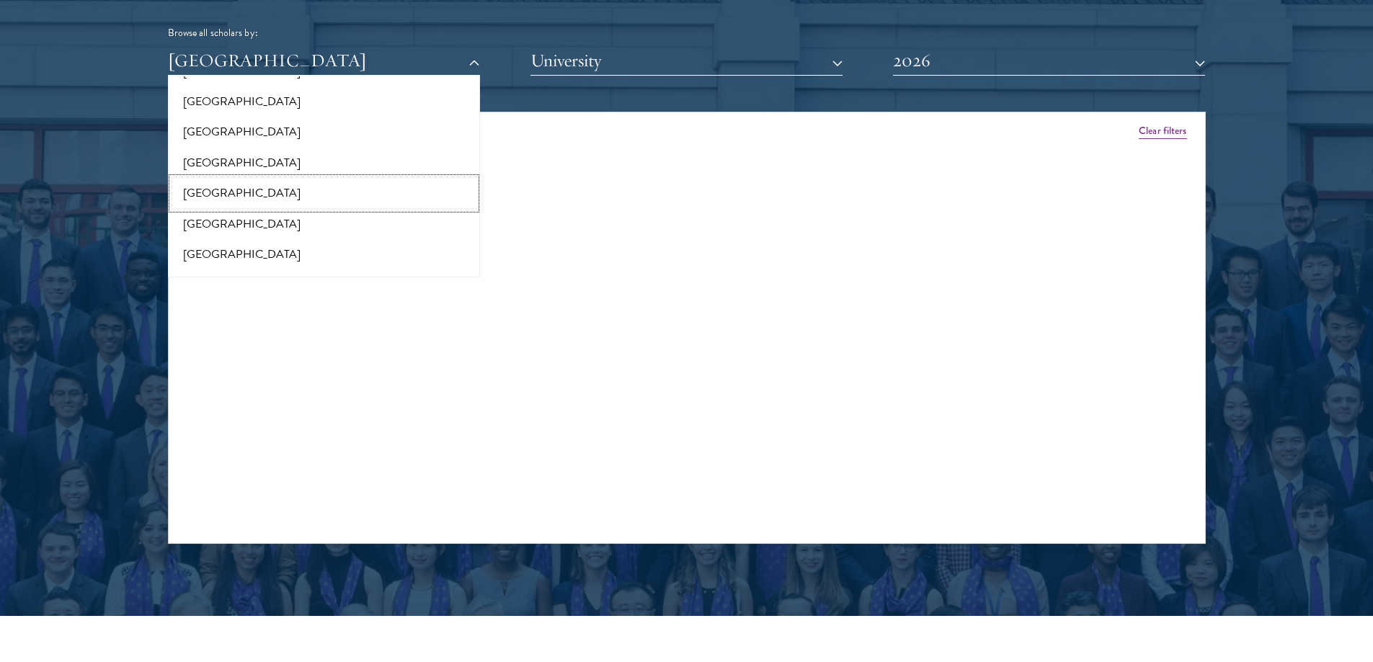
click at [235, 193] on button "[GEOGRAPHIC_DATA]" at bounding box center [323, 193] width 303 height 30
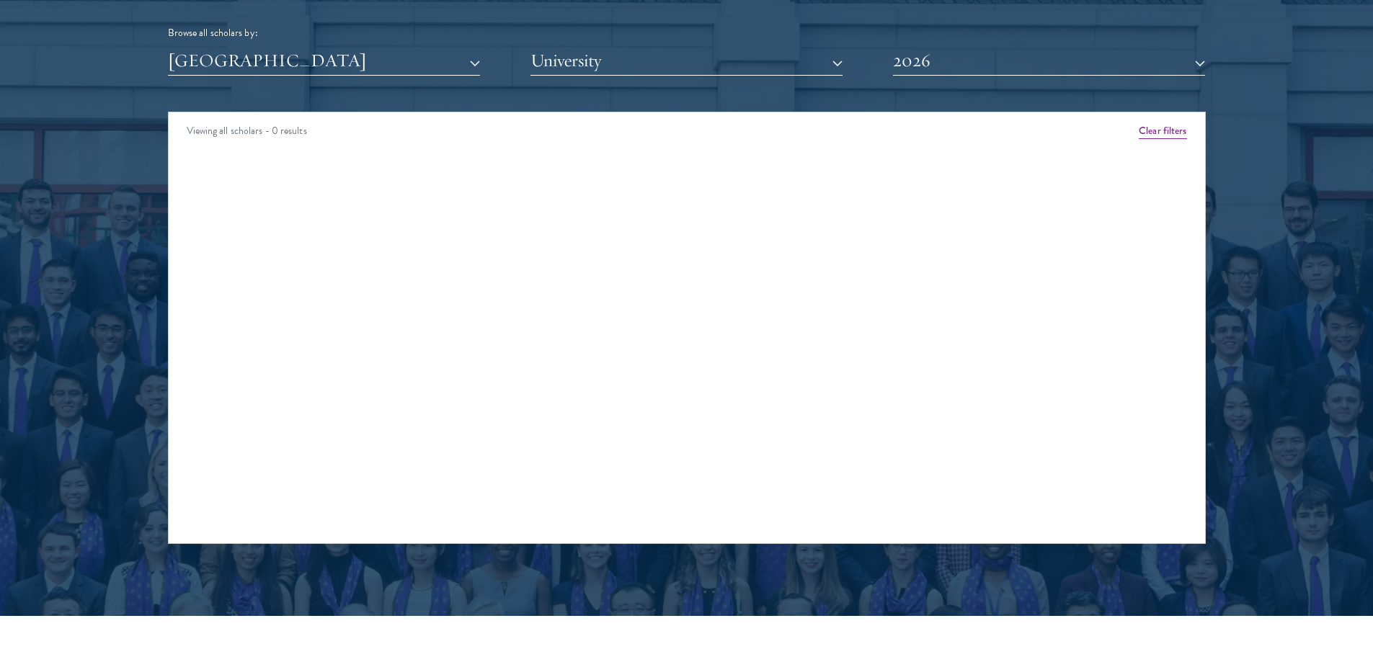
drag, startPoint x: 287, startPoint y: 34, endPoint x: 288, endPoint y: 44, distance: 10.1
click at [287, 35] on div "Browse all scholars by:" at bounding box center [687, 32] width 1038 height 15
click at [288, 61] on button "[GEOGRAPHIC_DATA]" at bounding box center [324, 61] width 312 height 30
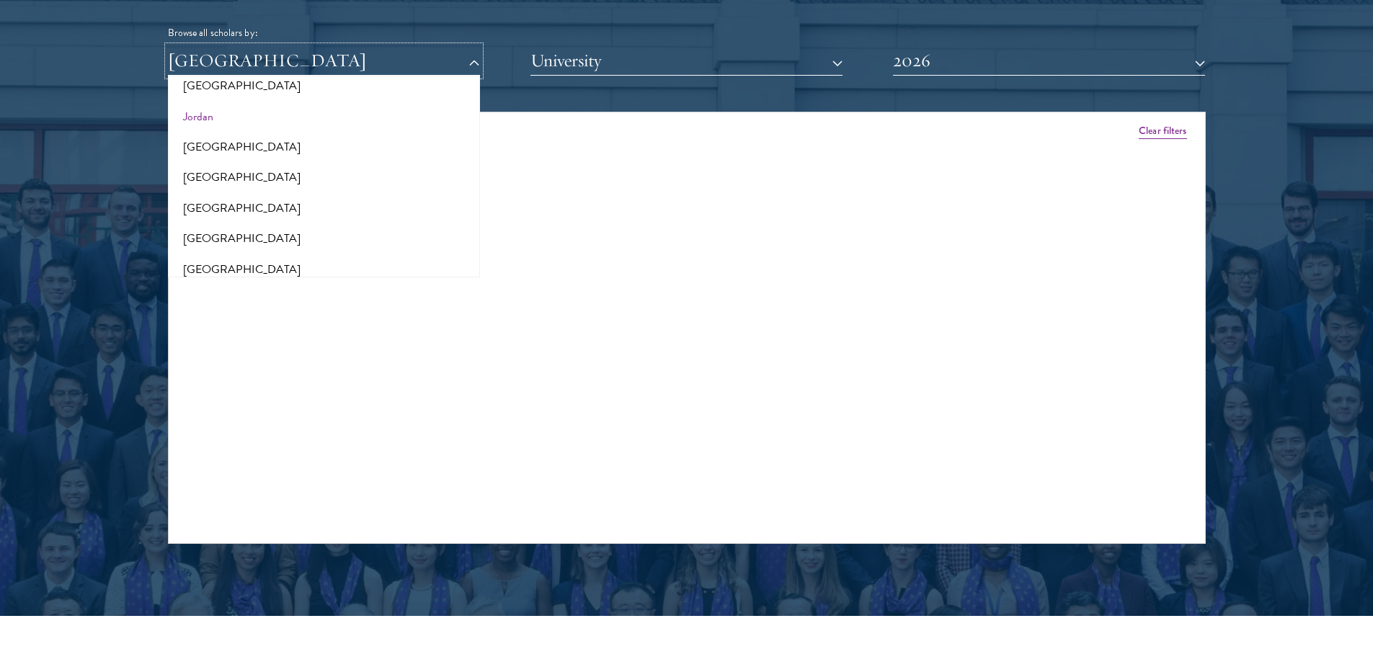
scroll to position [1369, 0]
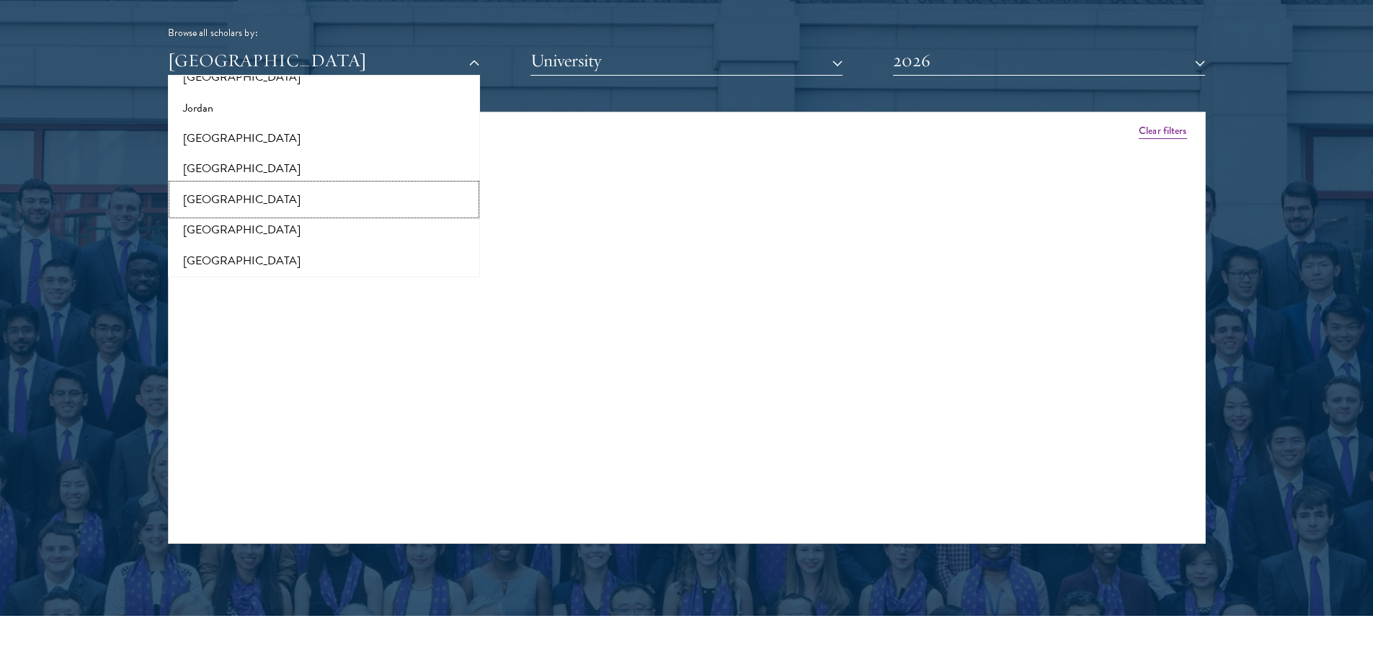
click at [236, 199] on button "[GEOGRAPHIC_DATA]" at bounding box center [323, 199] width 303 height 30
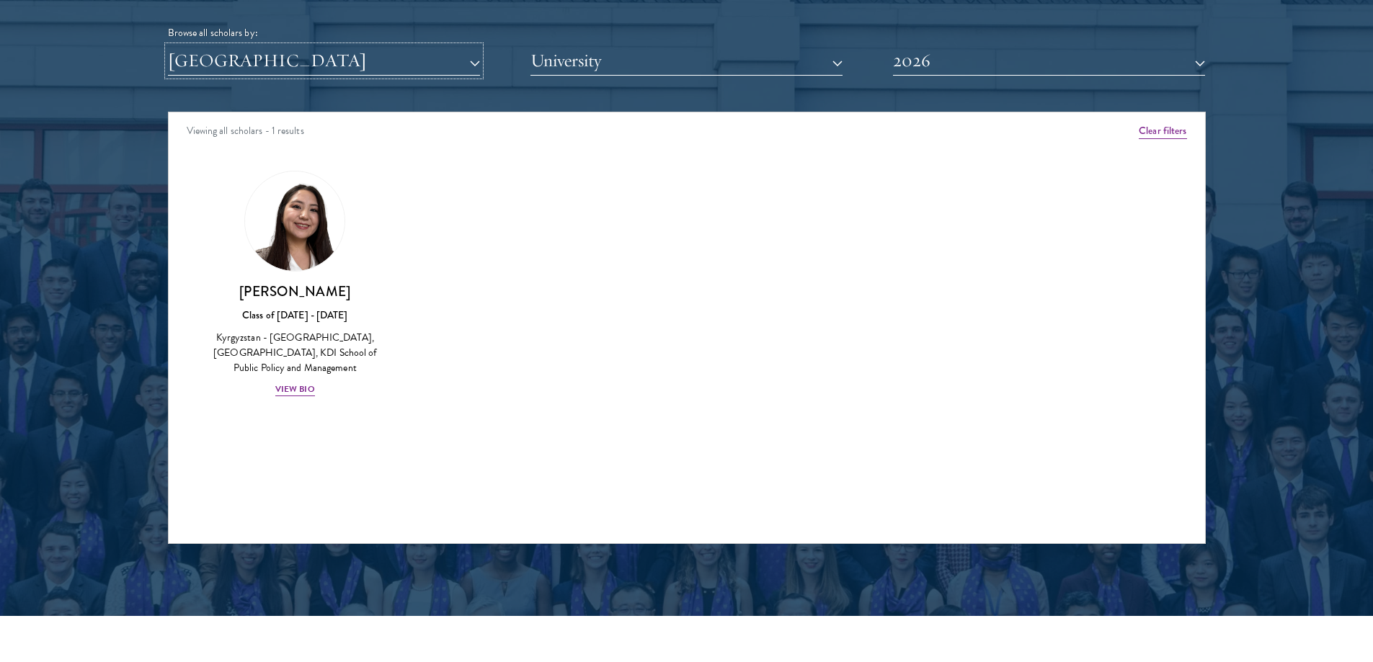
click at [326, 65] on button "[GEOGRAPHIC_DATA]" at bounding box center [324, 61] width 312 height 30
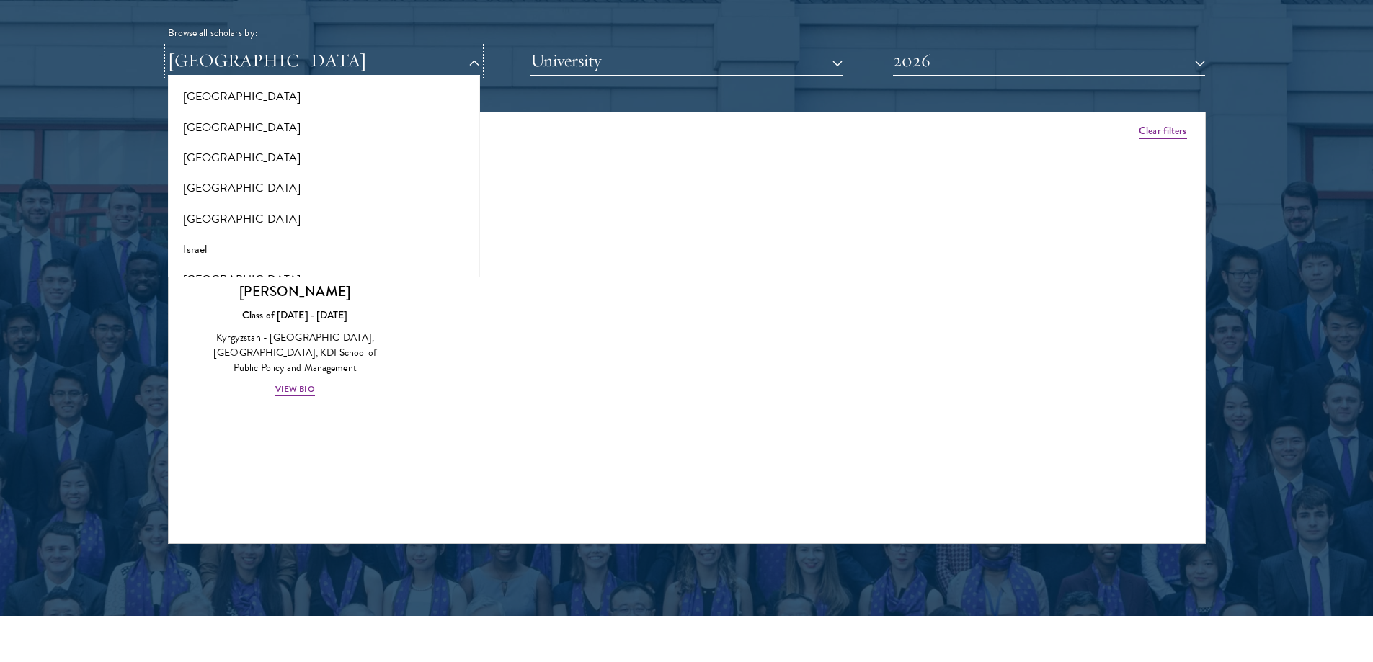
scroll to position [1081, 0]
click at [228, 209] on button "[GEOGRAPHIC_DATA]" at bounding box center [323, 212] width 303 height 30
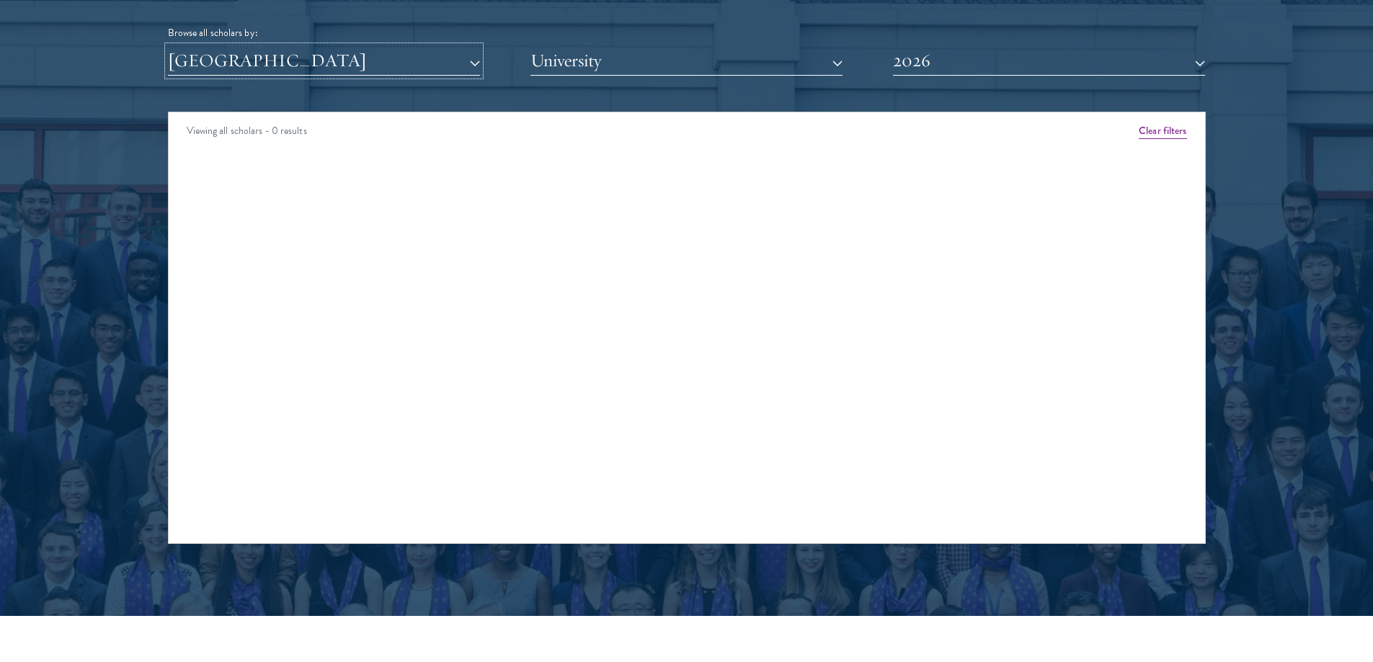
click at [289, 73] on button "[GEOGRAPHIC_DATA]" at bounding box center [324, 61] width 312 height 30
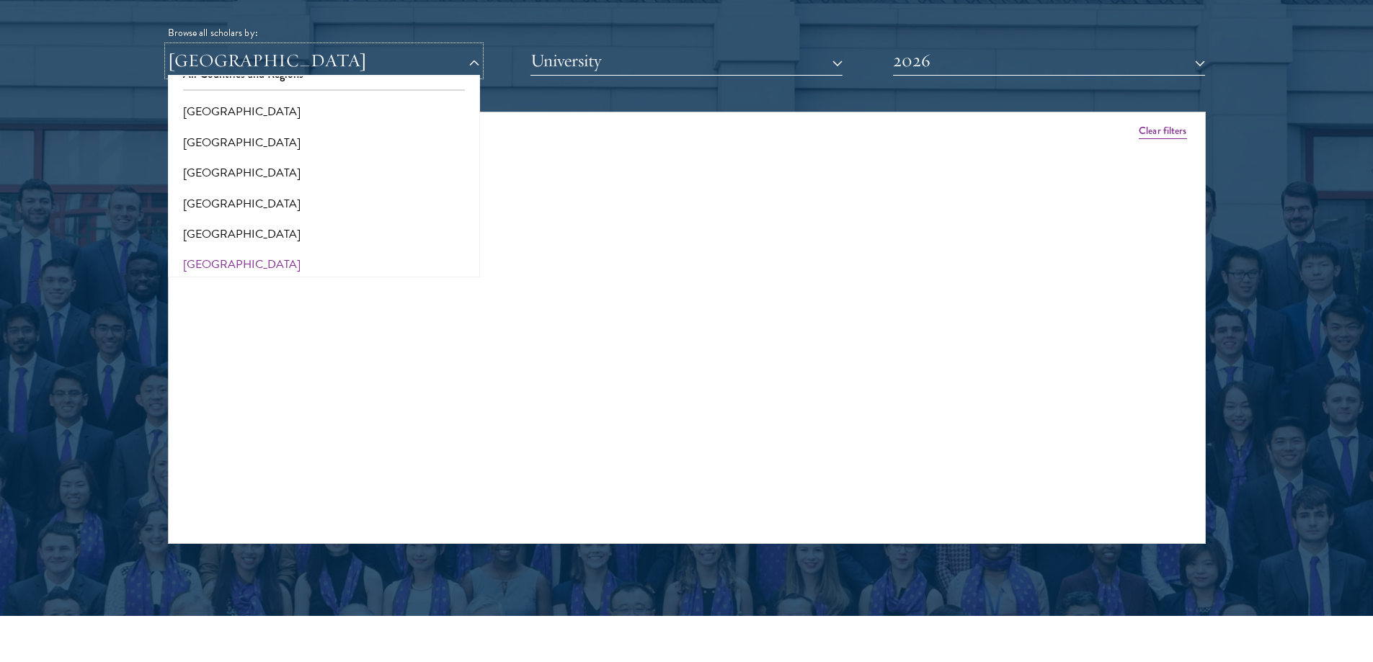
scroll to position [72, 0]
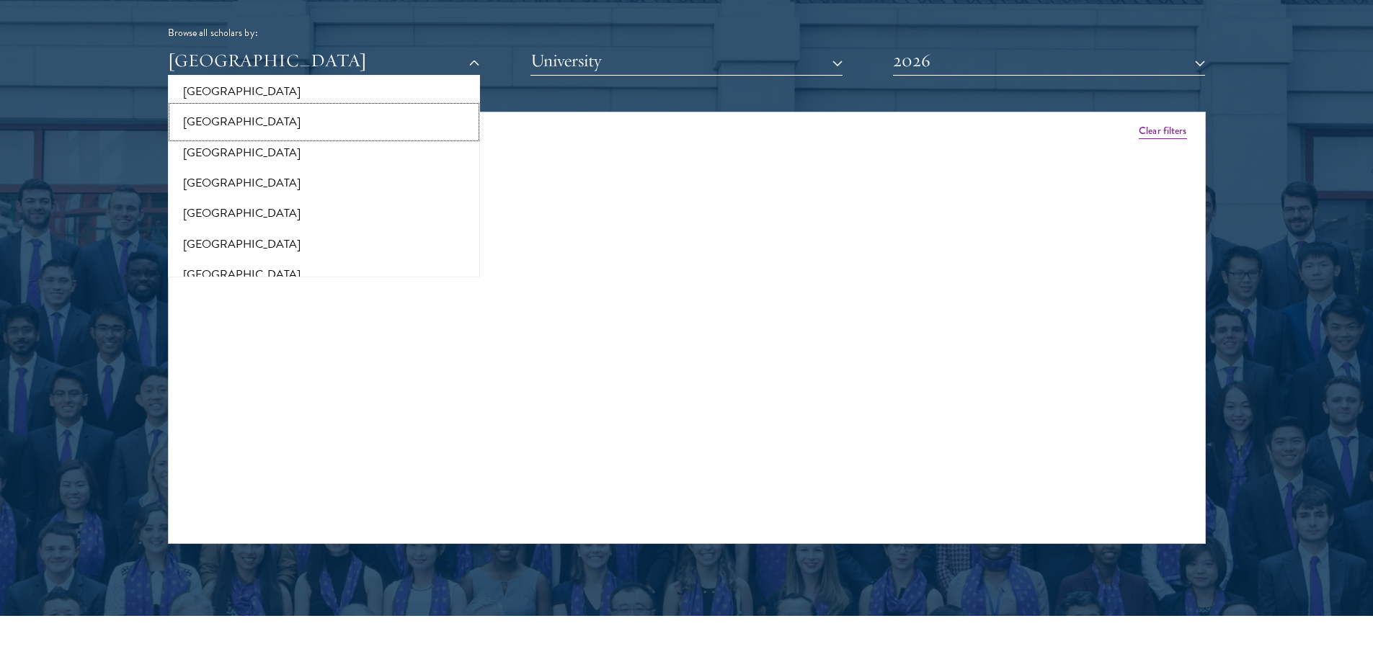
drag, startPoint x: 218, startPoint y: 136, endPoint x: 221, endPoint y: 128, distance: 9.4
click at [218, 135] on button "[GEOGRAPHIC_DATA]" at bounding box center [323, 122] width 303 height 30
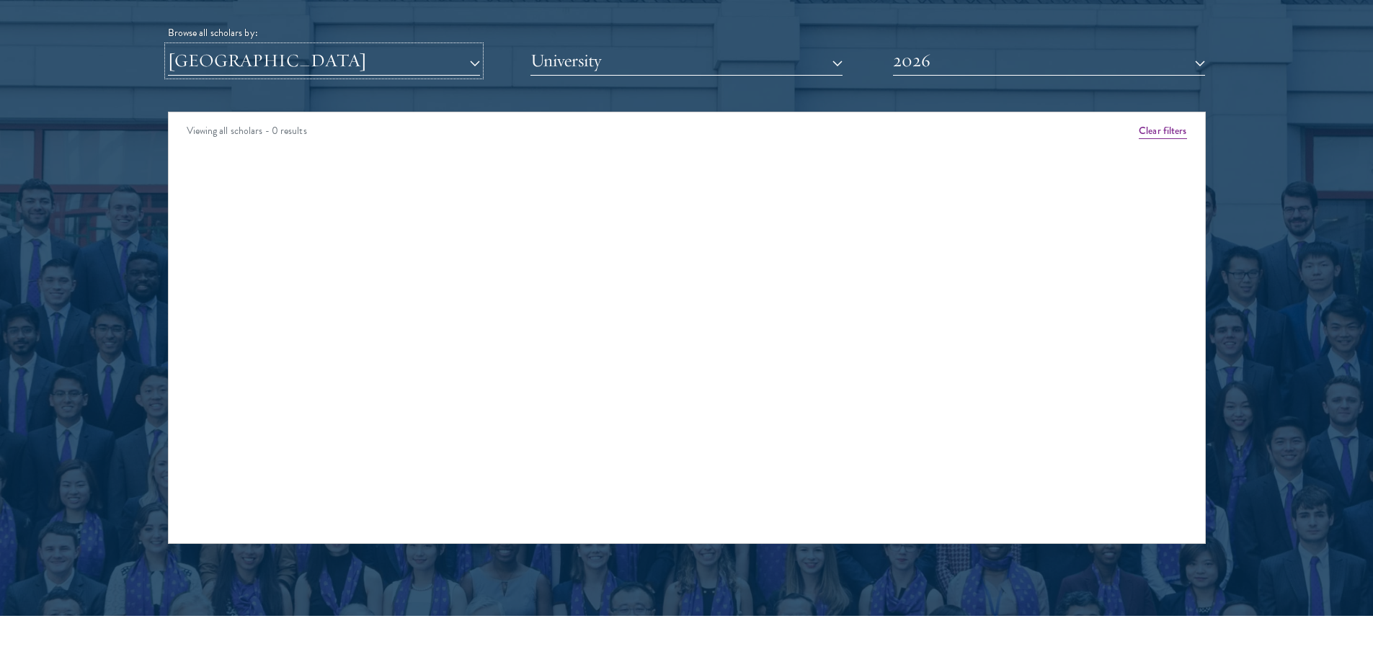
click at [254, 58] on button "[GEOGRAPHIC_DATA]" at bounding box center [324, 61] width 312 height 30
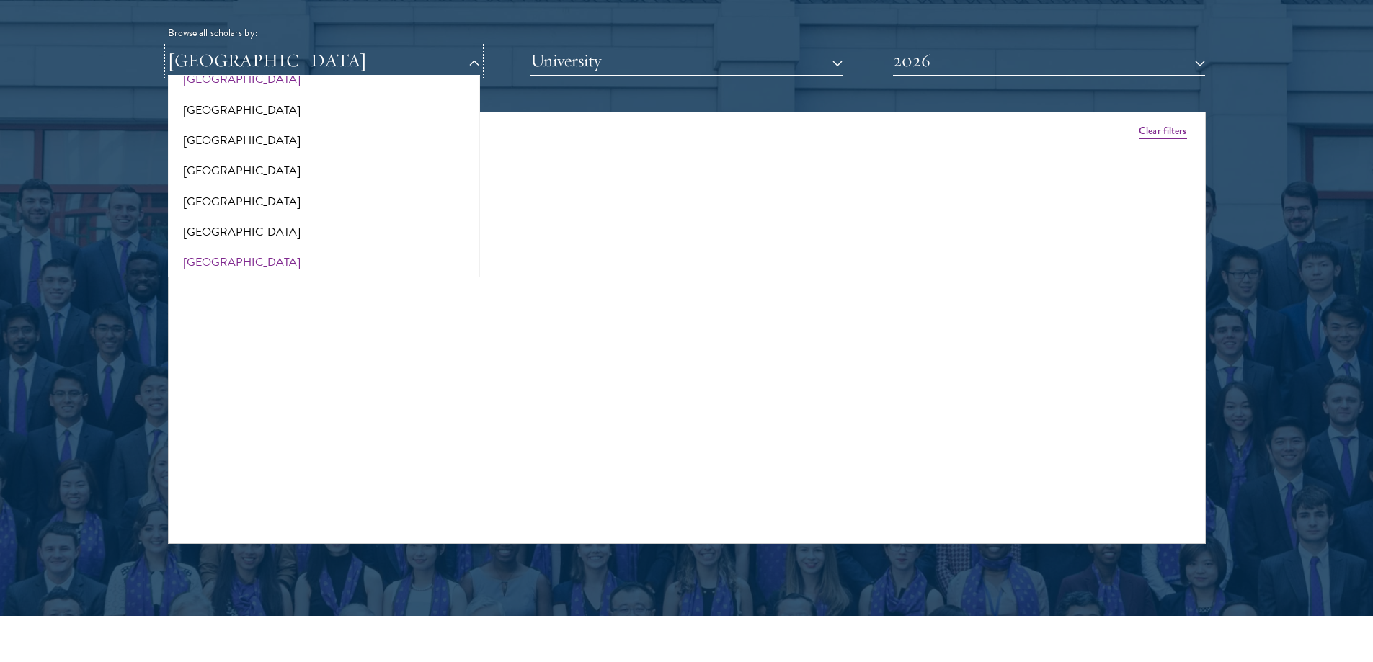
scroll to position [432, 0]
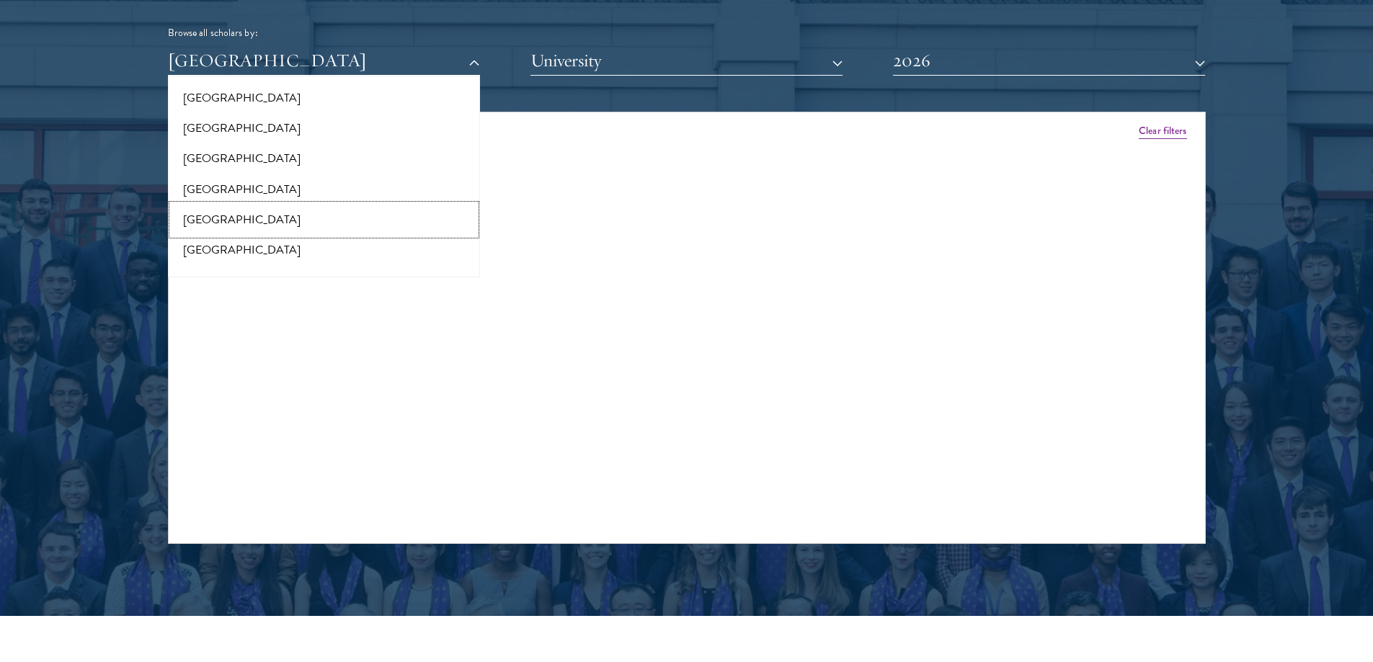
click at [223, 220] on button "[GEOGRAPHIC_DATA]" at bounding box center [323, 220] width 303 height 30
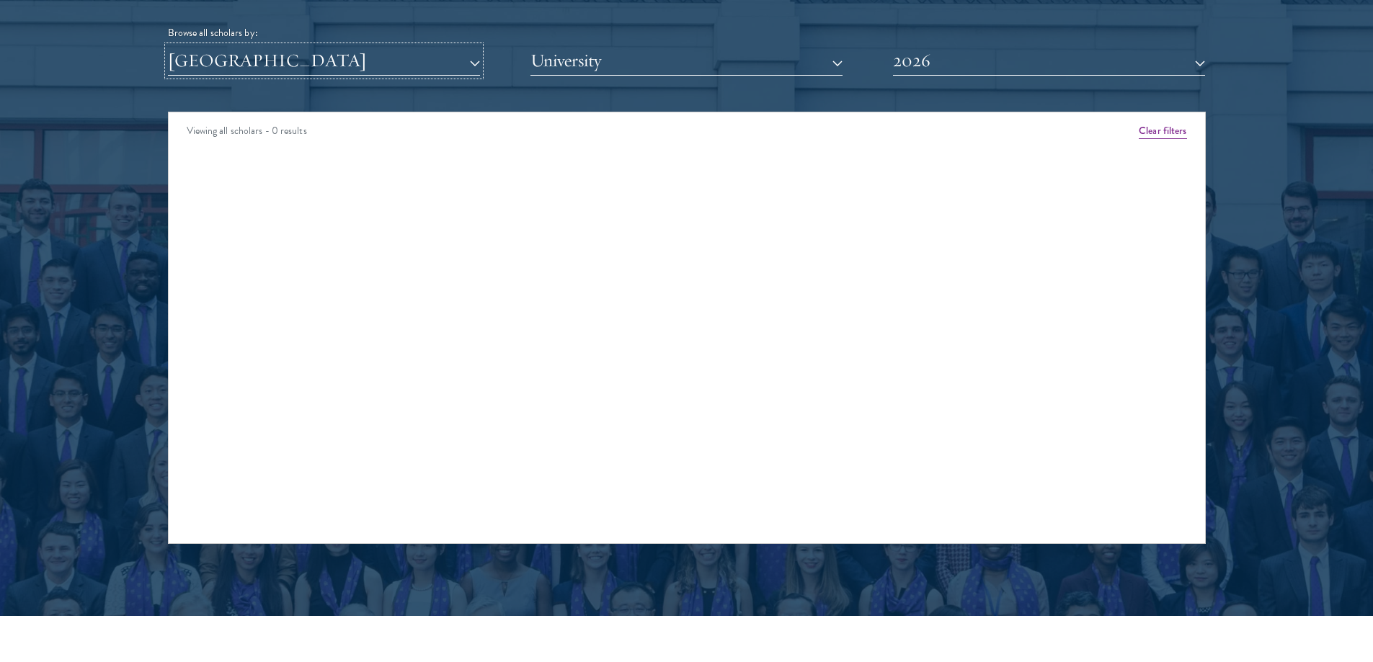
click at [266, 60] on button "[GEOGRAPHIC_DATA]" at bounding box center [324, 61] width 312 height 30
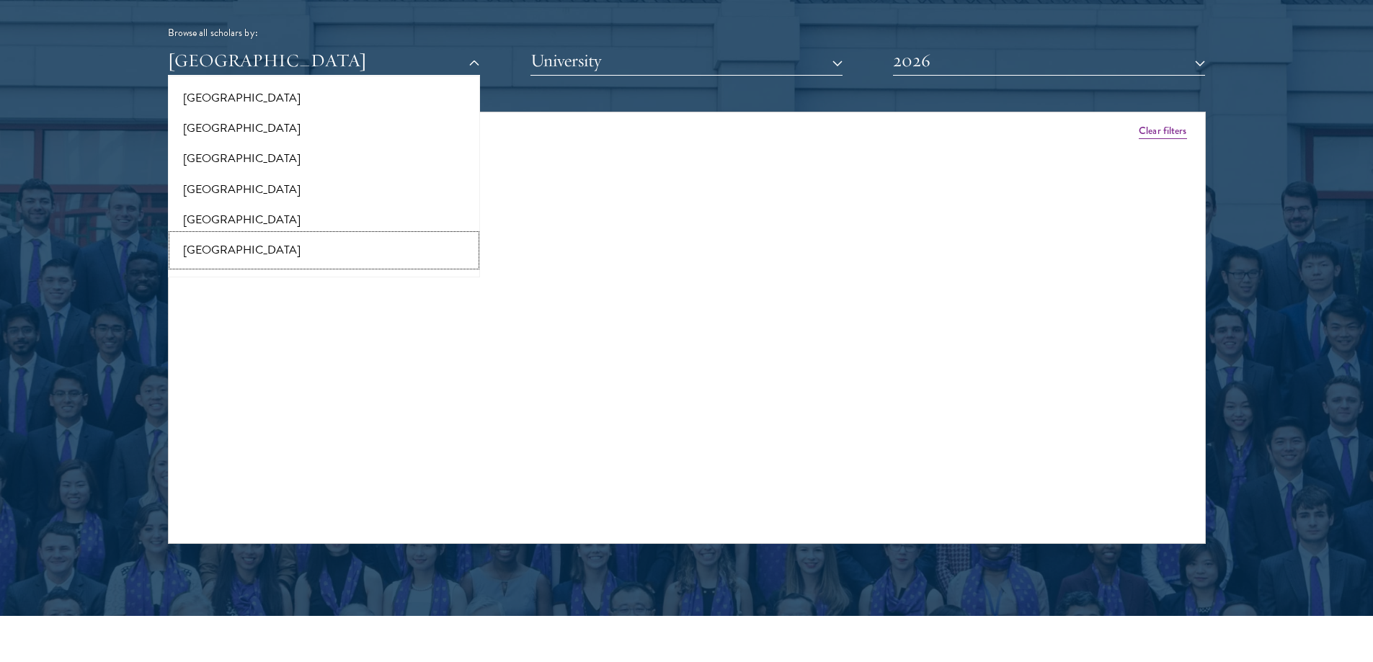
click at [213, 246] on button "[GEOGRAPHIC_DATA]" at bounding box center [323, 250] width 303 height 30
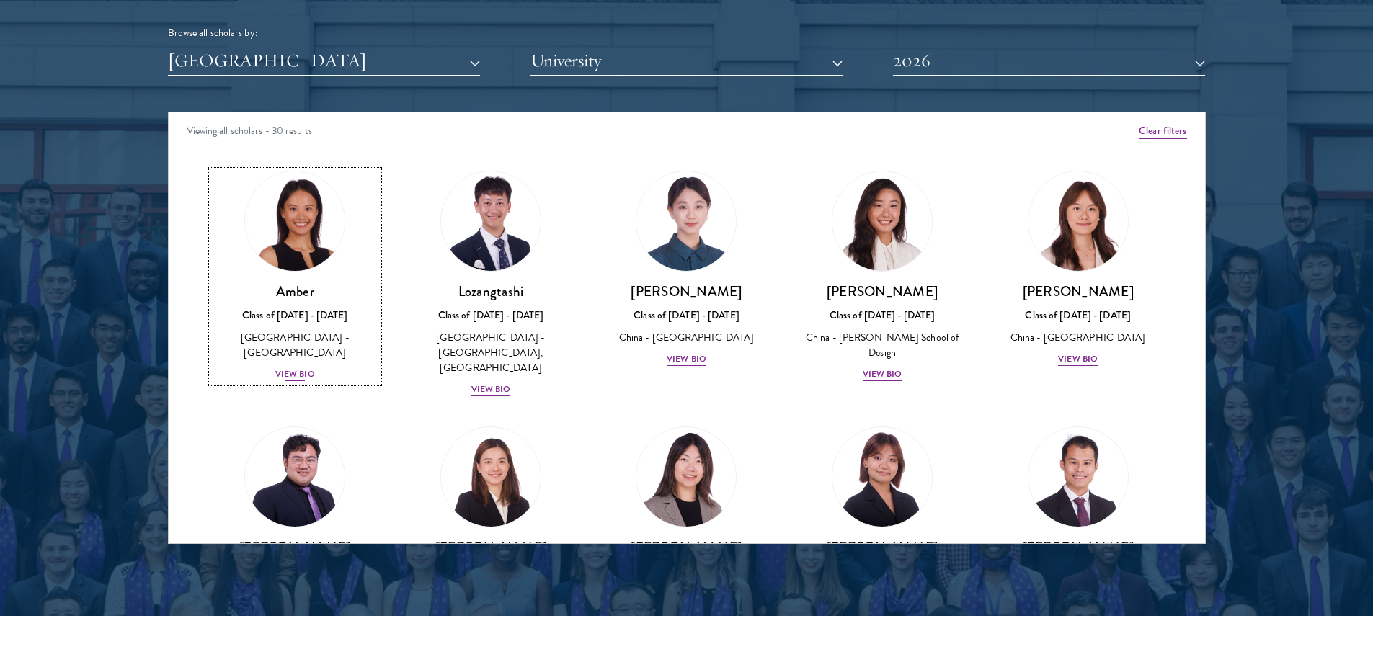
click at [302, 205] on img at bounding box center [295, 221] width 110 height 110
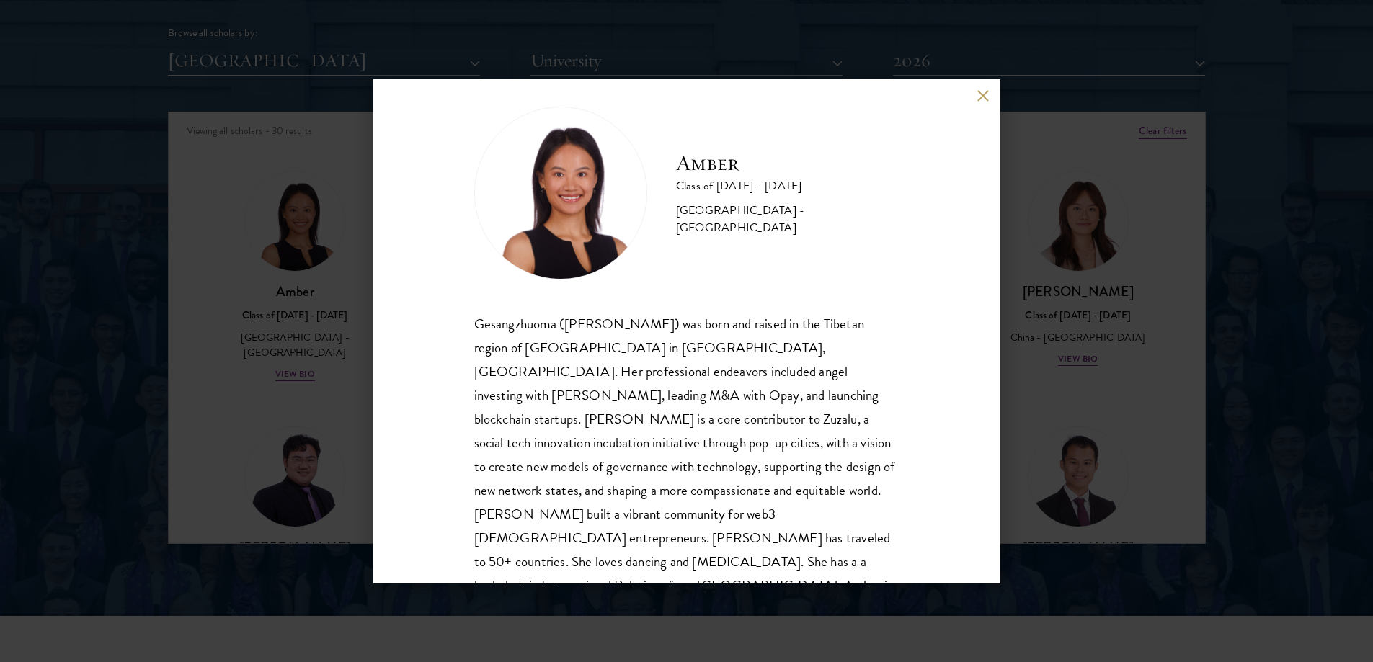
scroll to position [49, 0]
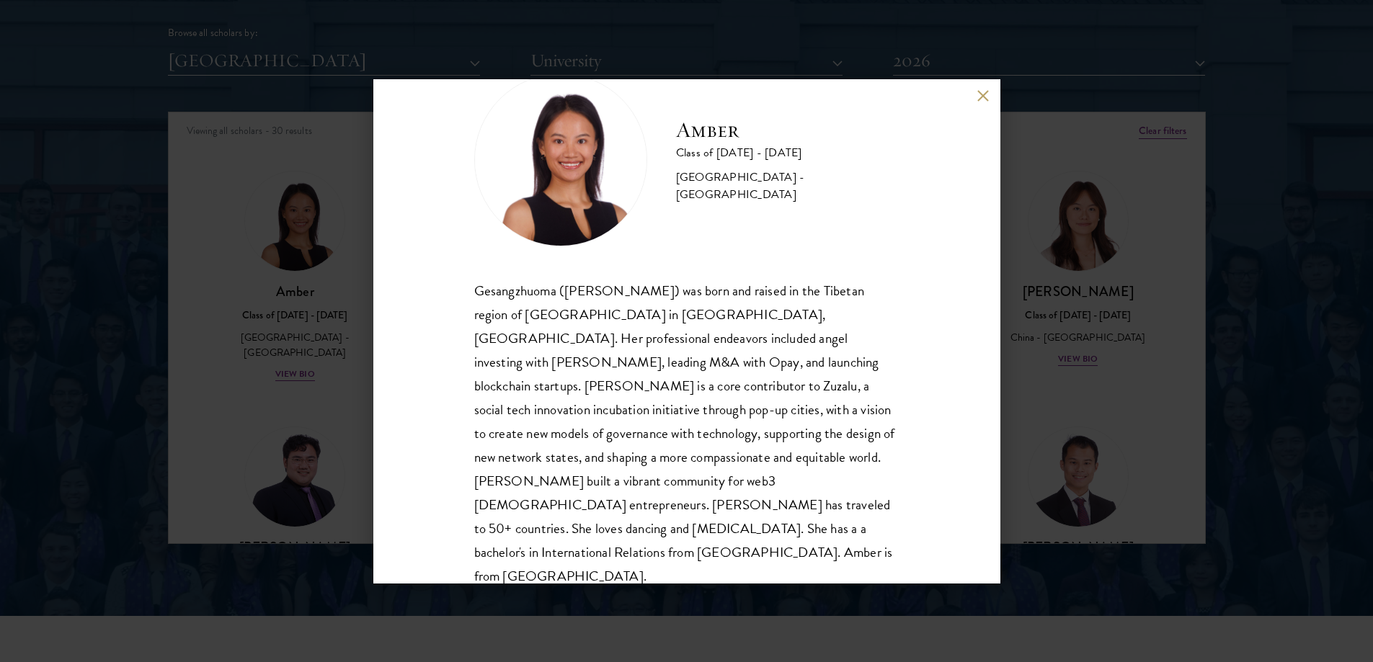
click at [981, 93] on button at bounding box center [983, 96] width 12 height 12
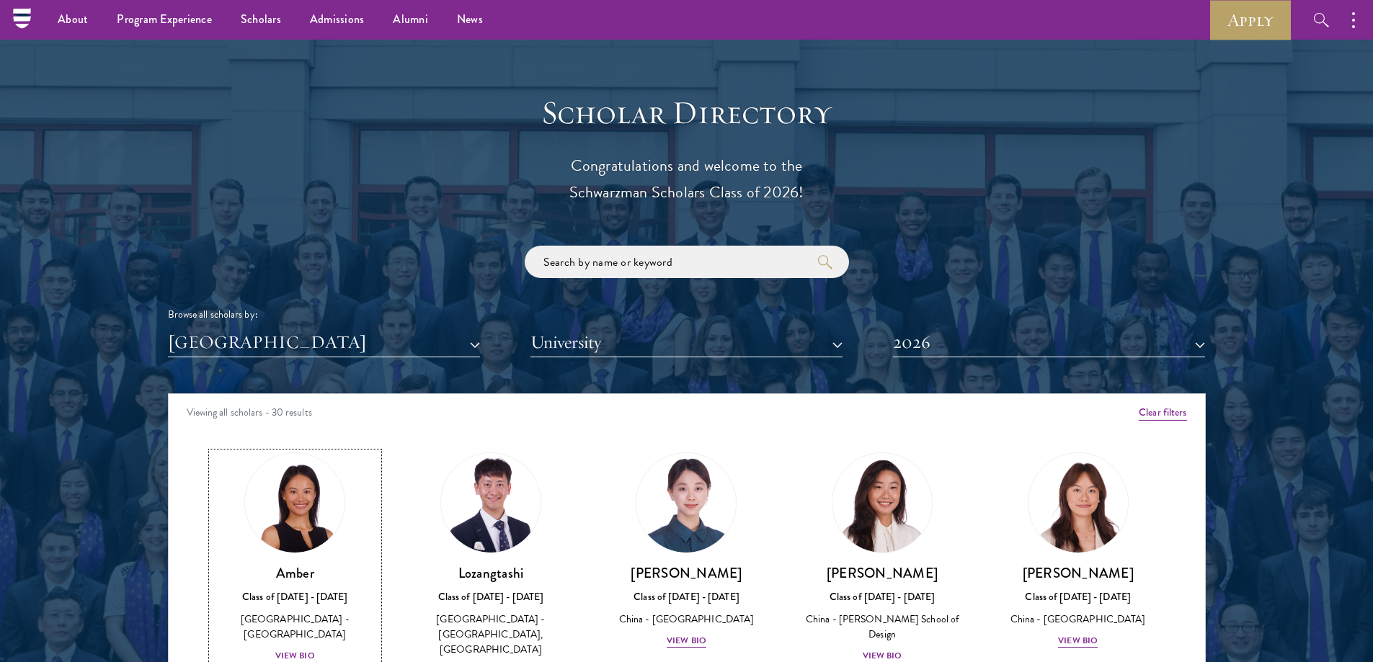
scroll to position [1513, 0]
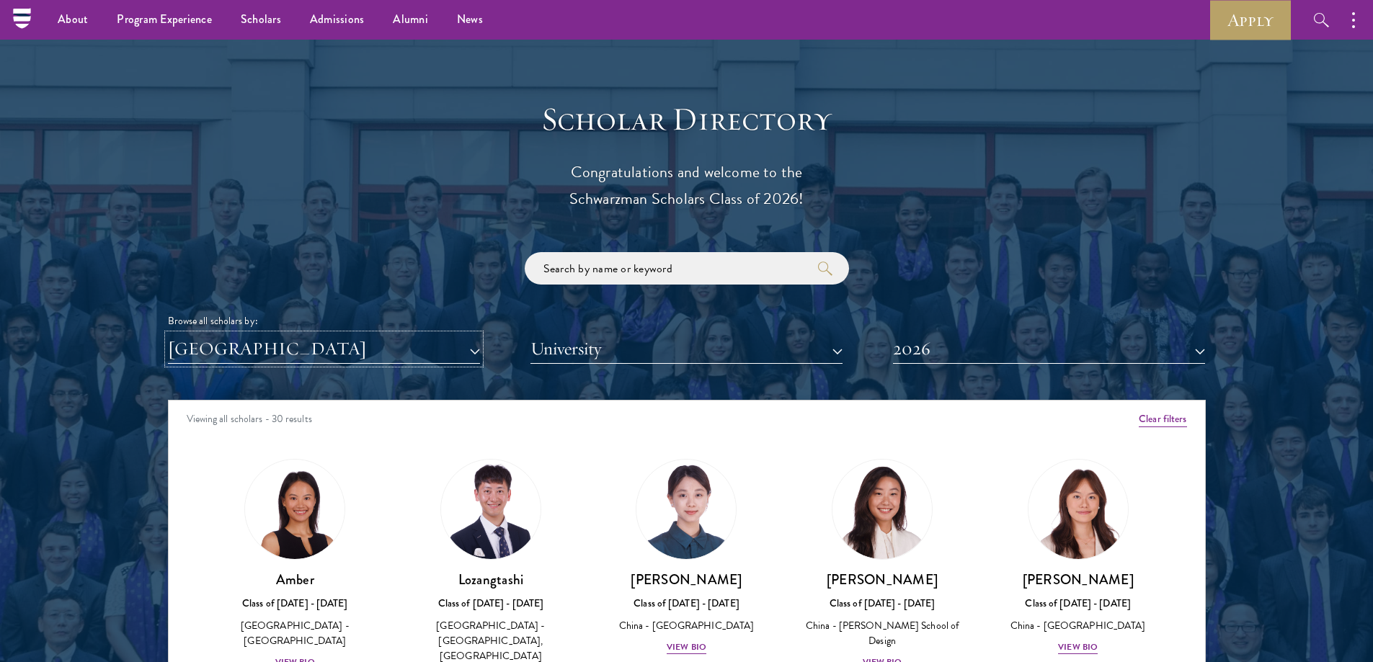
click at [329, 341] on button "[GEOGRAPHIC_DATA]" at bounding box center [324, 349] width 312 height 30
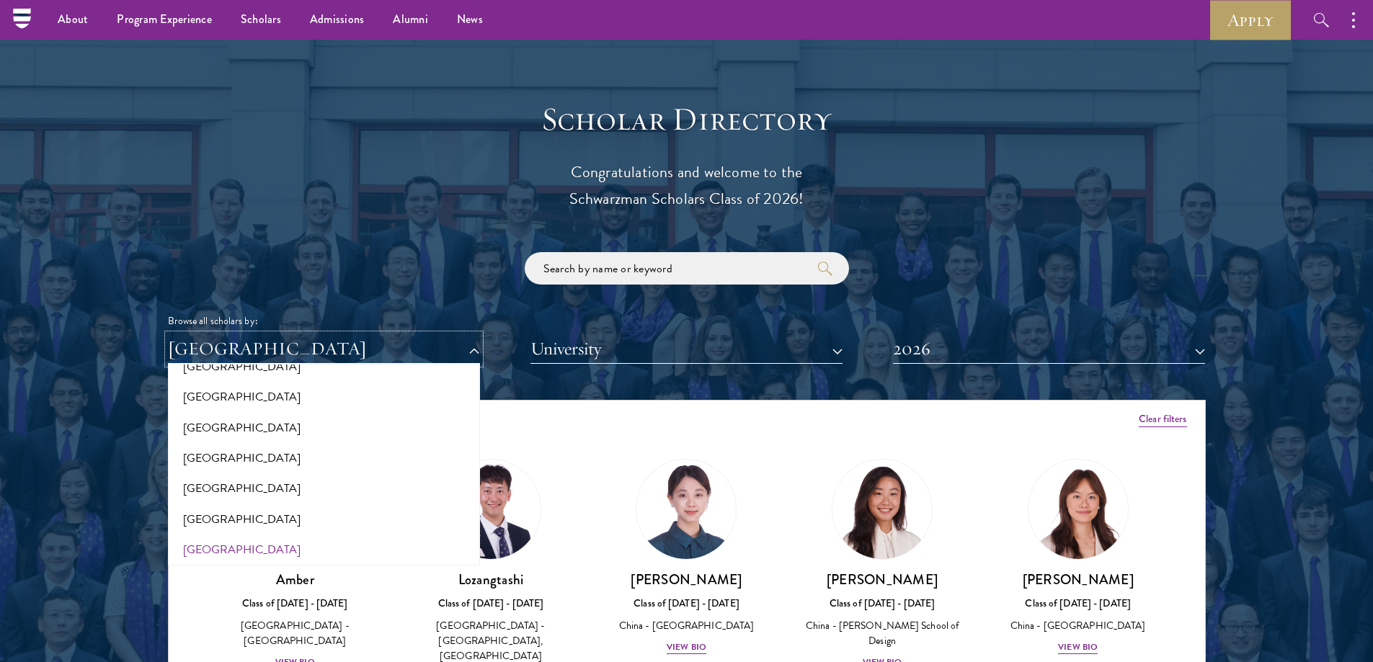
scroll to position [288, 0]
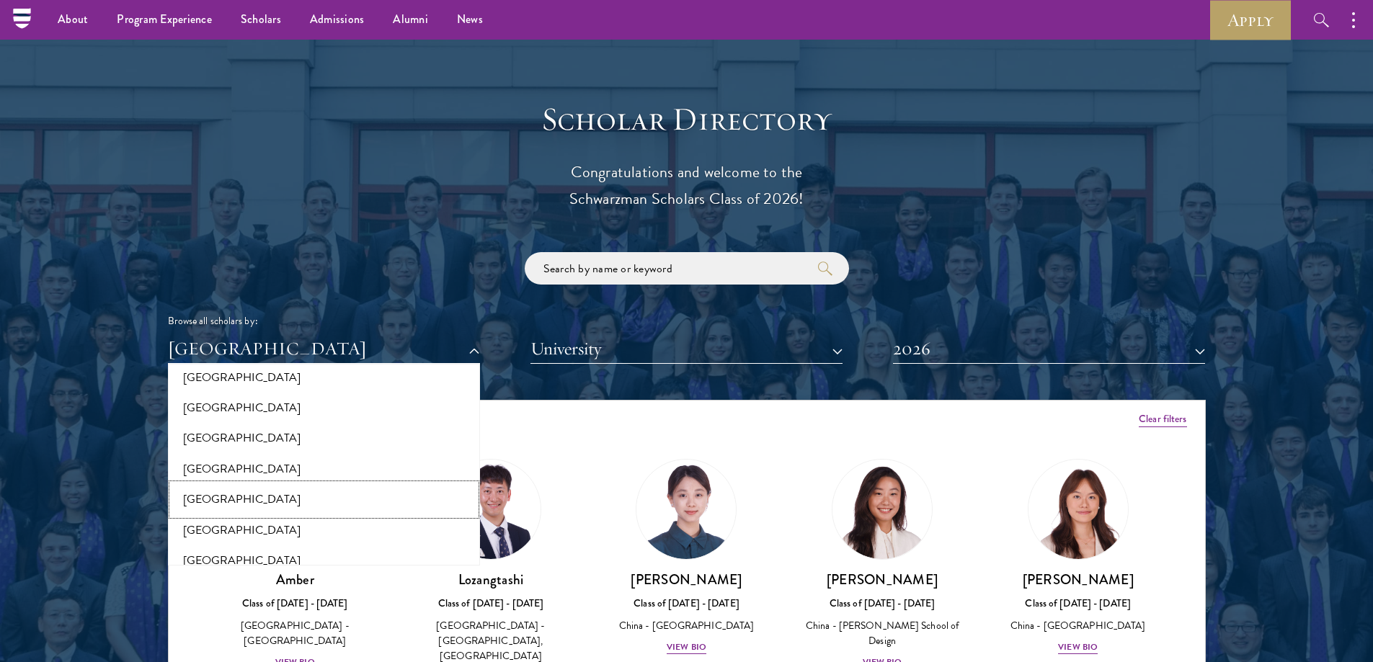
click at [234, 507] on button "[GEOGRAPHIC_DATA]" at bounding box center [323, 499] width 303 height 30
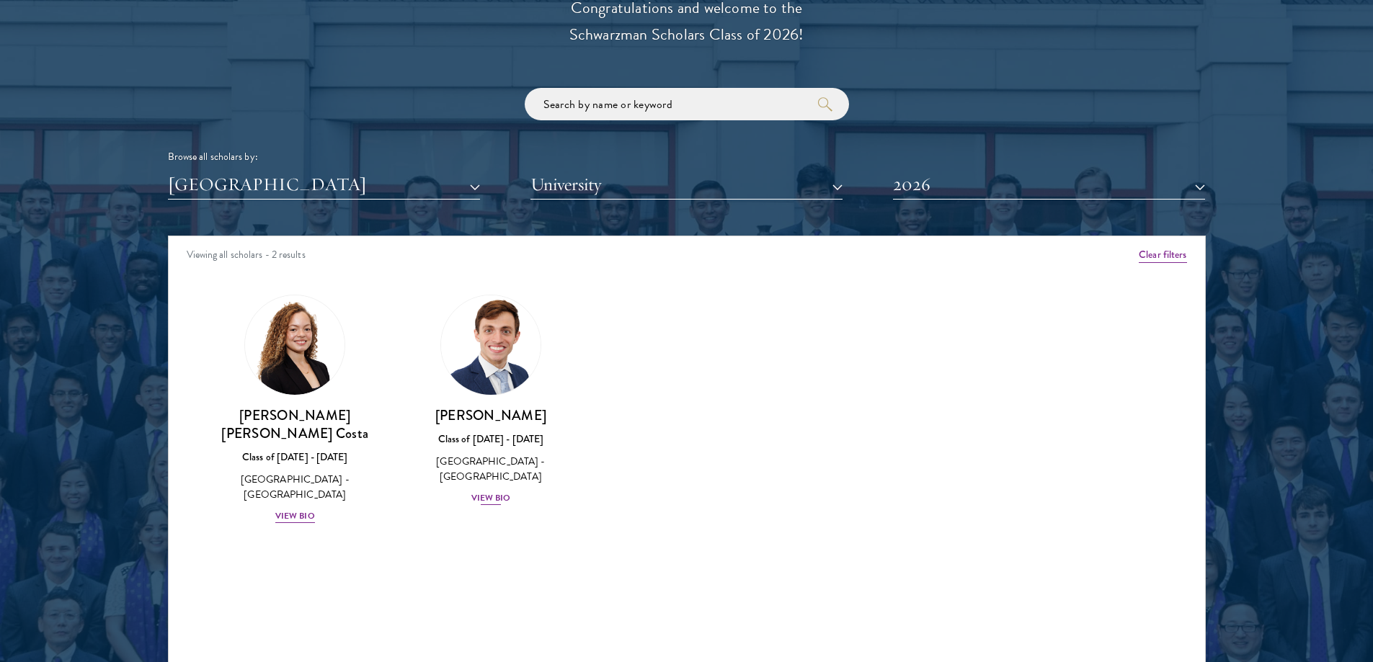
scroll to position [1729, 0]
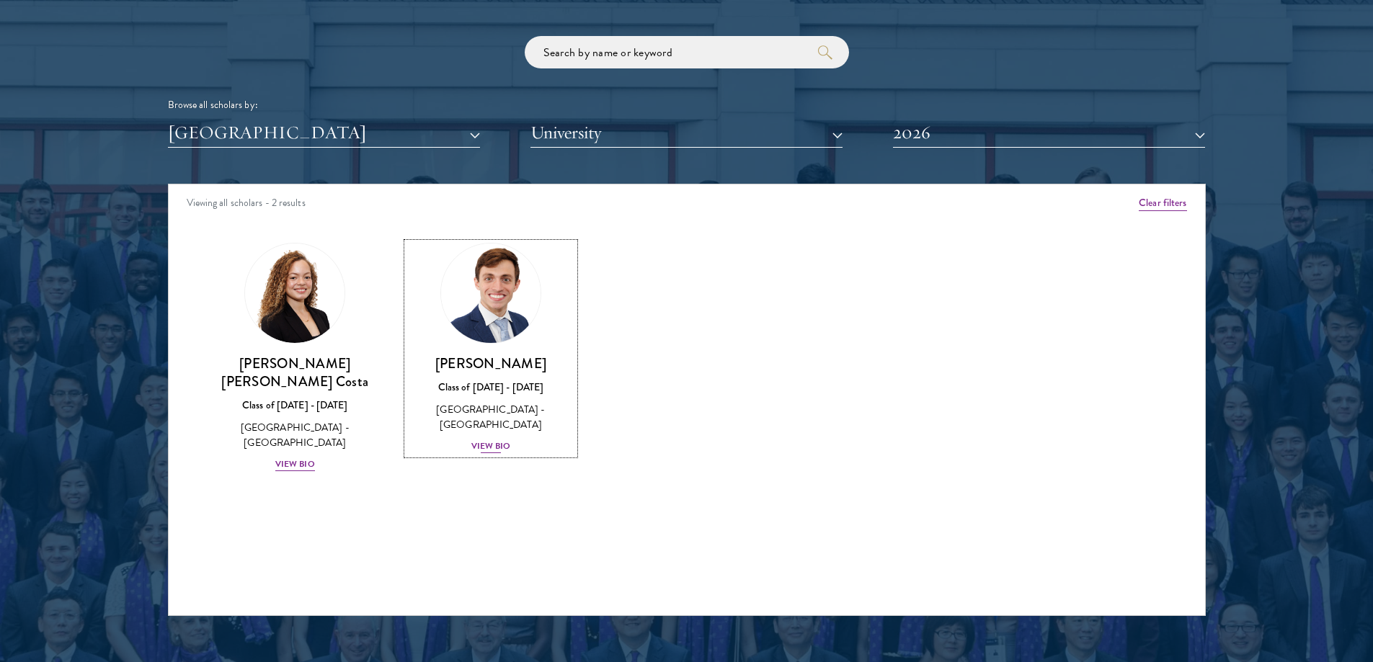
click at [504, 347] on link "[PERSON_NAME] Class of [DATE] - [DATE] [GEOGRAPHIC_DATA] - [GEOGRAPHIC_DATA] Vi…" at bounding box center [490, 349] width 167 height 212
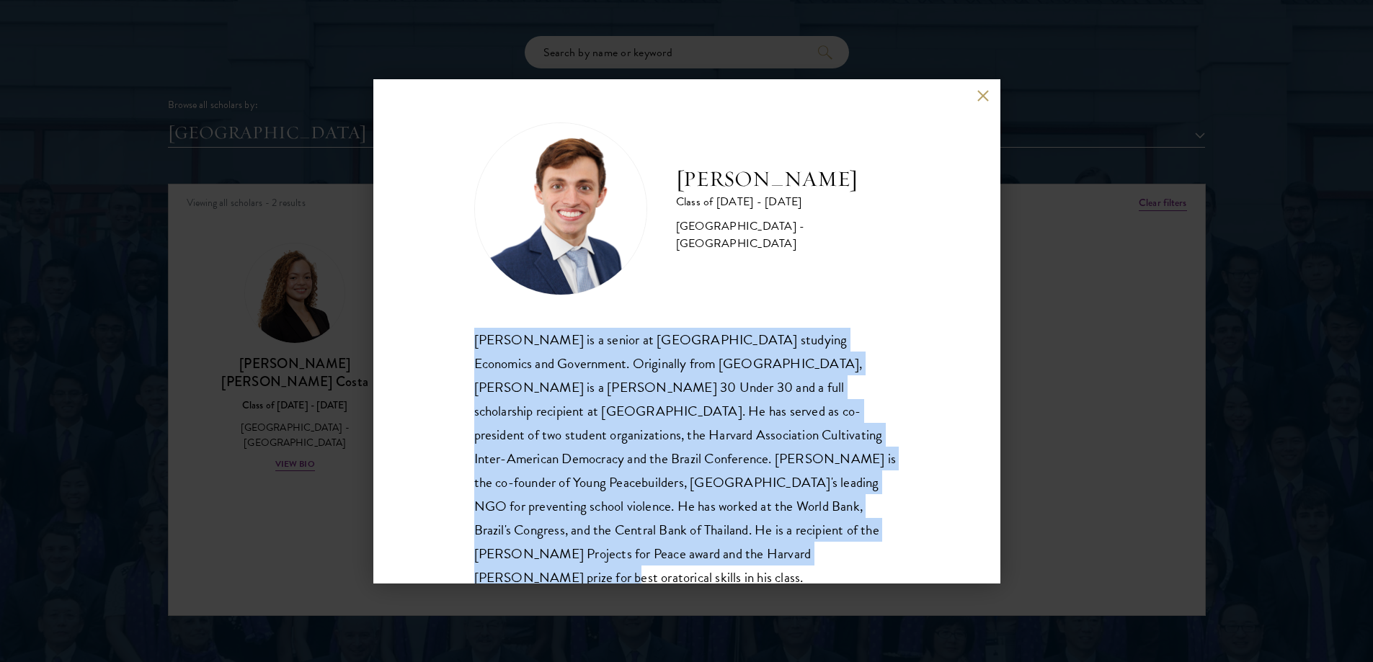
scroll to position [25, 0]
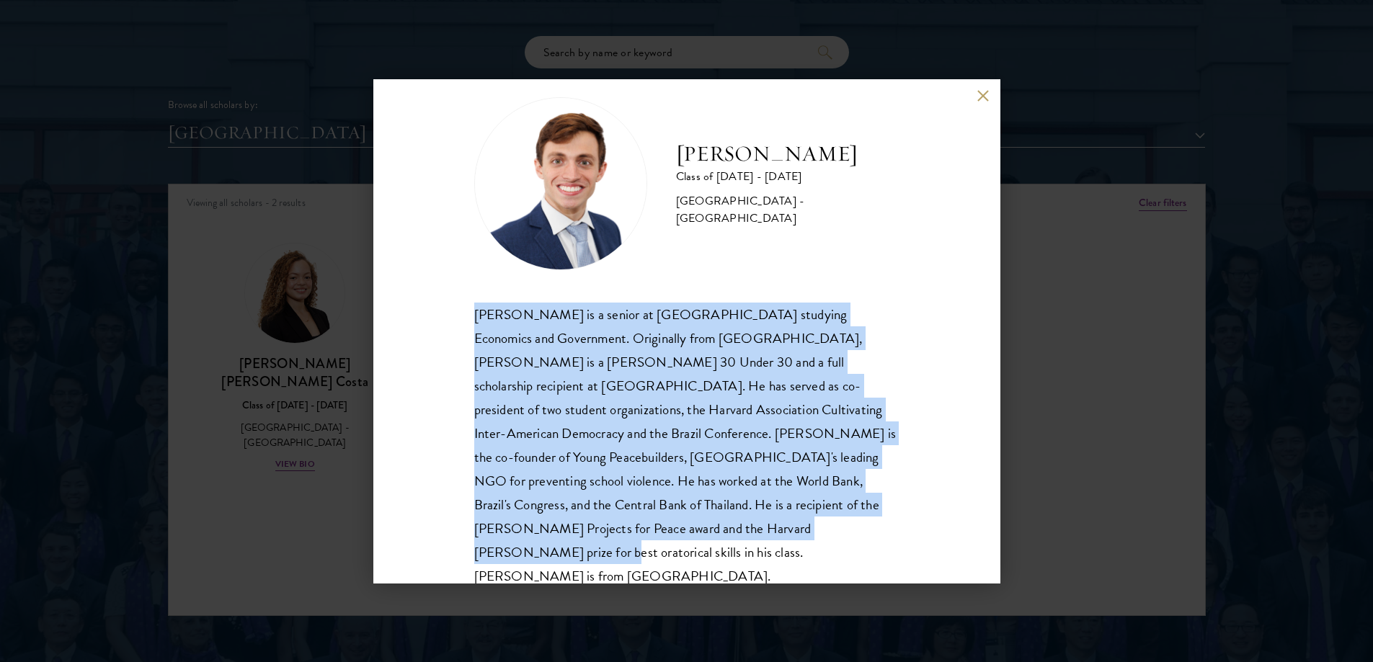
drag, startPoint x: 454, startPoint y: 332, endPoint x: 670, endPoint y: 569, distance: 320.8
click at [670, 570] on div "[PERSON_NAME] Class of [DATE] - [DATE] [GEOGRAPHIC_DATA] - [GEOGRAPHIC_DATA] [P…" at bounding box center [686, 331] width 627 height 504
copy div "[PERSON_NAME] is a senior at [GEOGRAPHIC_DATA] studying Economics and Governmen…"
click at [748, 353] on div "[PERSON_NAME] is a senior at [GEOGRAPHIC_DATA] studying Economics and Governmen…" at bounding box center [686, 446] width 425 height 286
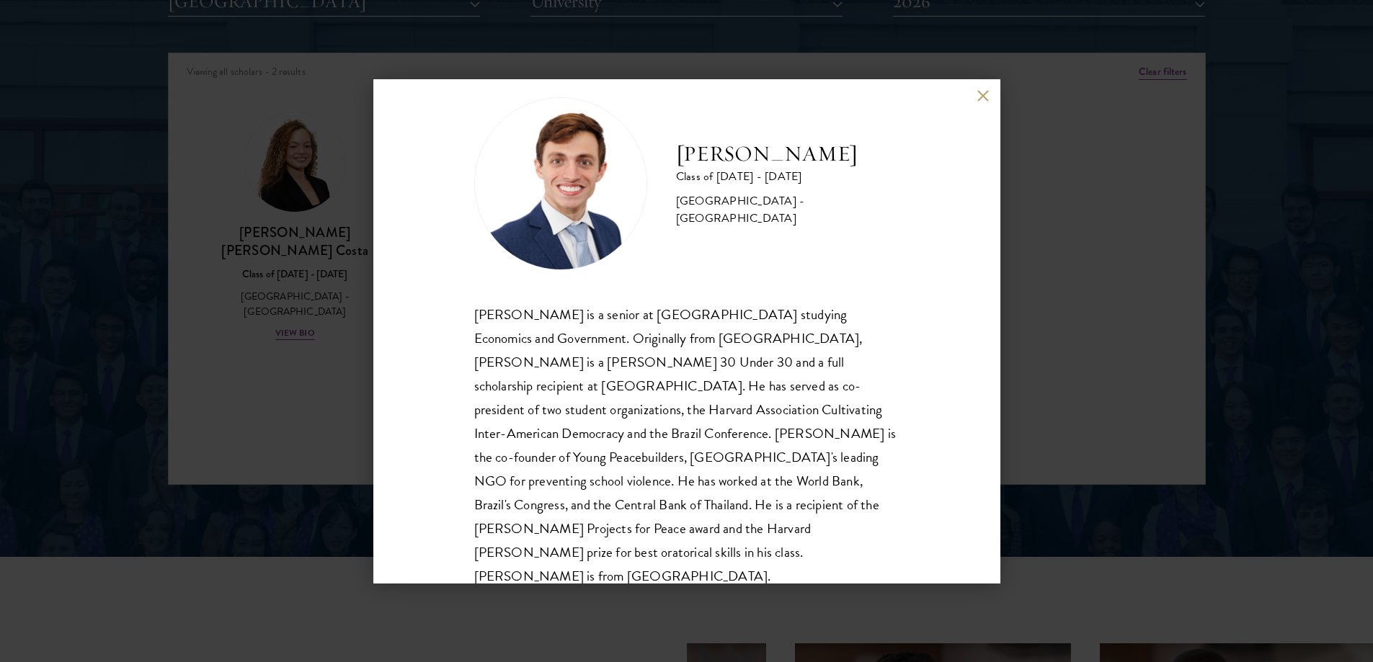
scroll to position [1873, 0]
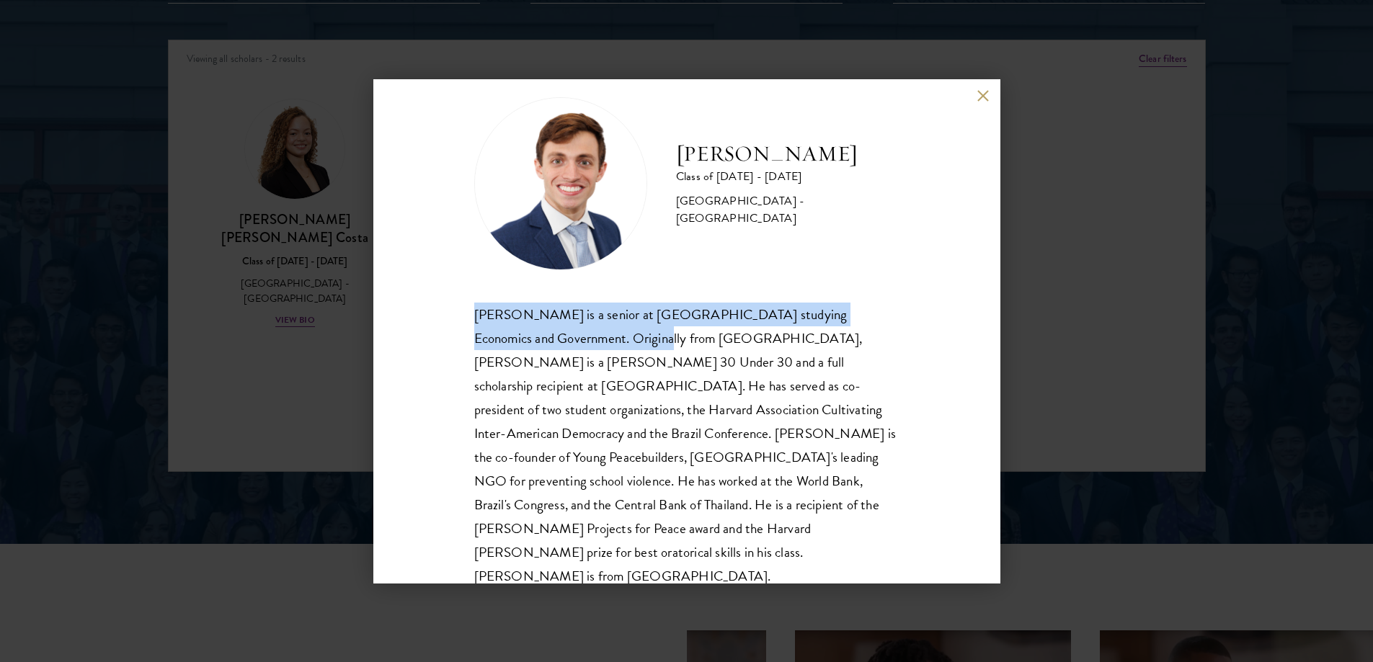
drag, startPoint x: 475, startPoint y: 313, endPoint x: 571, endPoint y: 335, distance: 98.9
click at [571, 335] on div "[PERSON_NAME] Class of [DATE] - [DATE] [GEOGRAPHIC_DATA] - [GEOGRAPHIC_DATA] [P…" at bounding box center [686, 331] width 627 height 504
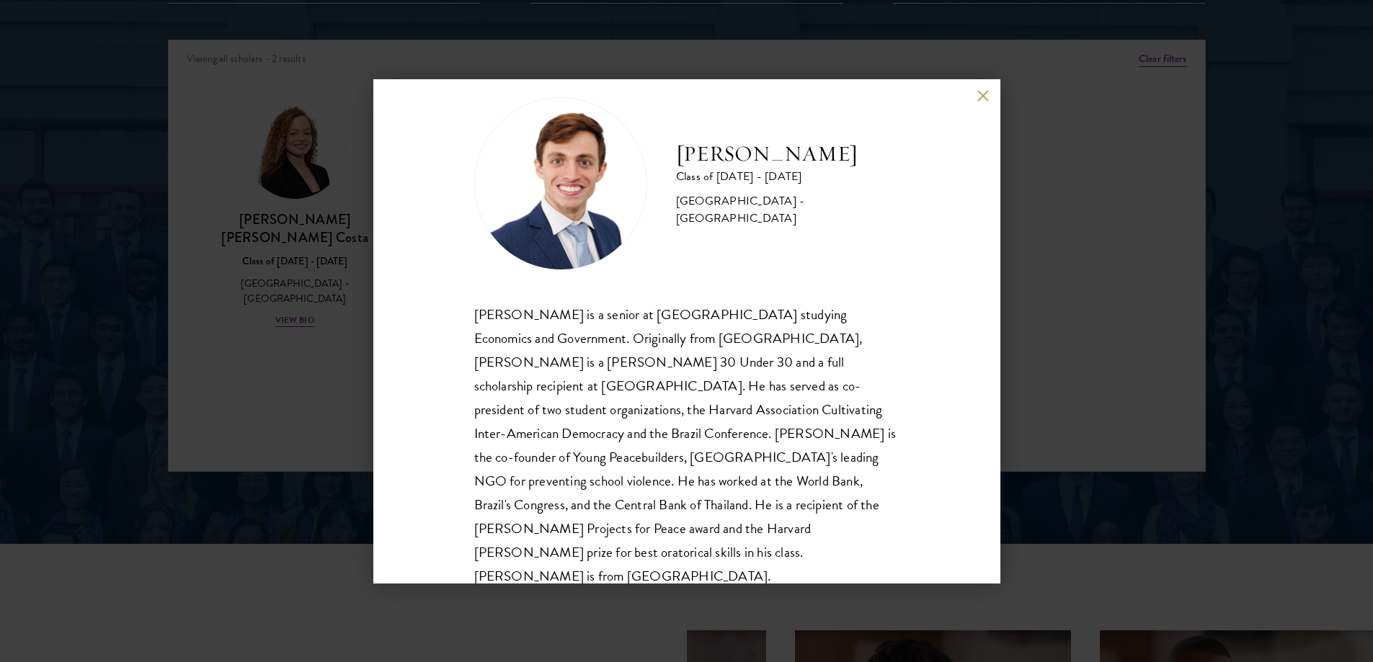
click at [973, 97] on div "[PERSON_NAME] Class of [DATE] - [DATE] [GEOGRAPHIC_DATA] - [GEOGRAPHIC_DATA] [P…" at bounding box center [686, 331] width 627 height 504
click at [978, 95] on button at bounding box center [983, 96] width 12 height 12
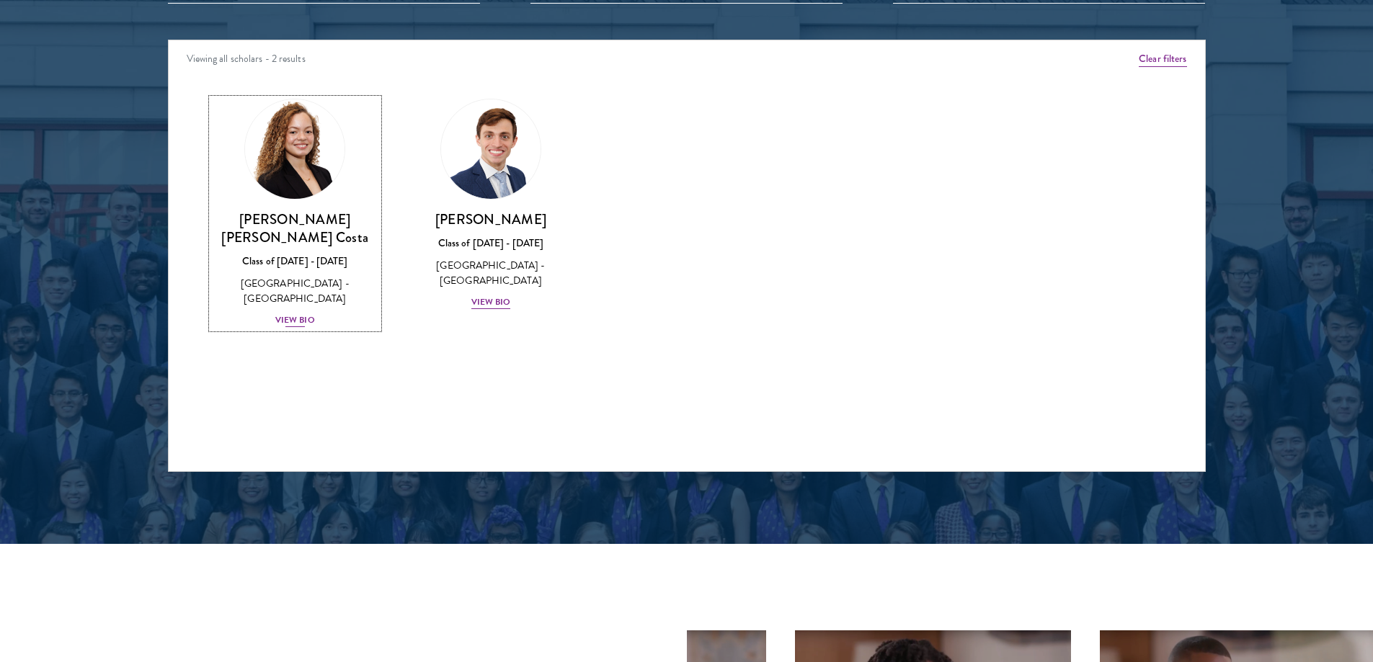
click at [305, 313] on div "View Bio" at bounding box center [295, 320] width 40 height 14
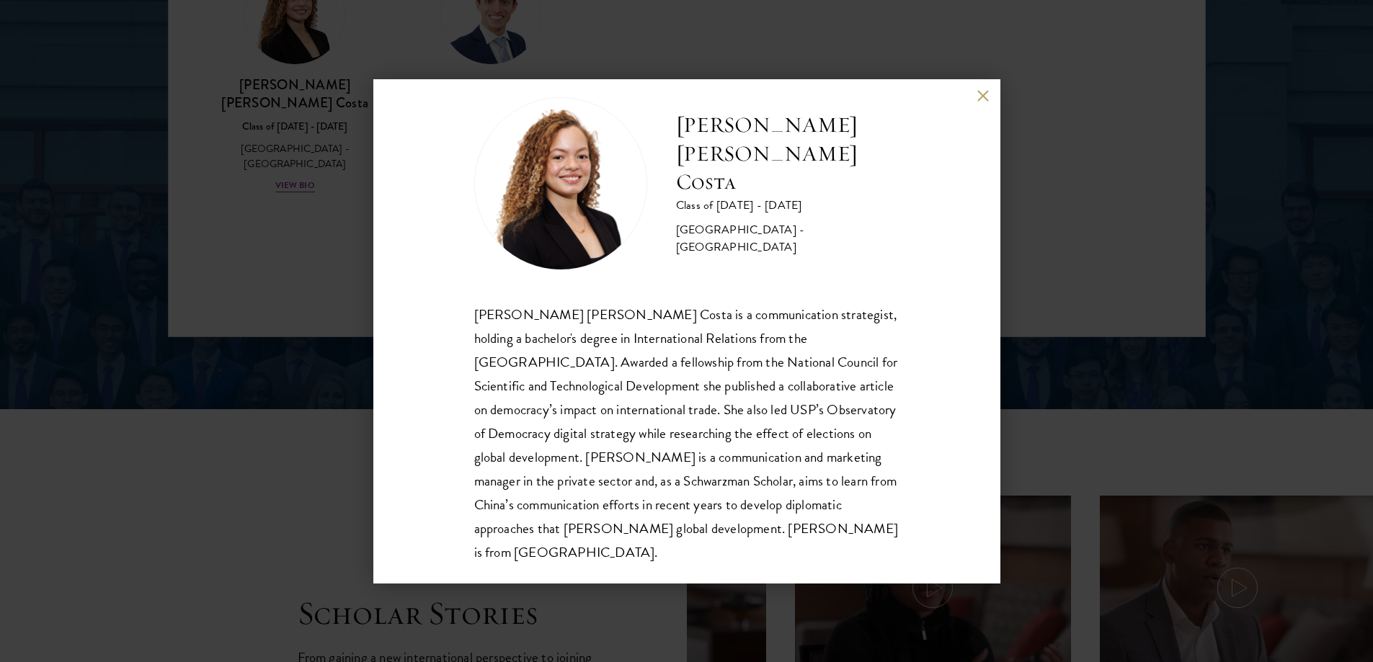
scroll to position [2018, 0]
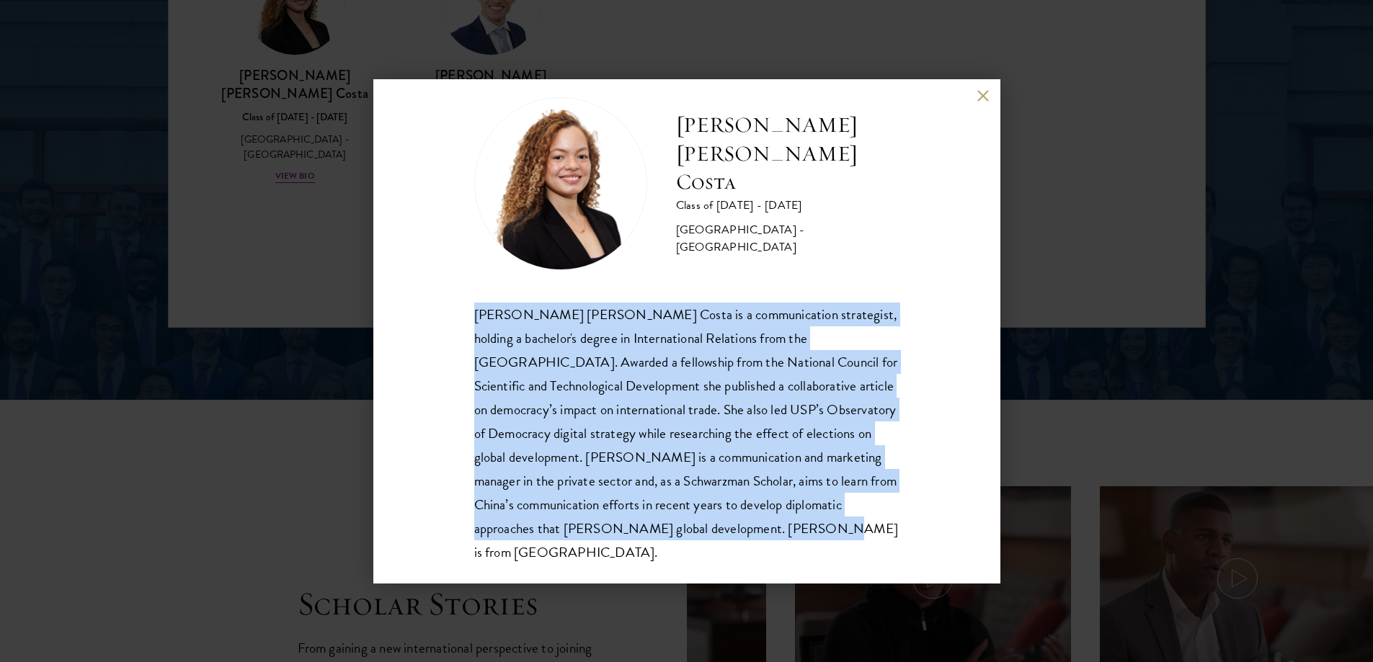
drag, startPoint x: 798, startPoint y: 541, endPoint x: 446, endPoint y: 298, distance: 428.3
click at [446, 298] on div "[PERSON_NAME] [PERSON_NAME] Costa Class of [DATE] - [DATE] [GEOGRAPHIC_DATA] - …" at bounding box center [686, 331] width 627 height 504
copy div "[PERSON_NAME] [PERSON_NAME] Costa is a communication strategist, holding a bach…"
click at [703, 304] on div "[PERSON_NAME] [PERSON_NAME] Costa is a communication strategist, holding a bach…" at bounding box center [686, 434] width 425 height 262
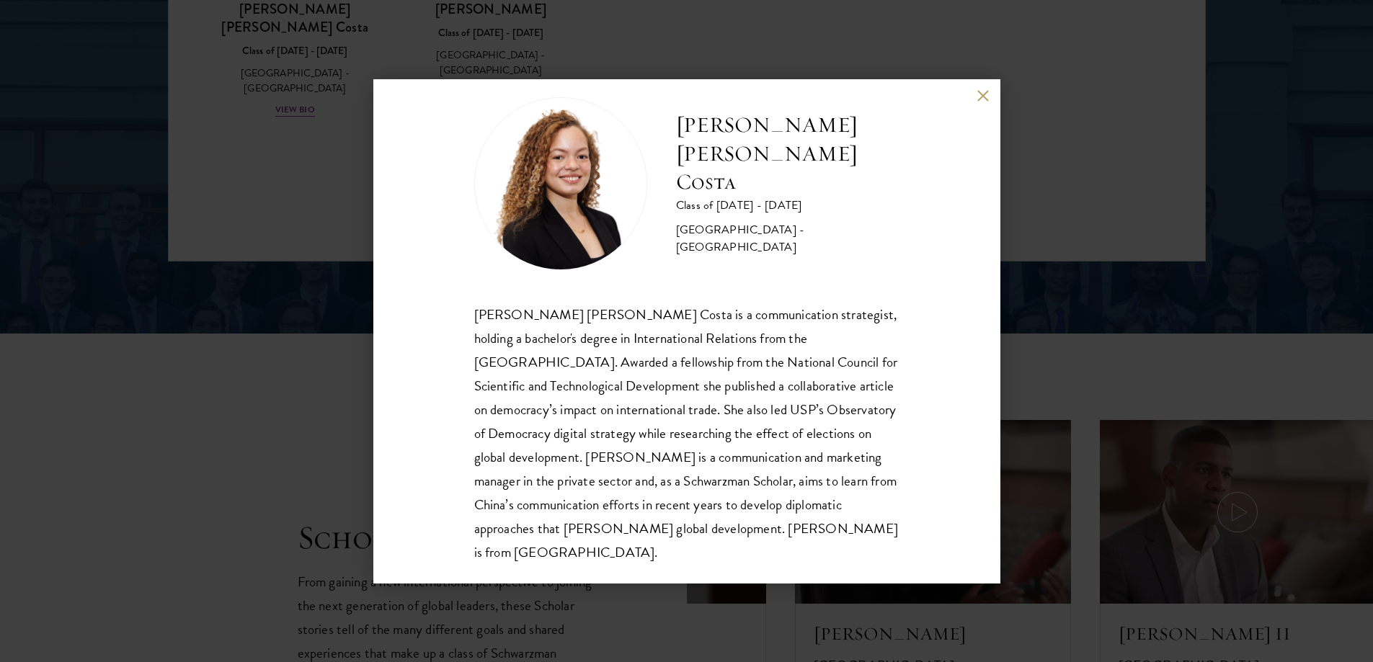
scroll to position [2090, 0]
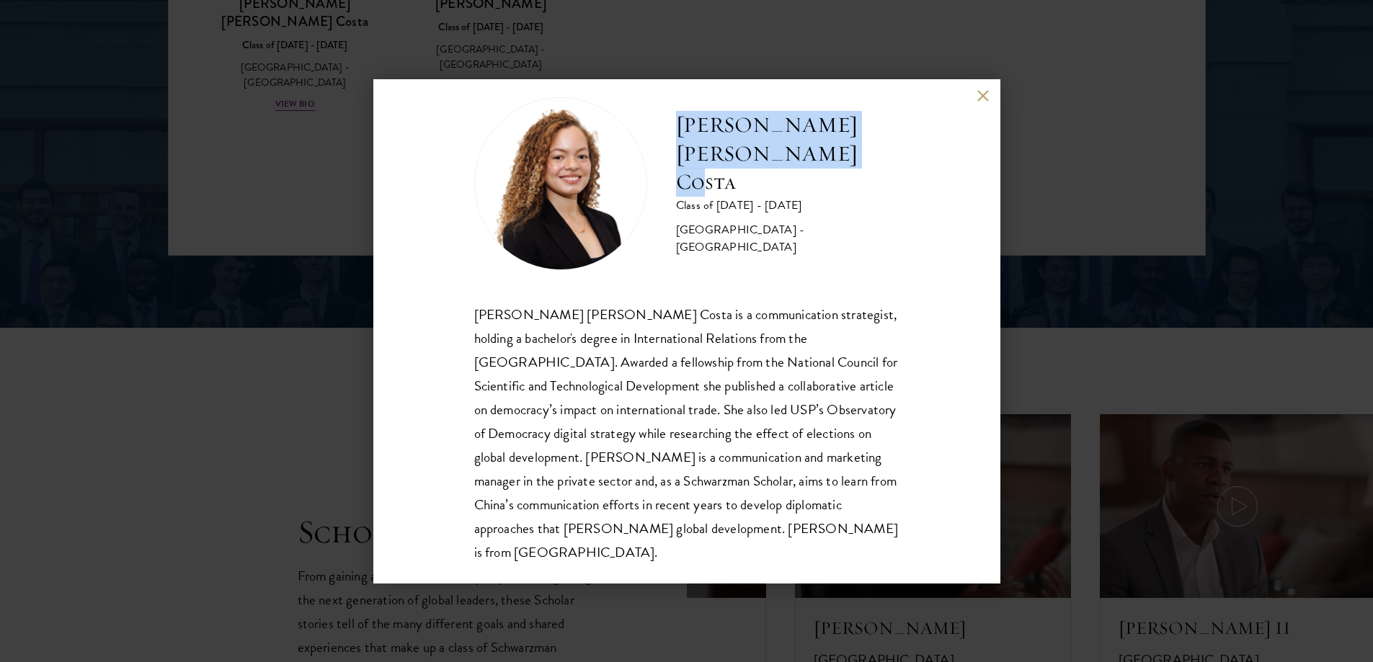
drag, startPoint x: 668, startPoint y: 143, endPoint x: 835, endPoint y: 175, distance: 170.2
click at [834, 175] on div "[PERSON_NAME] [PERSON_NAME] Costa Class of [DATE] - [DATE] [GEOGRAPHIC_DATA] - …" at bounding box center [686, 183] width 425 height 173
click at [981, 94] on button at bounding box center [983, 96] width 12 height 12
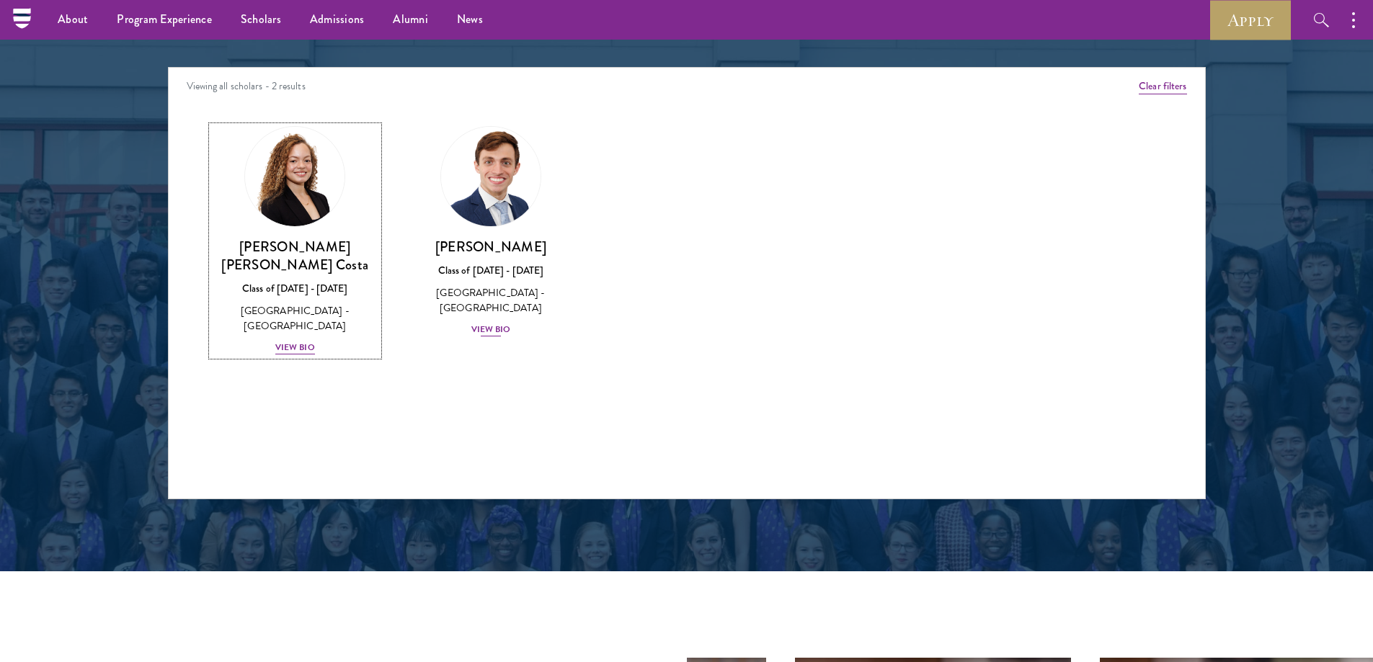
scroll to position [1828, 0]
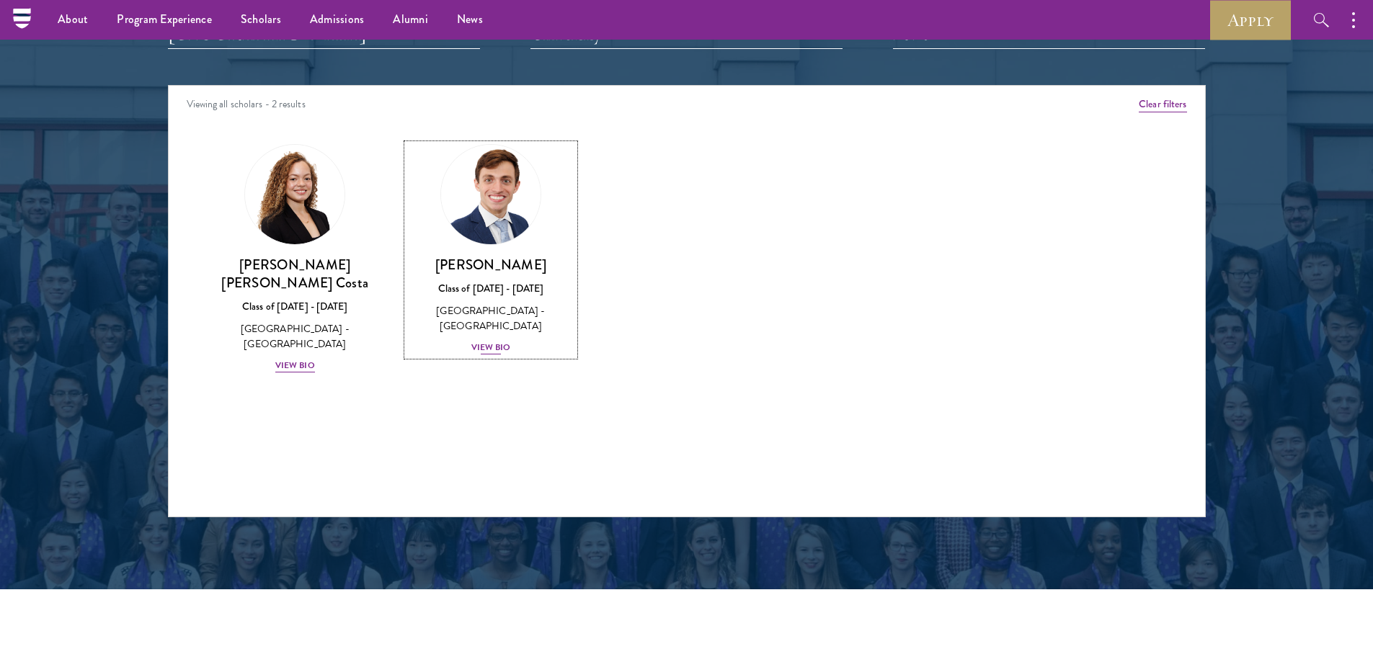
click at [478, 274] on h3 "[PERSON_NAME]" at bounding box center [490, 265] width 167 height 18
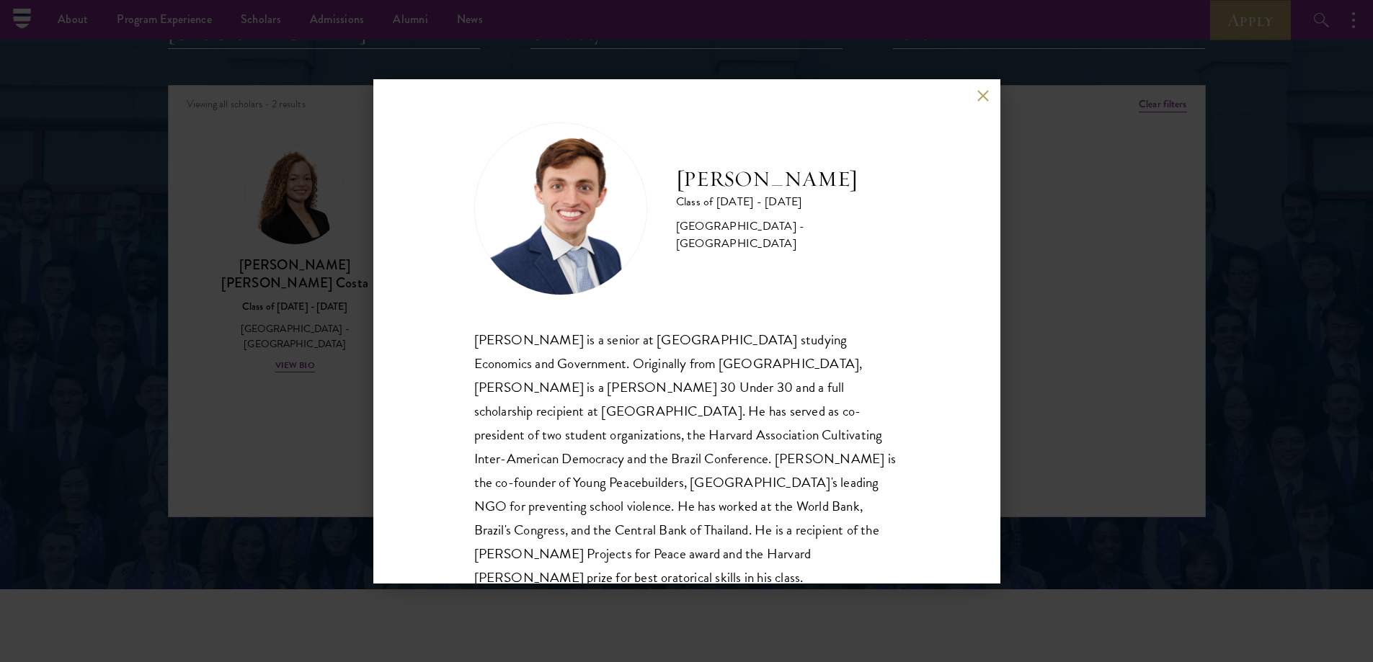
drag, startPoint x: 677, startPoint y: 155, endPoint x: 832, endPoint y: 222, distance: 168.8
click at [832, 194] on h2 "[PERSON_NAME]" at bounding box center [787, 179] width 223 height 29
copy h2 "[PERSON_NAME]"
